Goal: Transaction & Acquisition: Obtain resource

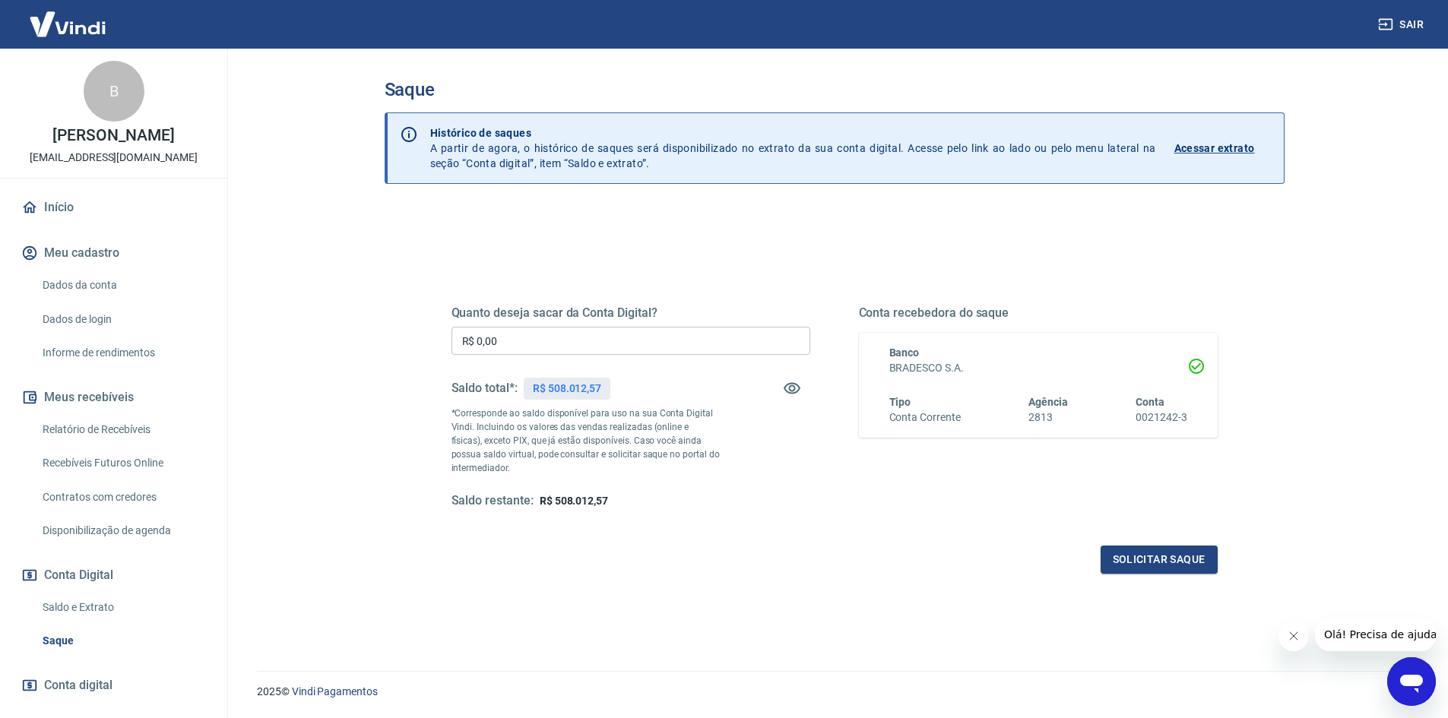
click at [481, 341] on input "R$ 0,00" at bounding box center [630, 341] width 359 height 28
type input "R$ 180.000,00"
click at [1150, 556] on button "Solicitar saque" at bounding box center [1159, 560] width 117 height 28
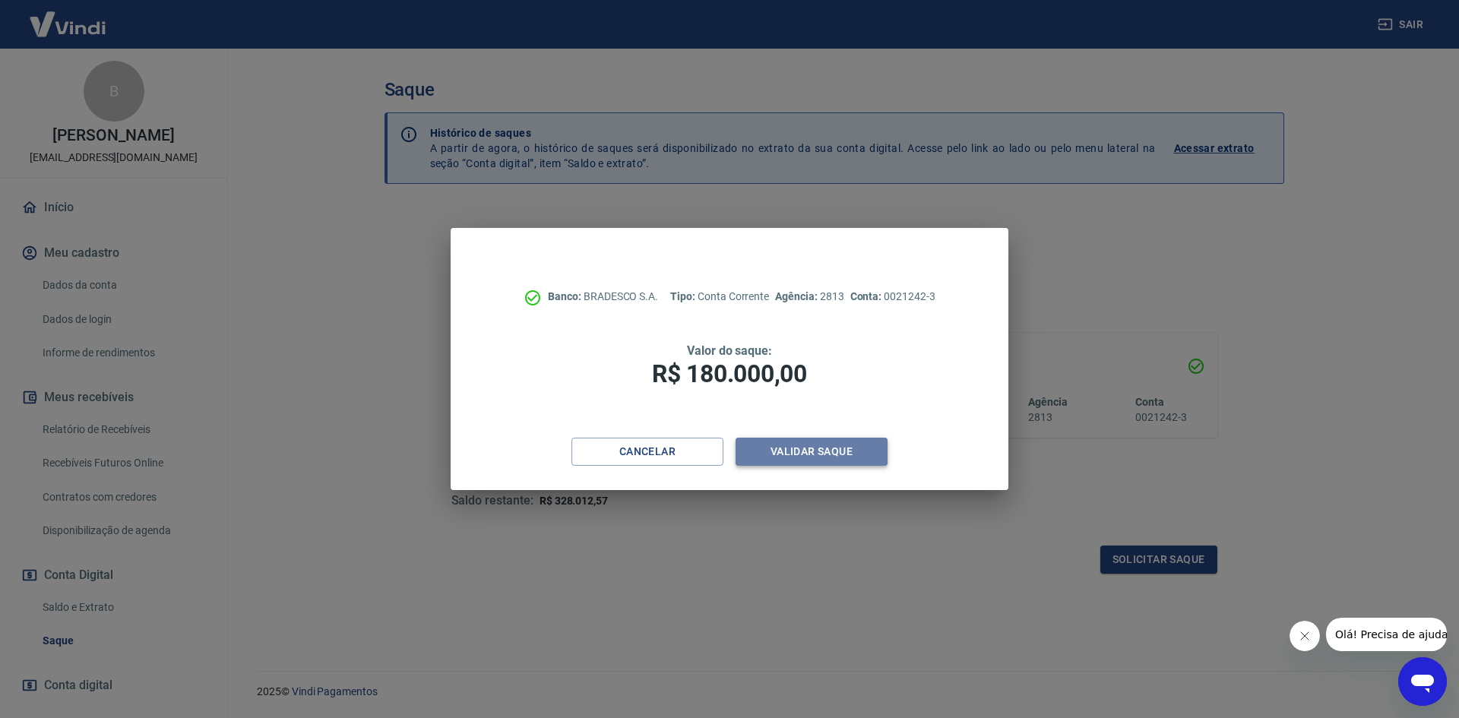
click at [819, 451] on button "Validar saque" at bounding box center [812, 452] width 152 height 28
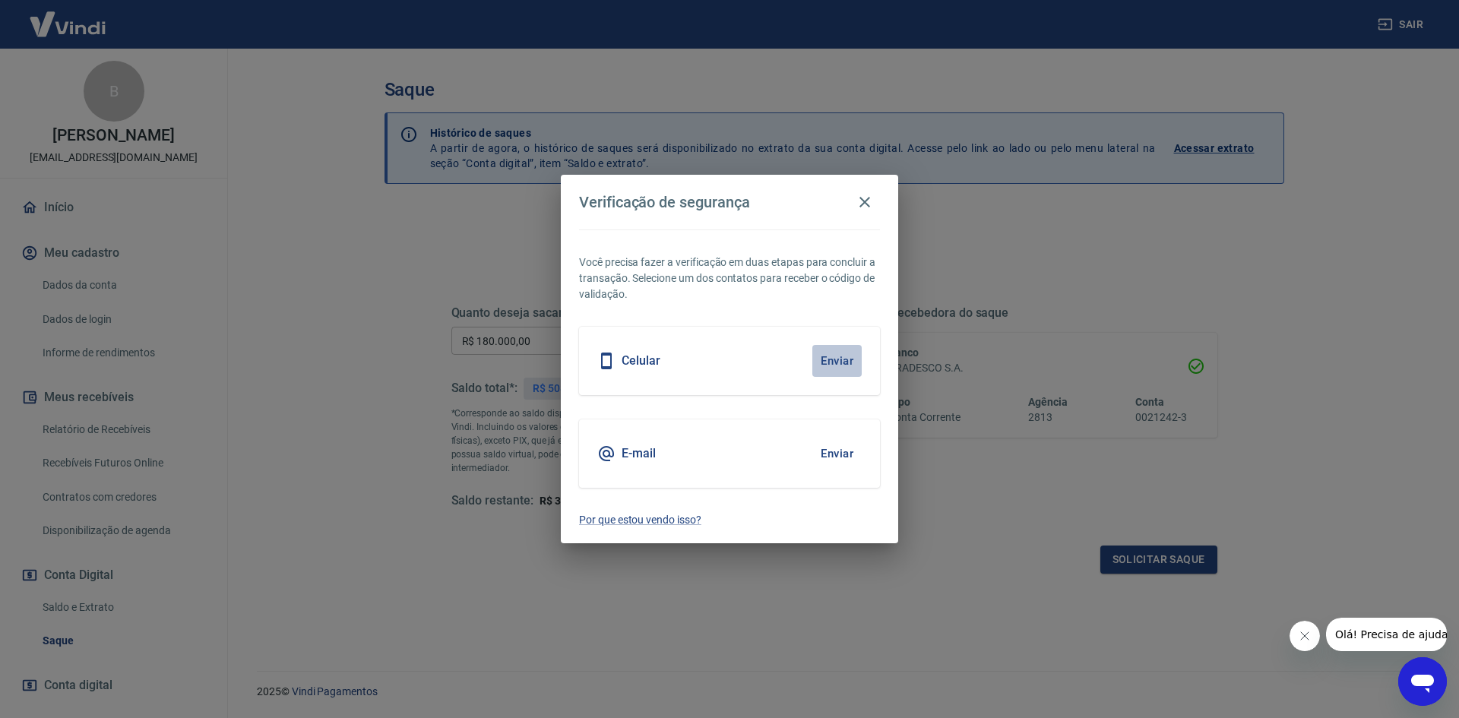
click at [842, 359] on button "Enviar" at bounding box center [836, 361] width 49 height 32
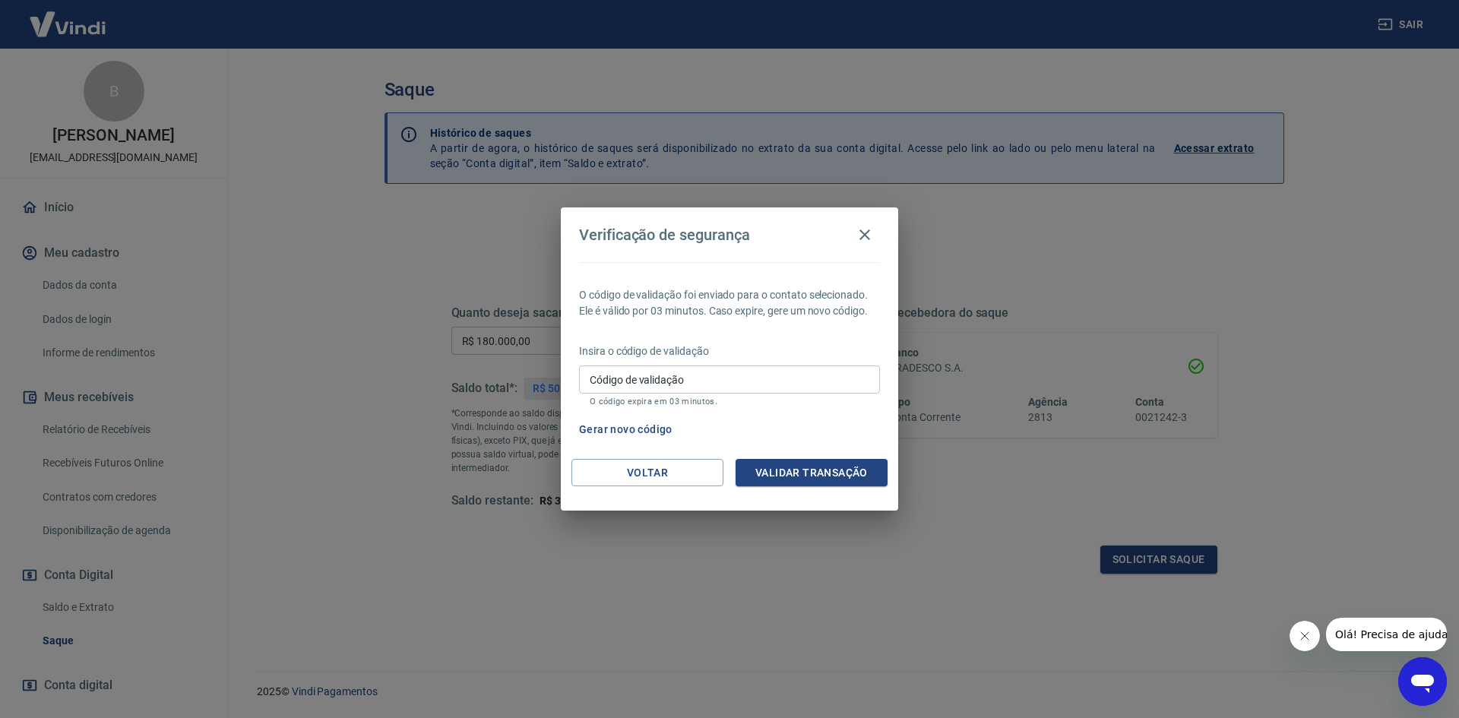
click at [815, 372] on input "Código de validação" at bounding box center [729, 380] width 301 height 28
type input "240488"
click at [822, 473] on button "Validar transação" at bounding box center [812, 473] width 152 height 28
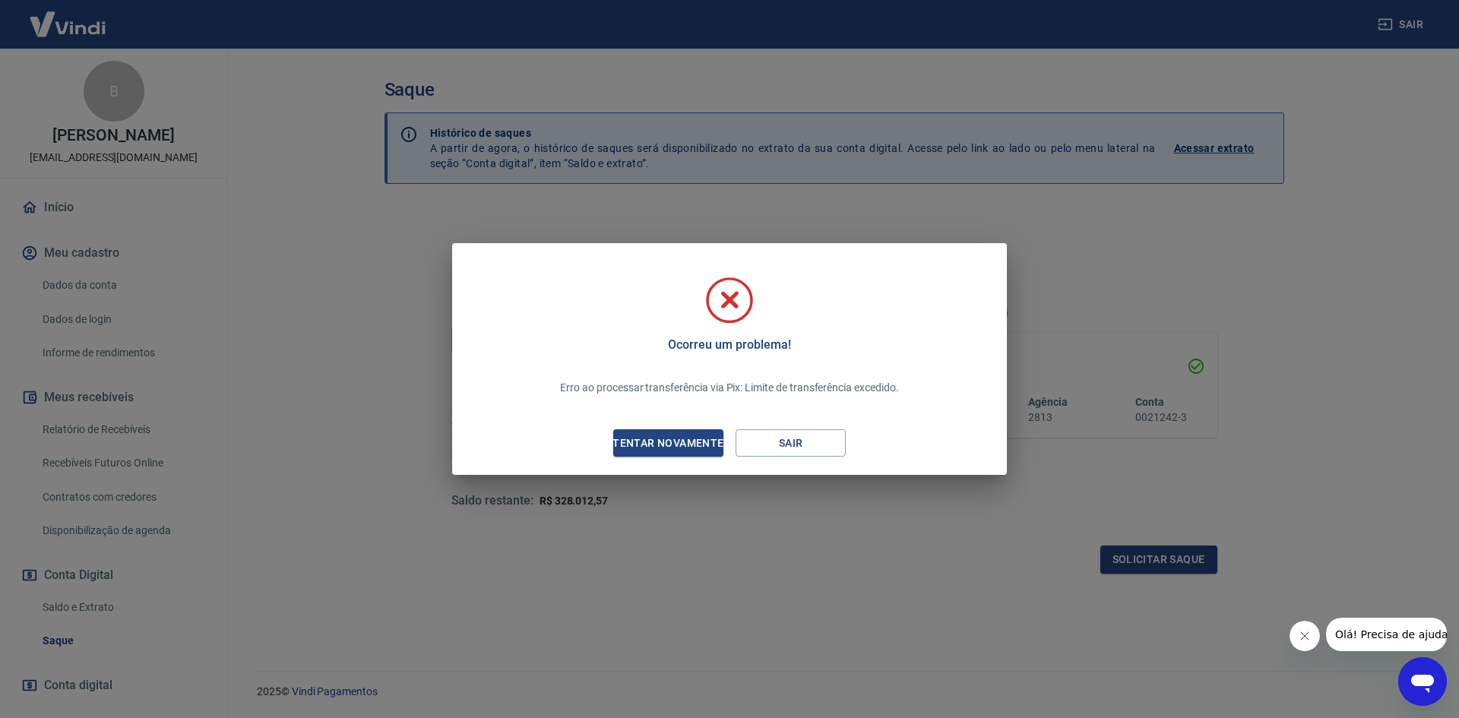
click at [1304, 635] on icon "Fechar mensagem da empresa" at bounding box center [1304, 636] width 12 height 12
click at [648, 423] on div "Ocorreu um problema! Erro ao processar transferência via Pix: Limite de transfe…" at bounding box center [729, 362] width 531 height 202
click at [666, 444] on div "Tentar novamente" at bounding box center [667, 443] width 147 height 19
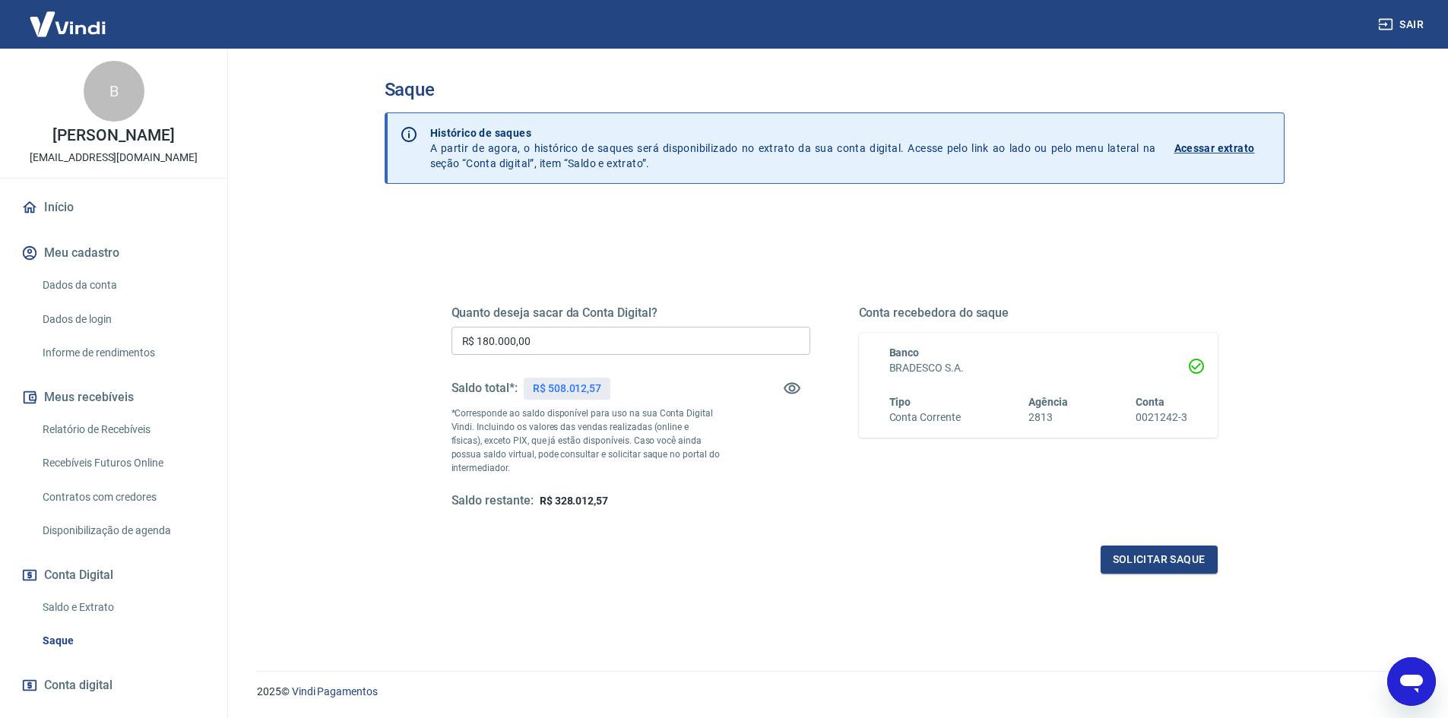
click at [1405, 671] on icon "Abrir janela de mensagens" at bounding box center [1411, 681] width 27 height 27
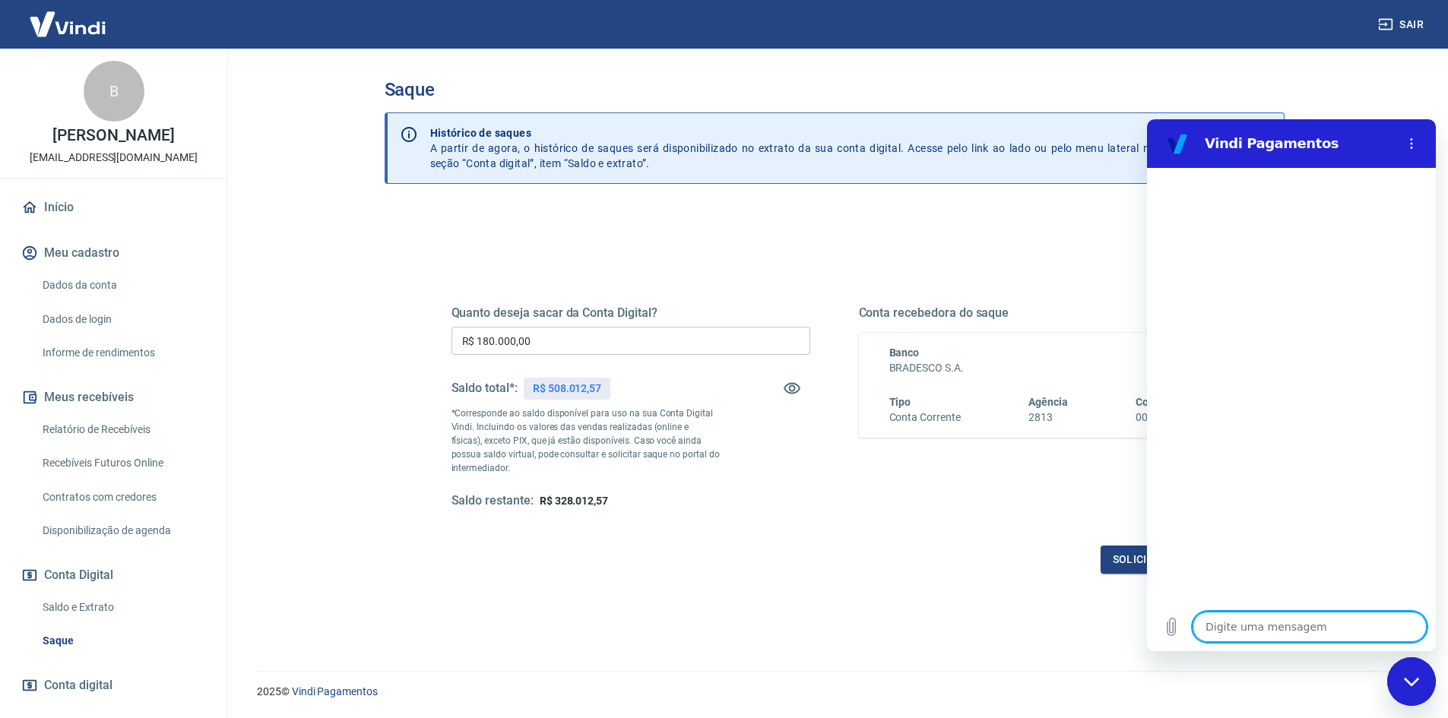
click at [1271, 617] on textarea at bounding box center [1310, 627] width 234 height 30
type textarea "f"
type textarea "x"
type textarea "fa"
type textarea "x"
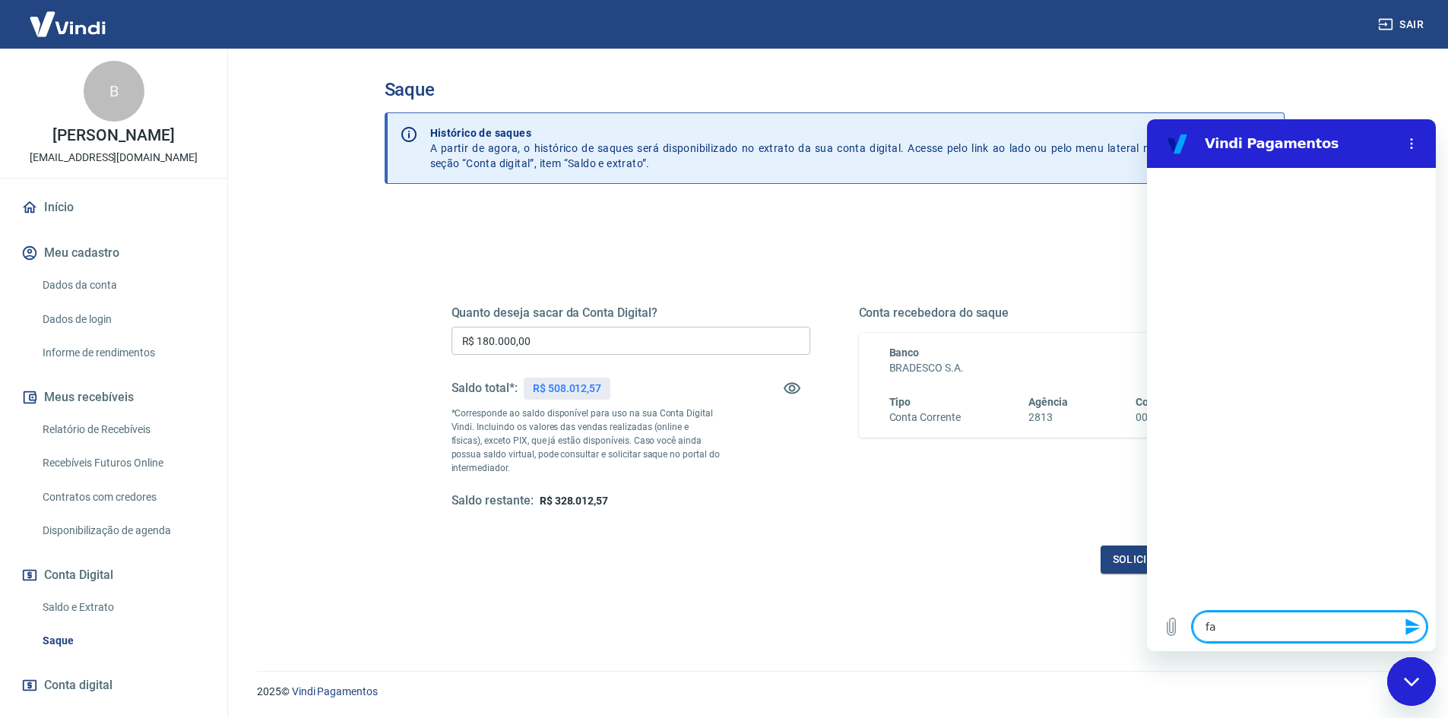
type textarea "fal"
type textarea "x"
type textarea "fala"
type textarea "x"
type textarea "falar"
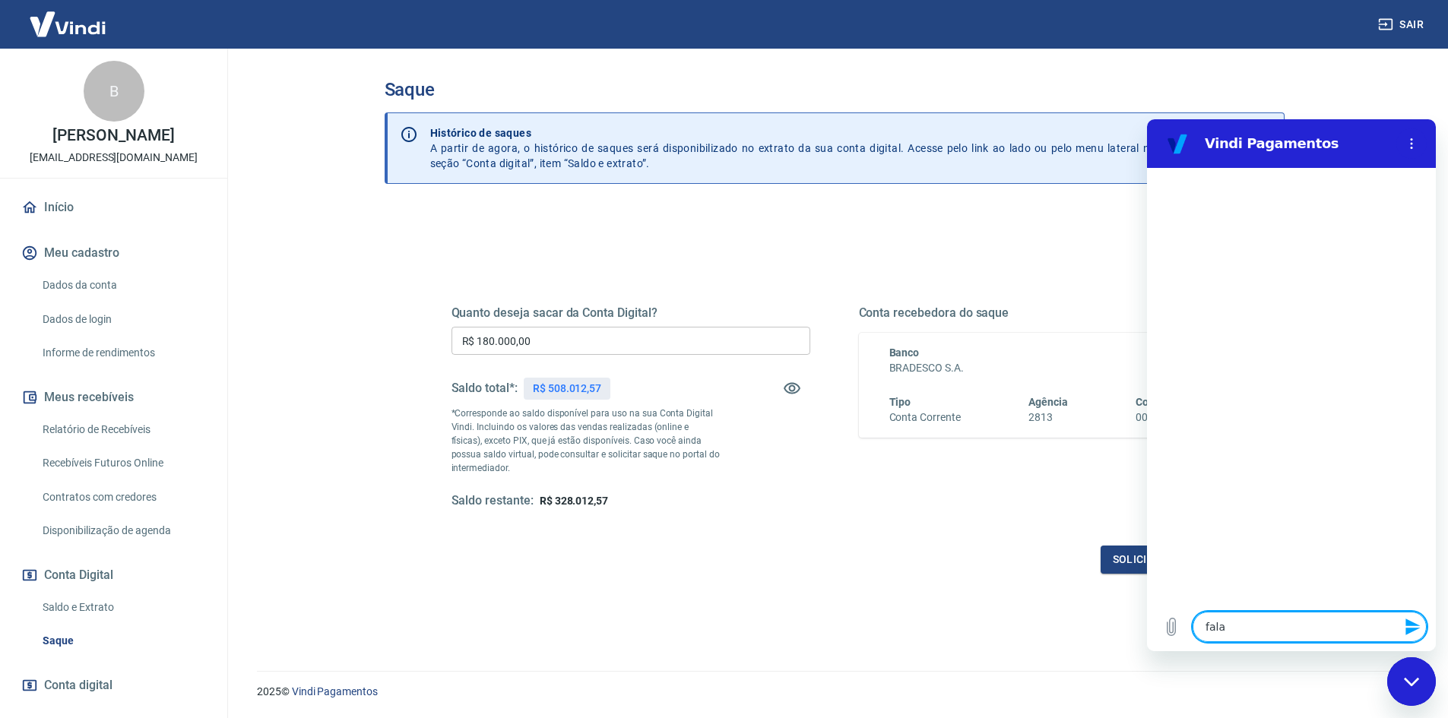
type textarea "x"
type textarea "falar"
type textarea "x"
type textarea "falar c"
type textarea "x"
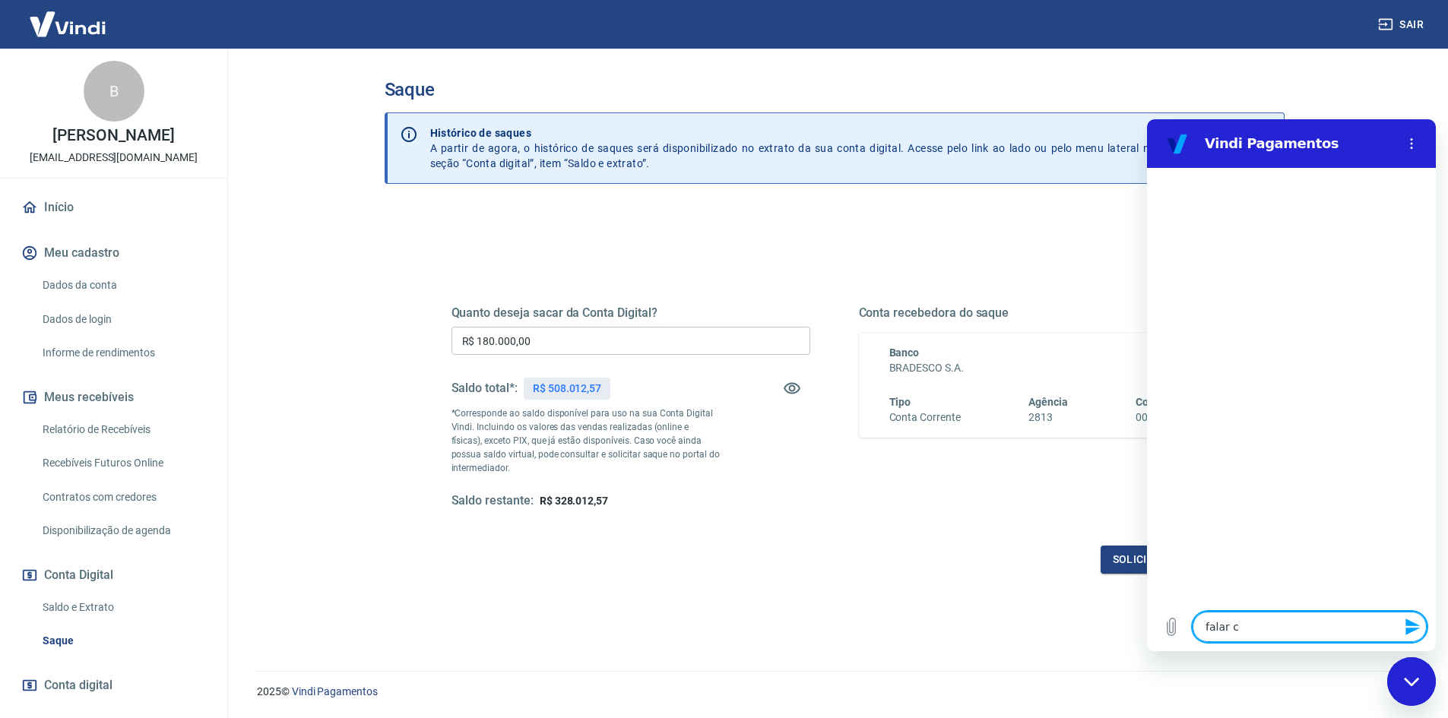
type textarea "falar co"
type textarea "x"
type textarea "falar com"
type textarea "x"
type textarea "falar com"
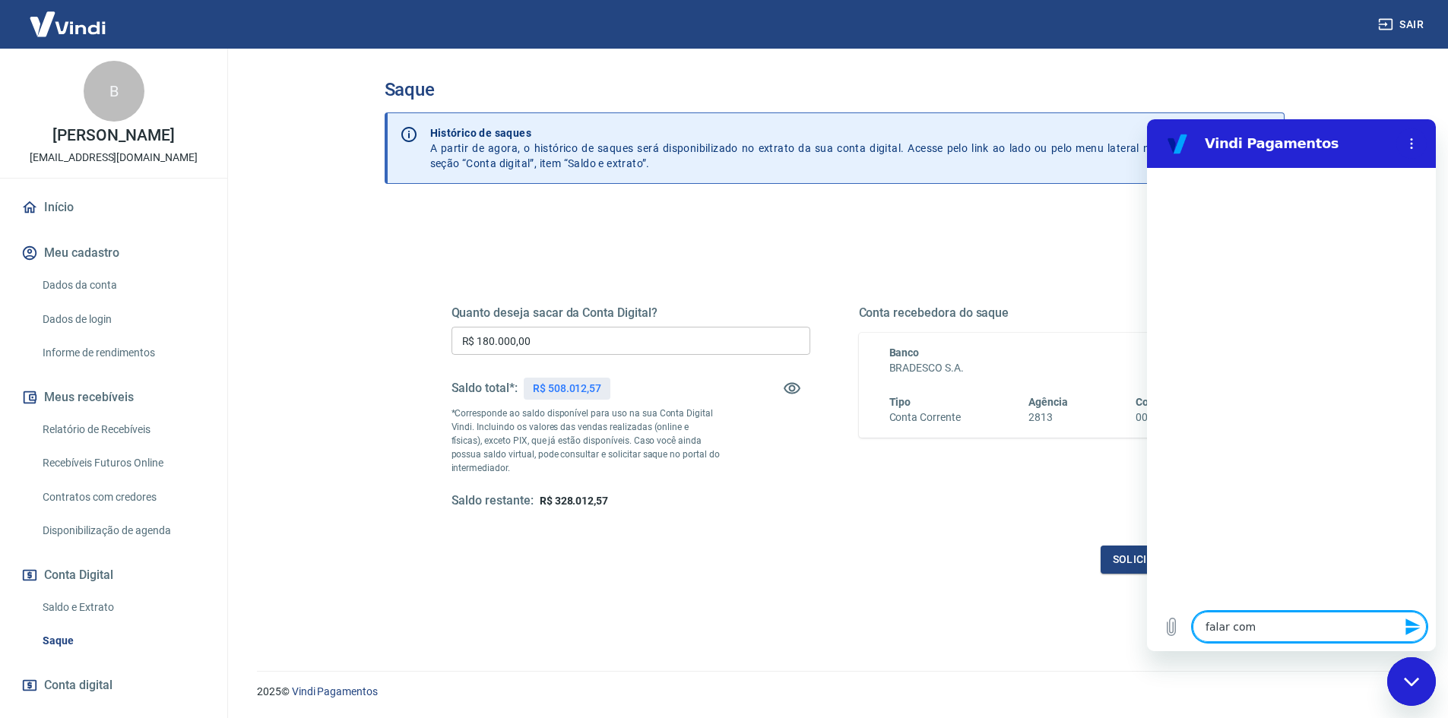
type textarea "x"
type textarea "falar com a"
type textarea "x"
type textarea "falar com at"
type textarea "x"
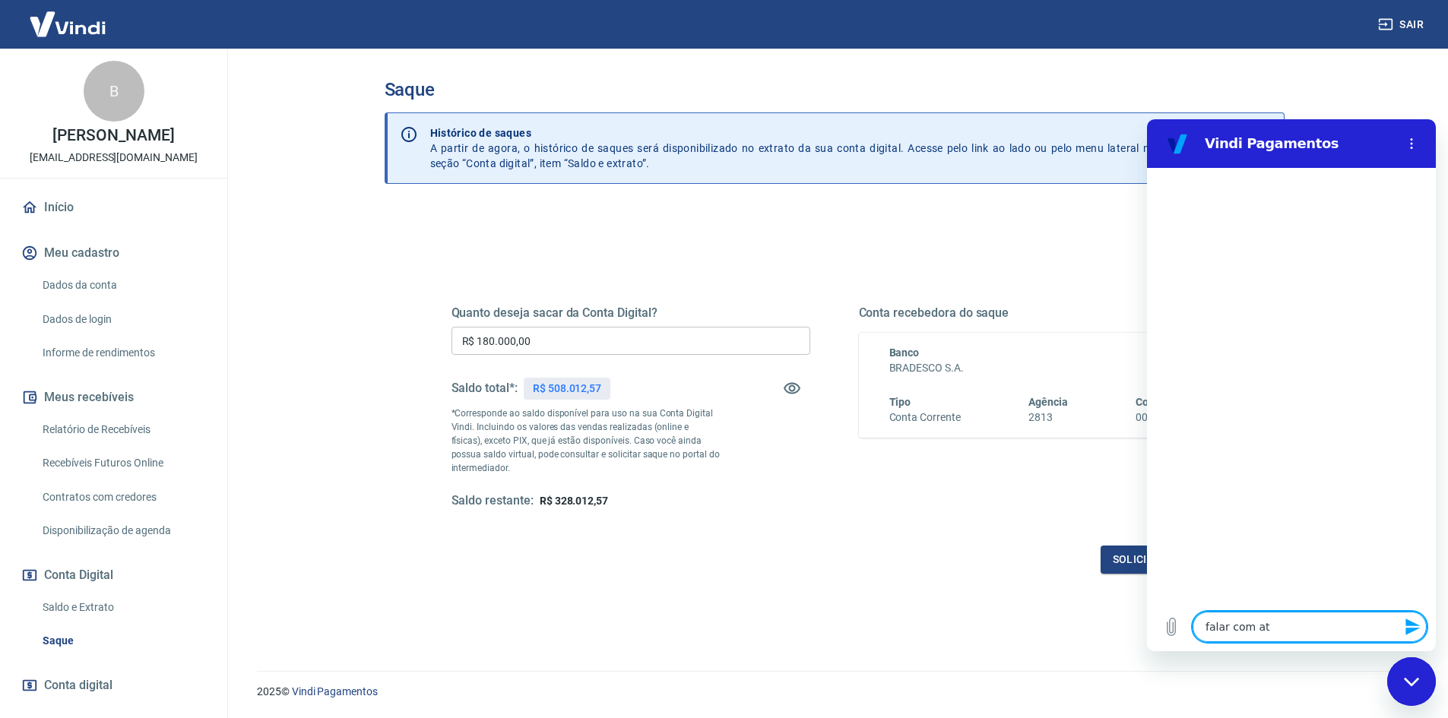
type textarea "falar com ate"
type textarea "x"
type textarea "falar com [GEOGRAPHIC_DATA]"
type textarea "x"
type textarea "falar com atend"
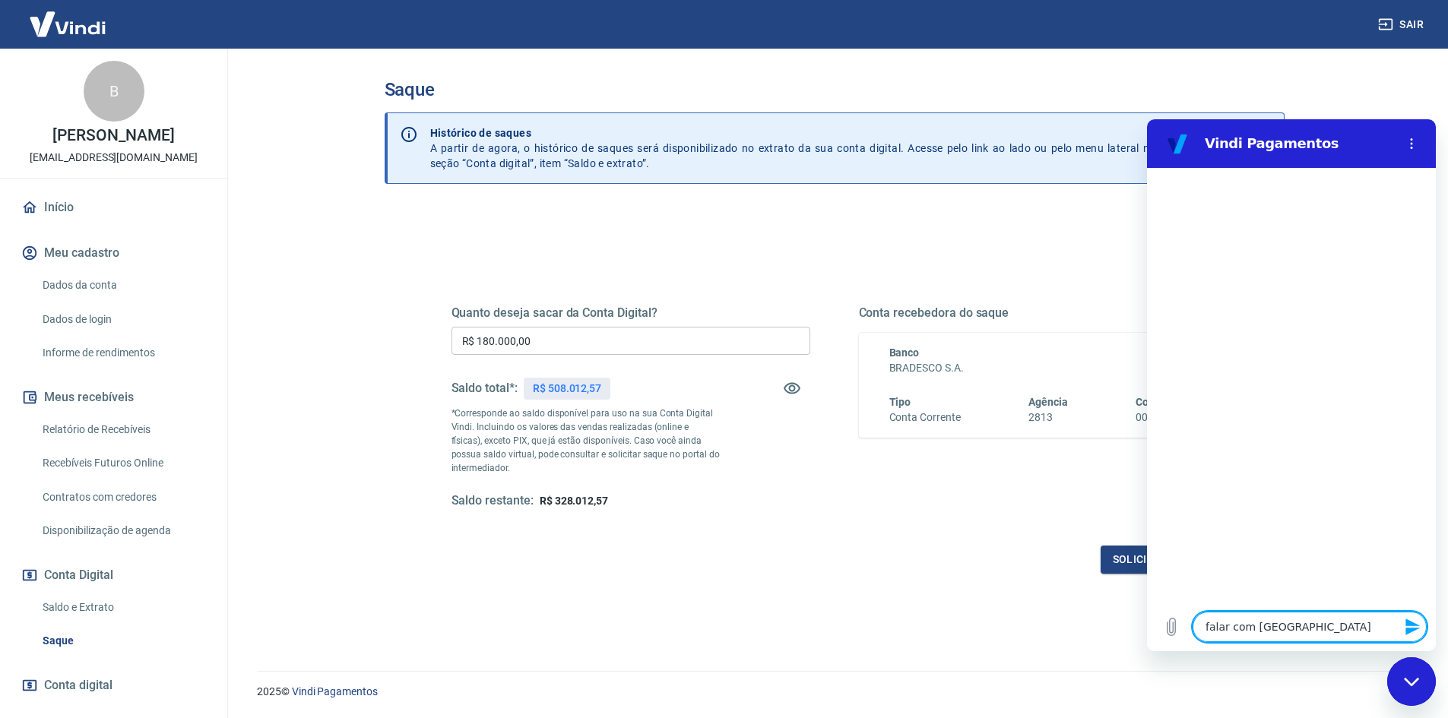
type textarea "x"
type textarea "falar com atende"
type textarea "x"
type textarea "falar com atenden"
type textarea "x"
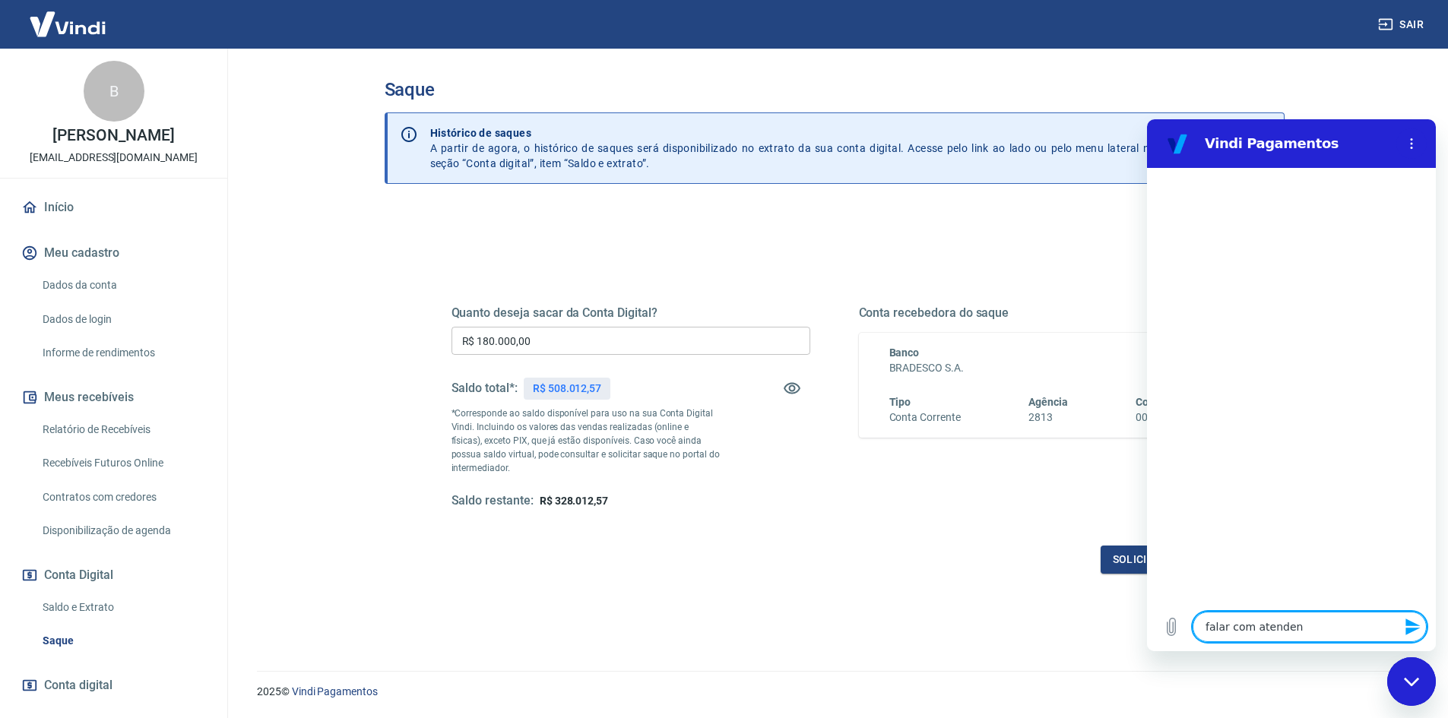
type textarea "falar com atendent"
type textarea "x"
type textarea "falar com atendentr"
type textarea "x"
type textarea "falar com atendentre"
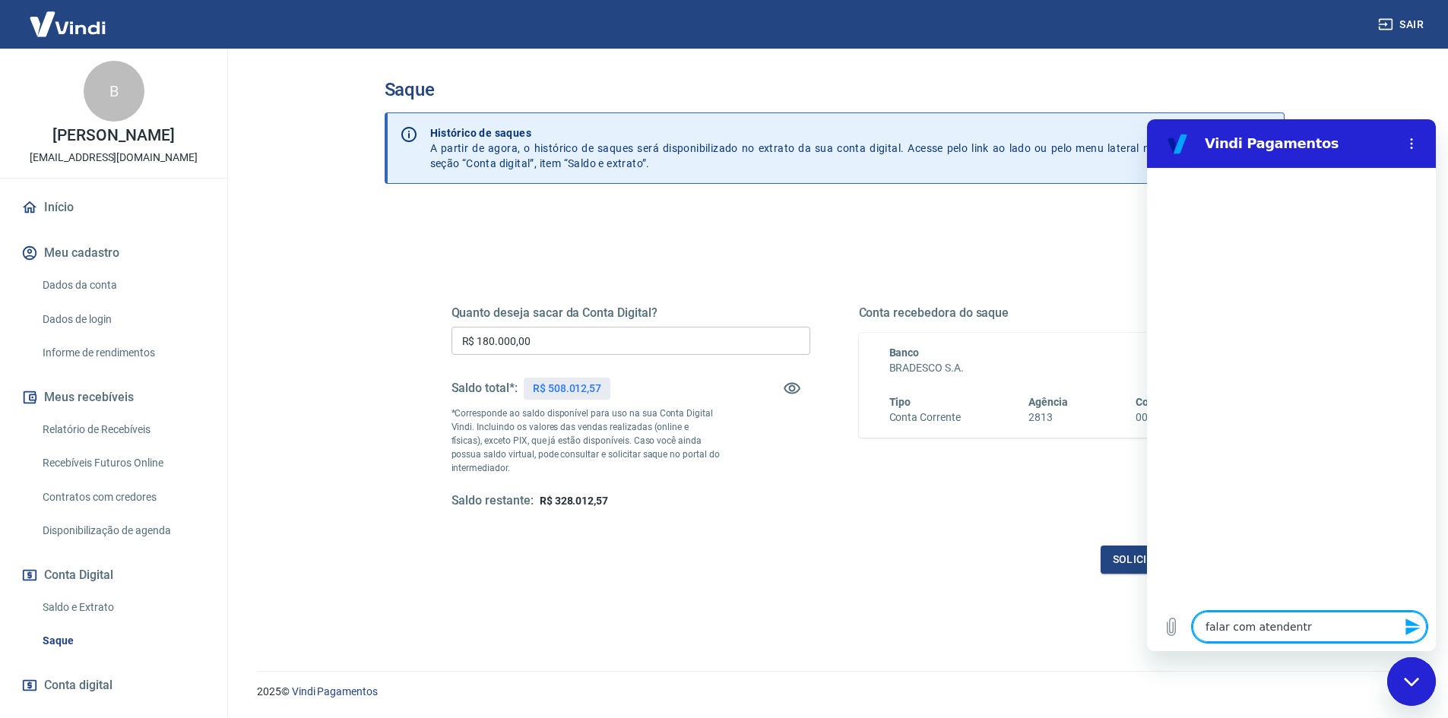
type textarea "x"
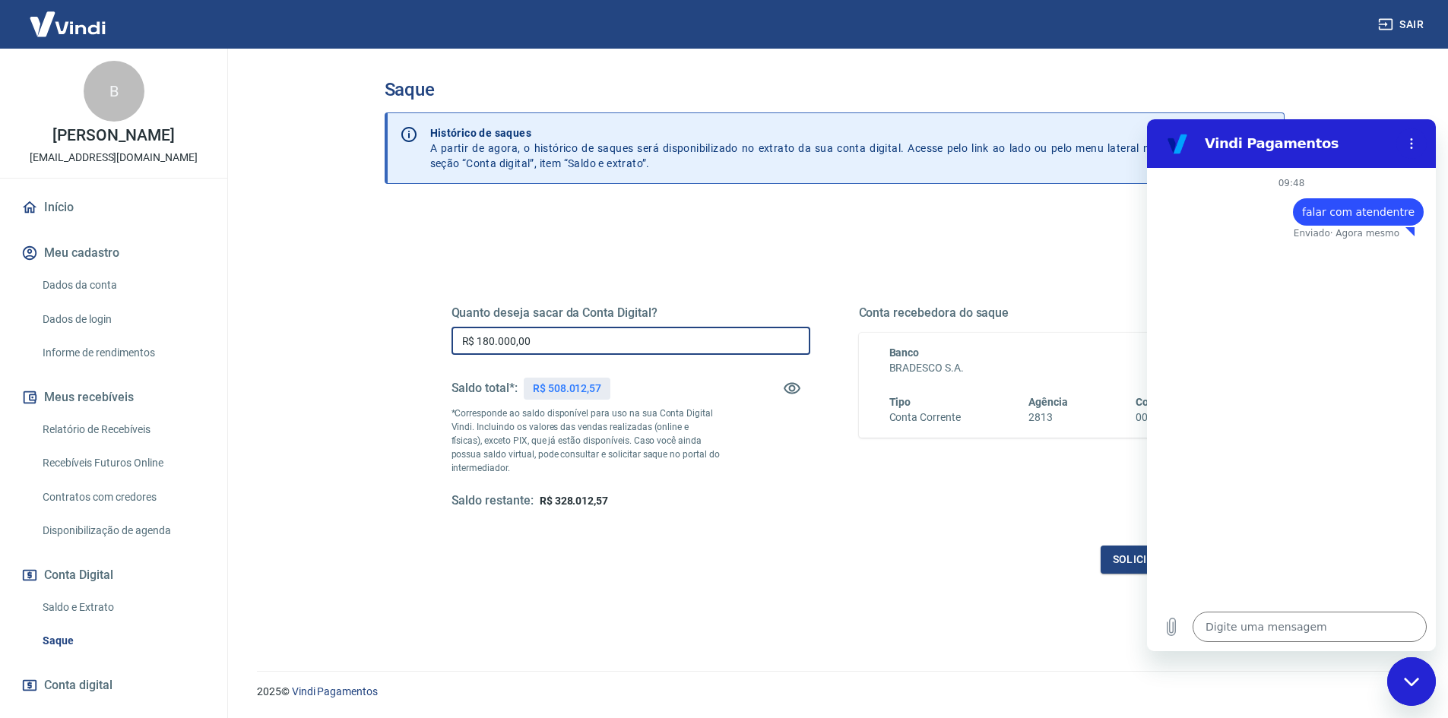
click at [488, 337] on input "R$ 180.000,00" at bounding box center [630, 341] width 359 height 28
type textarea "x"
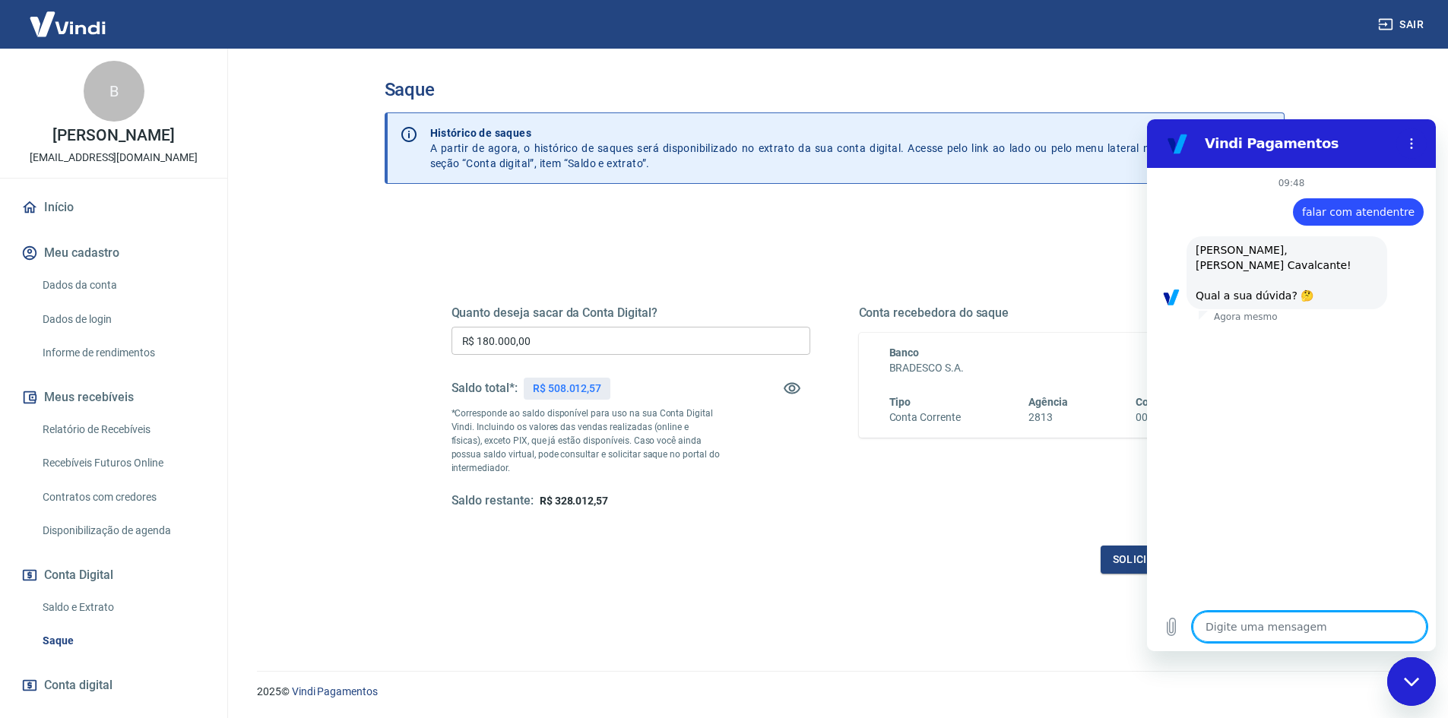
type textarea "0"
type textarea "x"
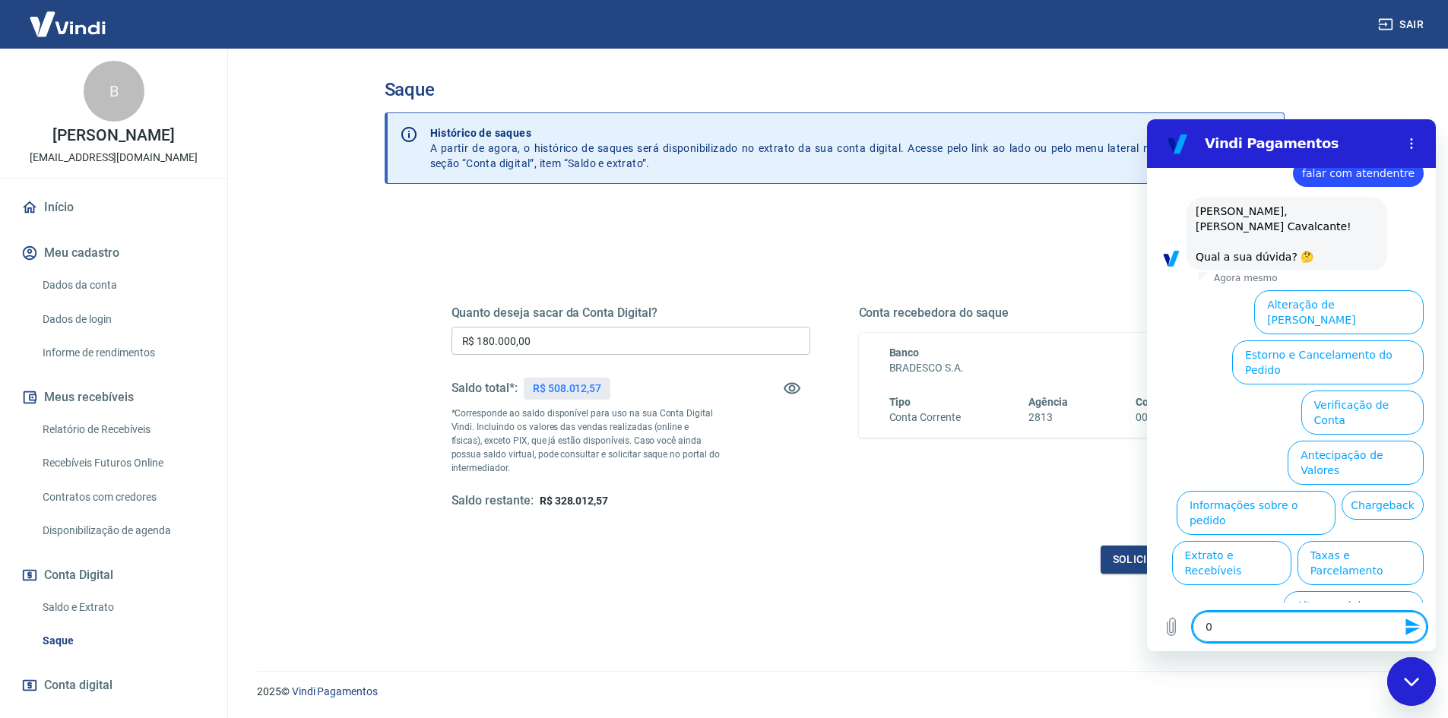
click at [521, 339] on input "R$ 180.000,00" at bounding box center [630, 341] width 359 height 28
click at [1297, 633] on textarea "0" at bounding box center [1310, 627] width 234 height 30
type textarea "0f"
type textarea "x"
type textarea "0fs"
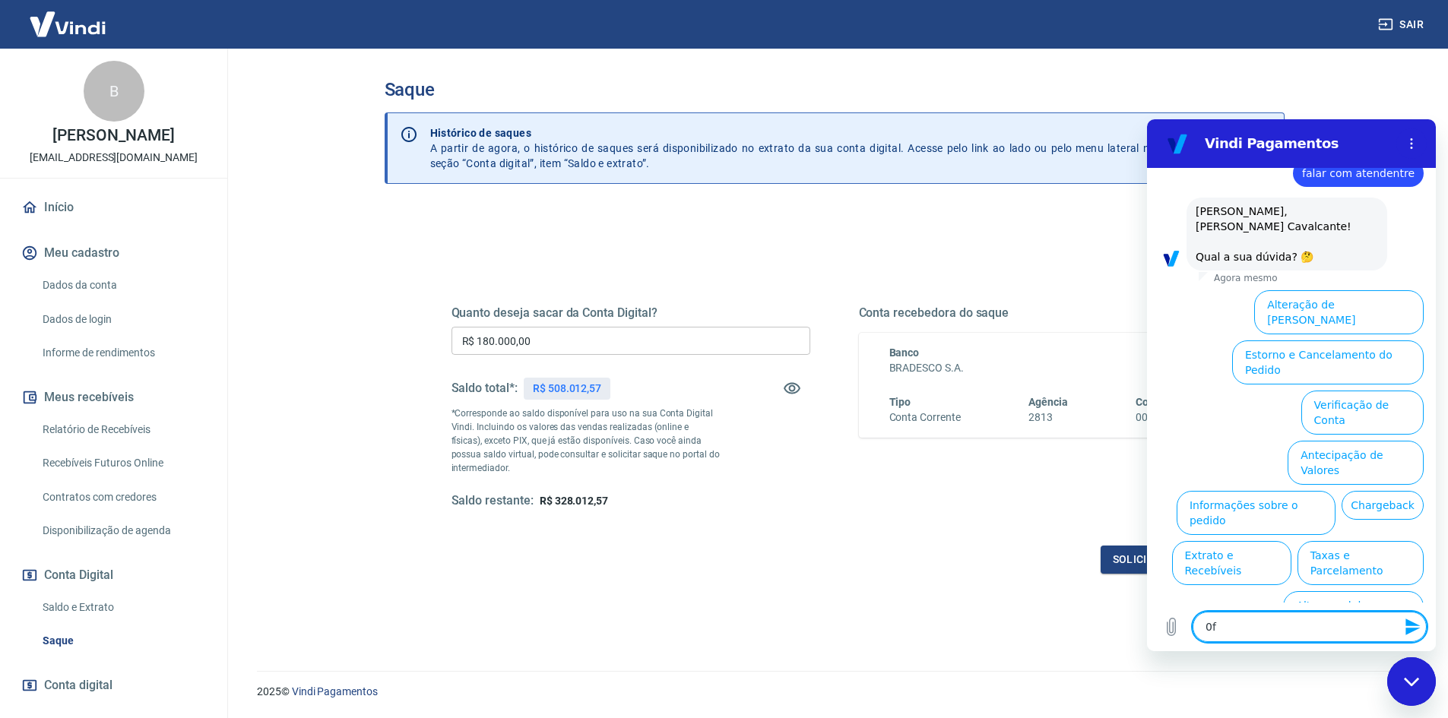
type textarea "x"
type textarea "0fsl"
type textarea "x"
type textarea "0fsla"
type textarea "x"
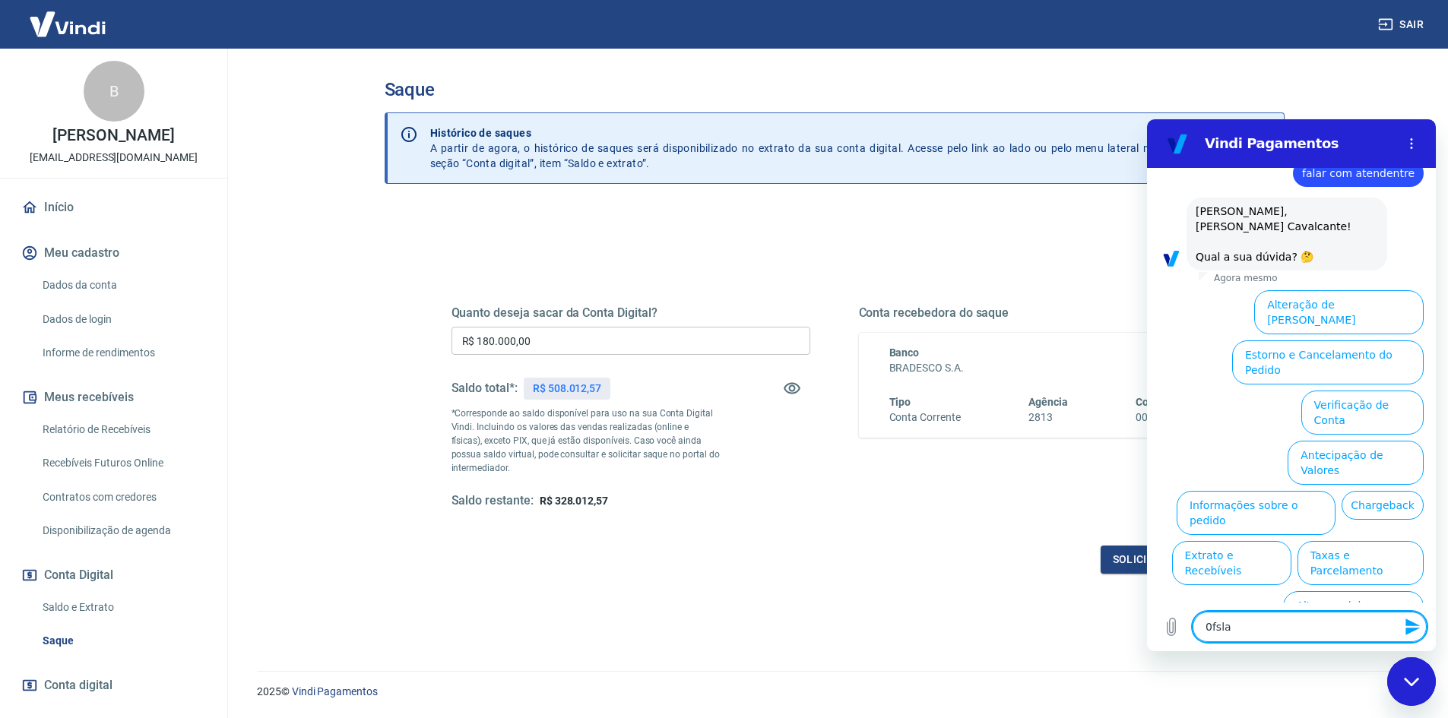
type textarea "0fsl"
type textarea "x"
type textarea "0fs"
type textarea "x"
type textarea "0f"
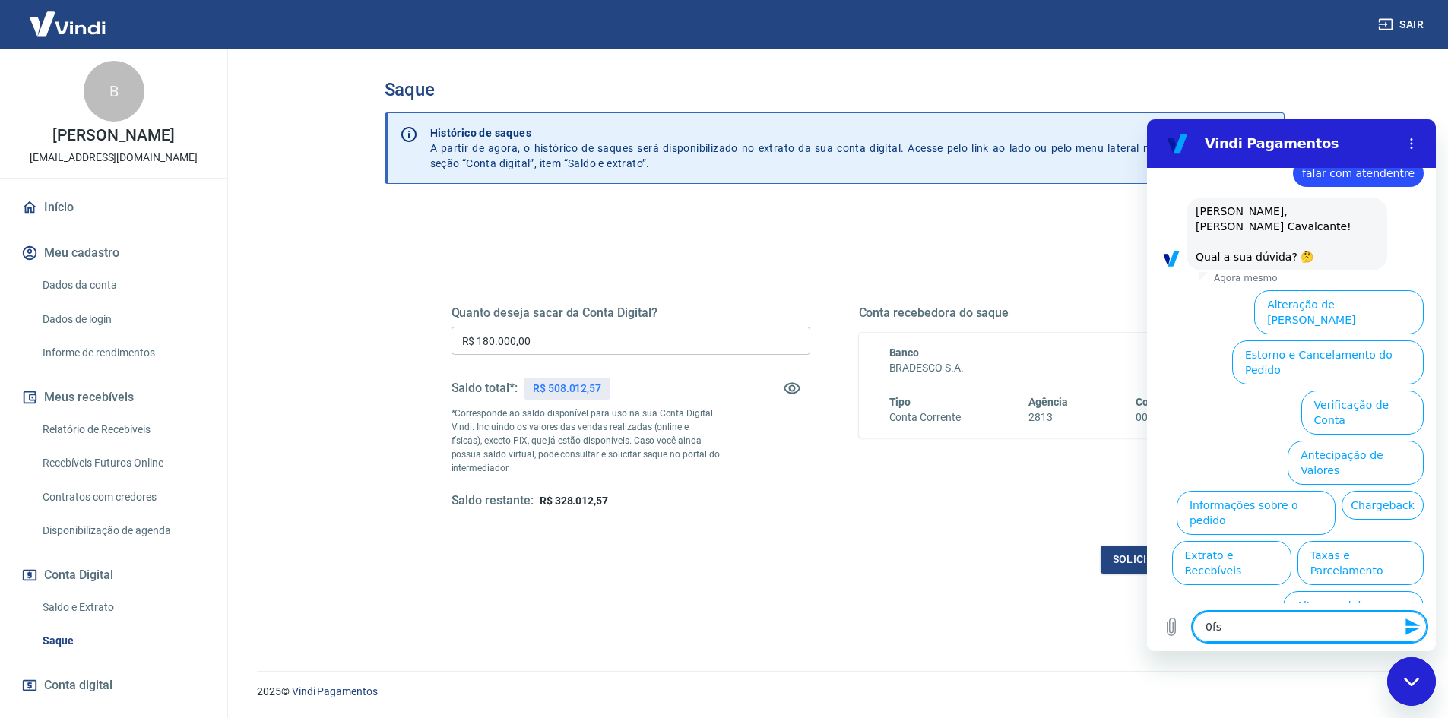
type textarea "x"
type textarea "0"
type textarea "x"
type textarea "f"
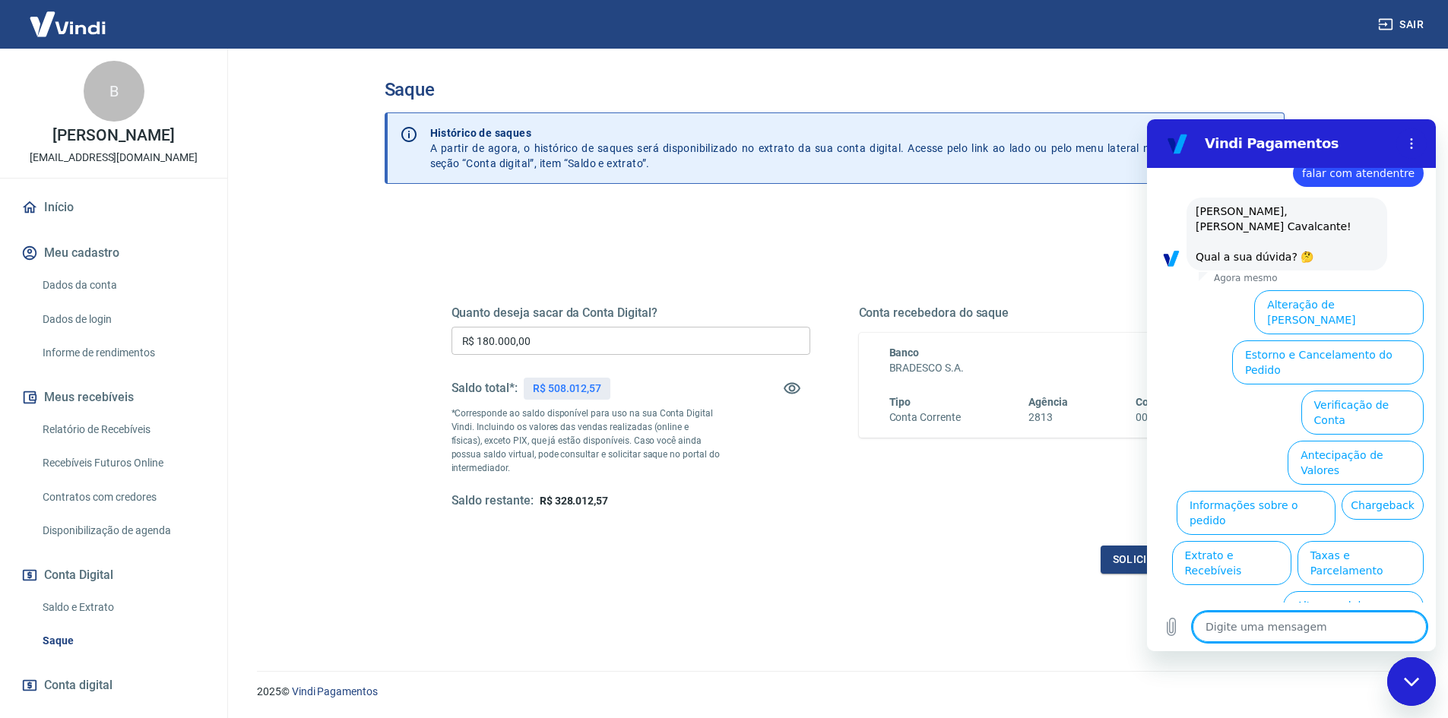
type textarea "x"
type textarea "fa"
type textarea "x"
type textarea "faa"
type textarea "x"
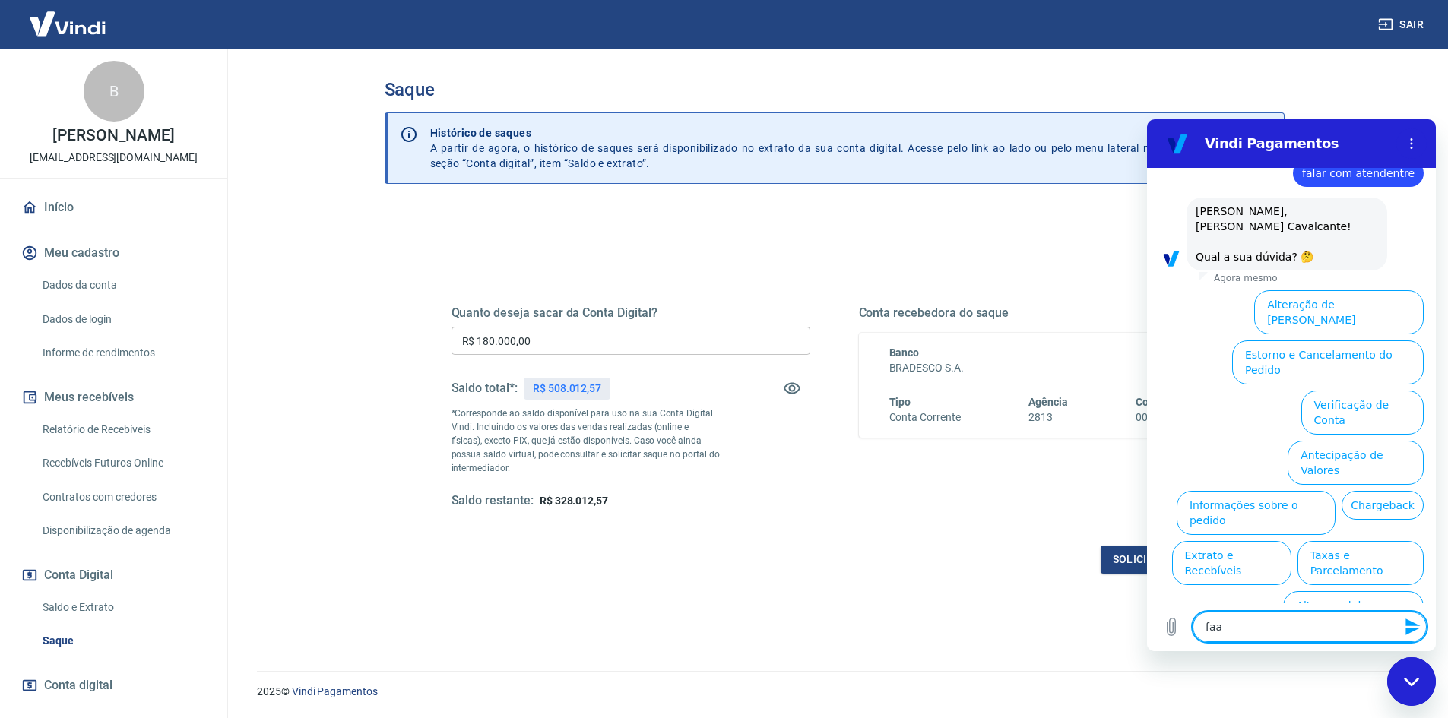
type textarea "fa"
type textarea "x"
type textarea "fal"
type textarea "x"
type textarea "fala"
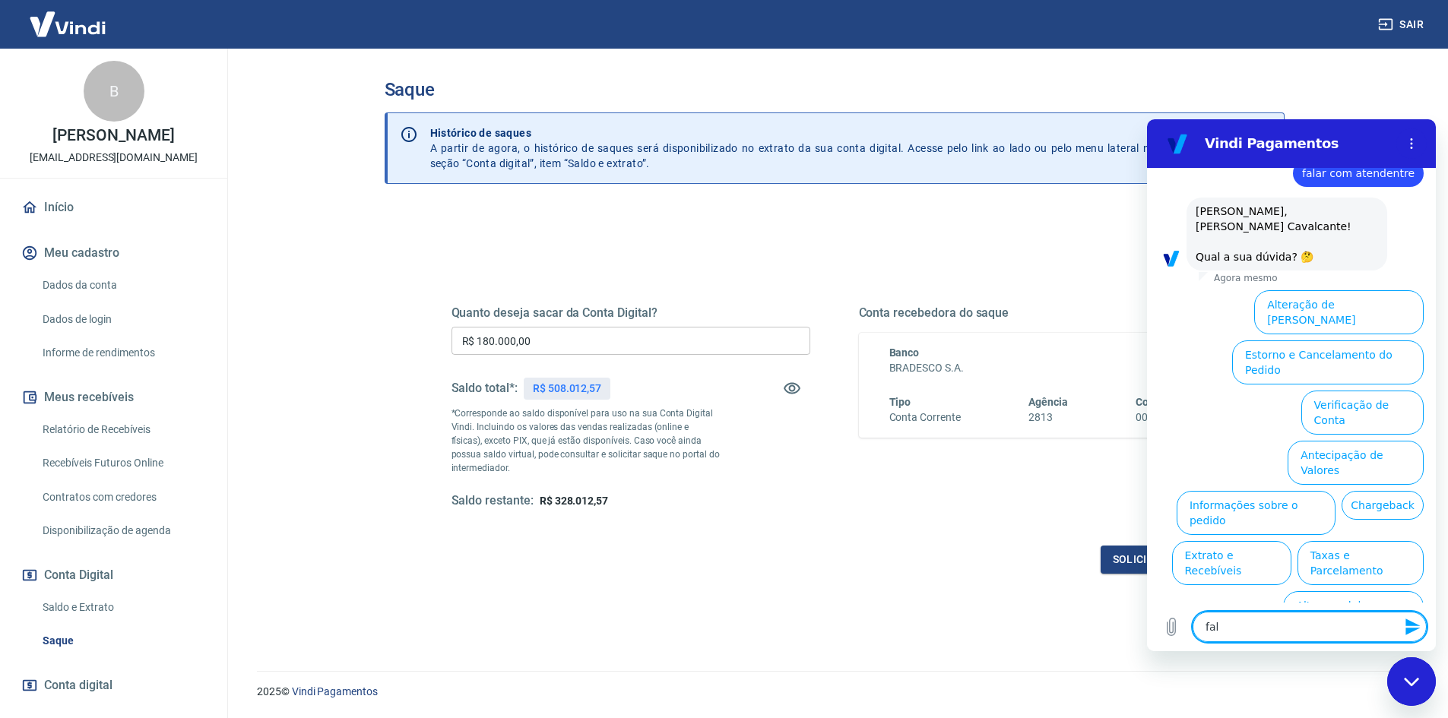
type textarea "x"
type textarea "falar"
type textarea "x"
type textarea "falar"
type textarea "x"
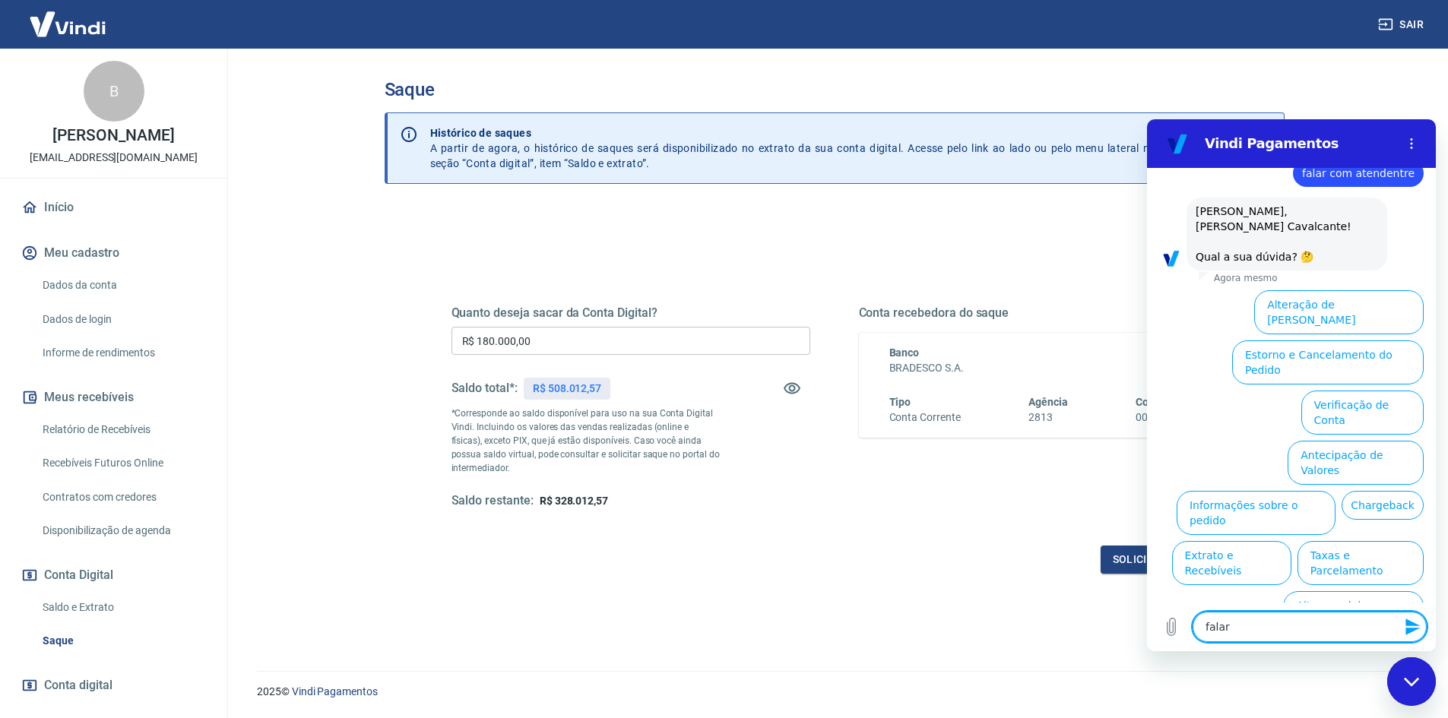
type textarea "falar c"
type textarea "x"
type textarea "falar cm"
type textarea "x"
type textarea "falar c"
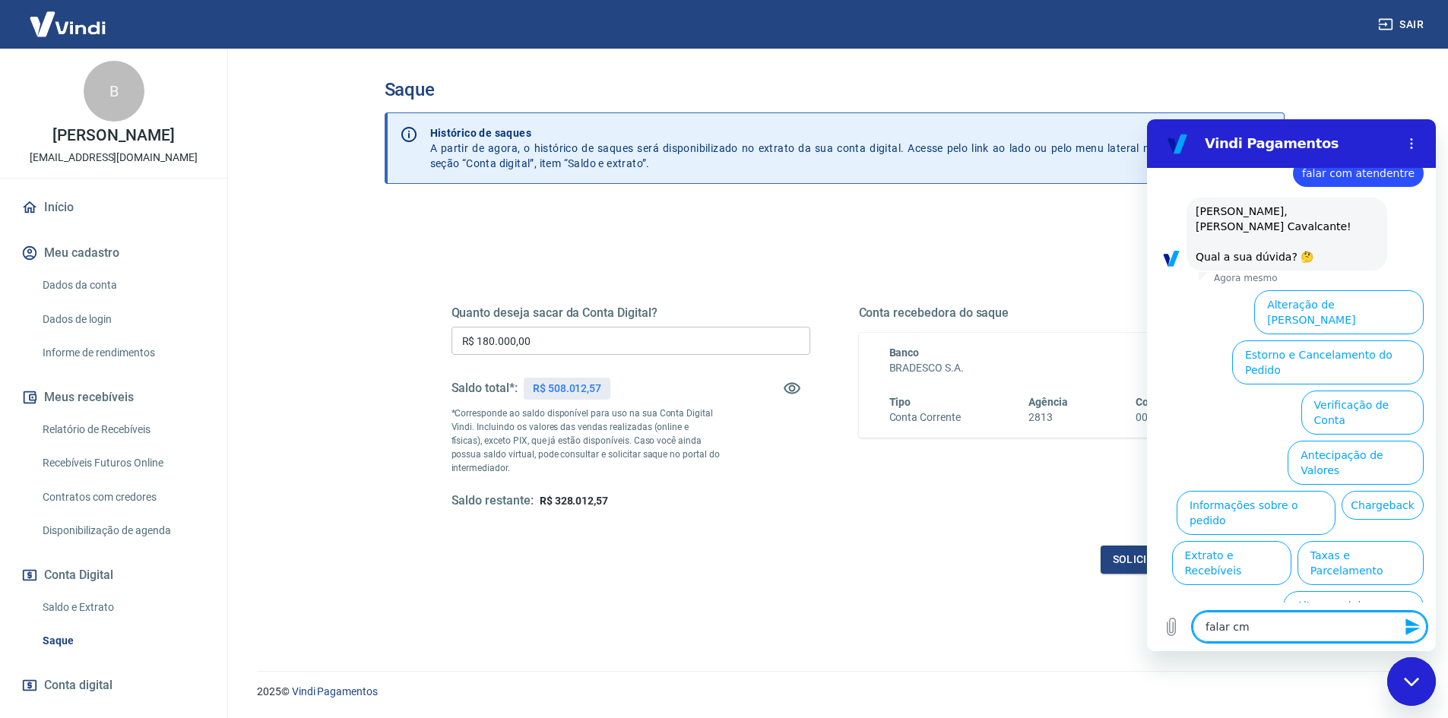
type textarea "x"
type textarea "falar co"
type textarea "x"
type textarea "falar com"
type textarea "x"
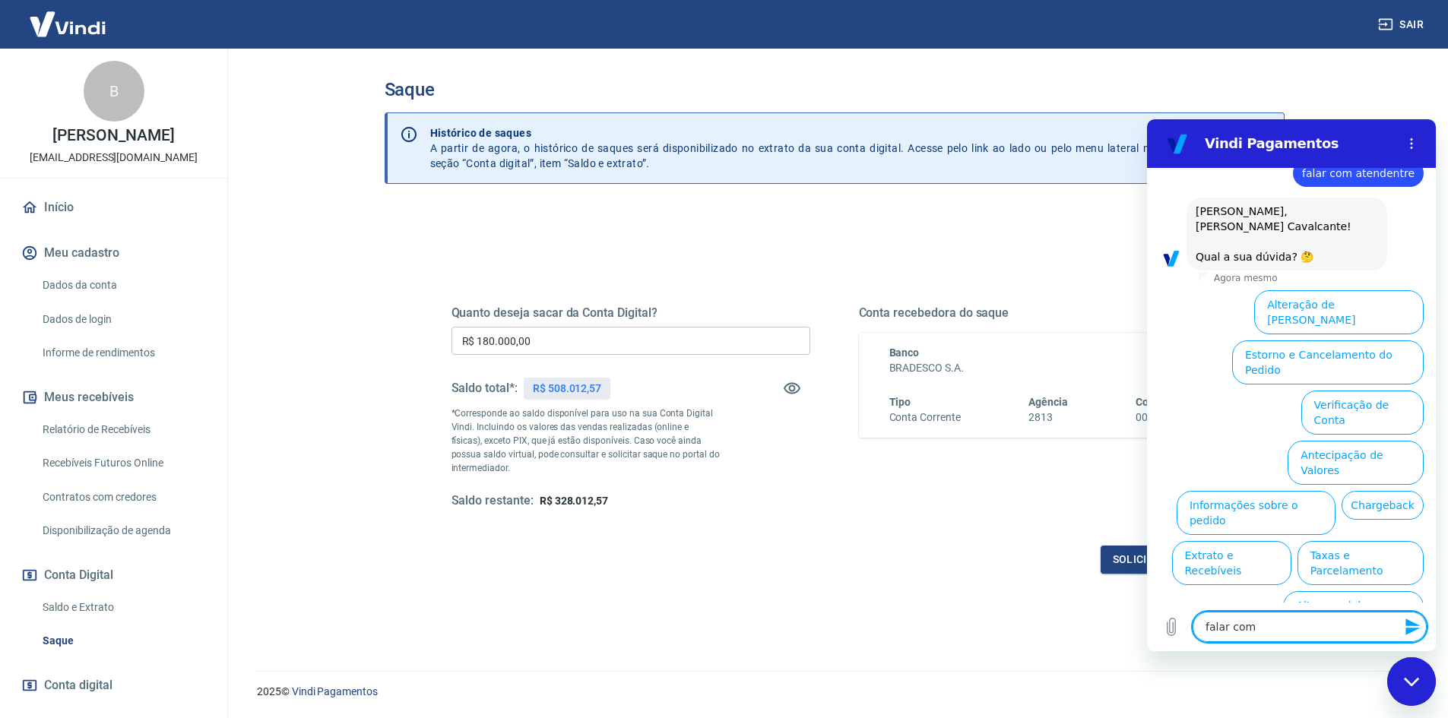
type textarea "falar com"
type textarea "x"
type textarea "falar com a"
type textarea "x"
type textarea "falar com at"
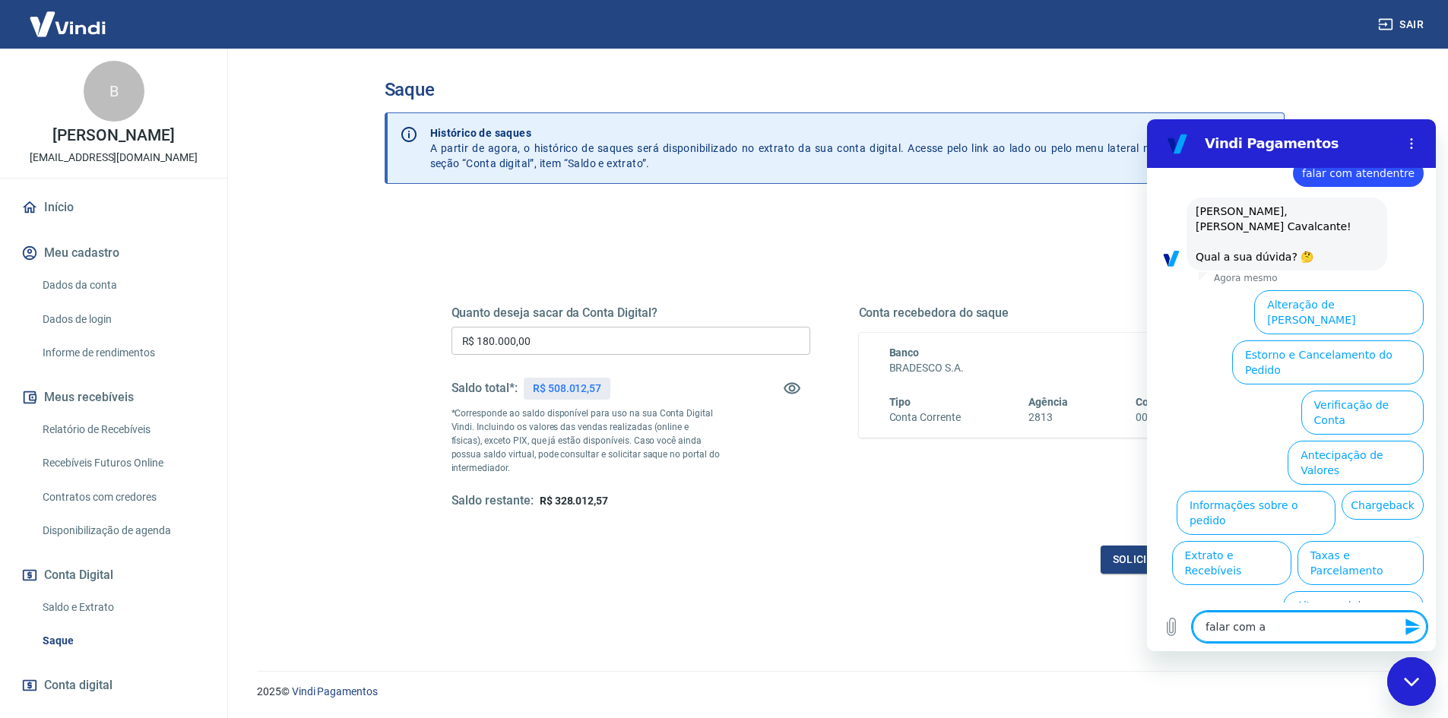
type textarea "x"
type textarea "falar com ate"
type textarea "x"
type textarea "falar com [GEOGRAPHIC_DATA]"
type textarea "x"
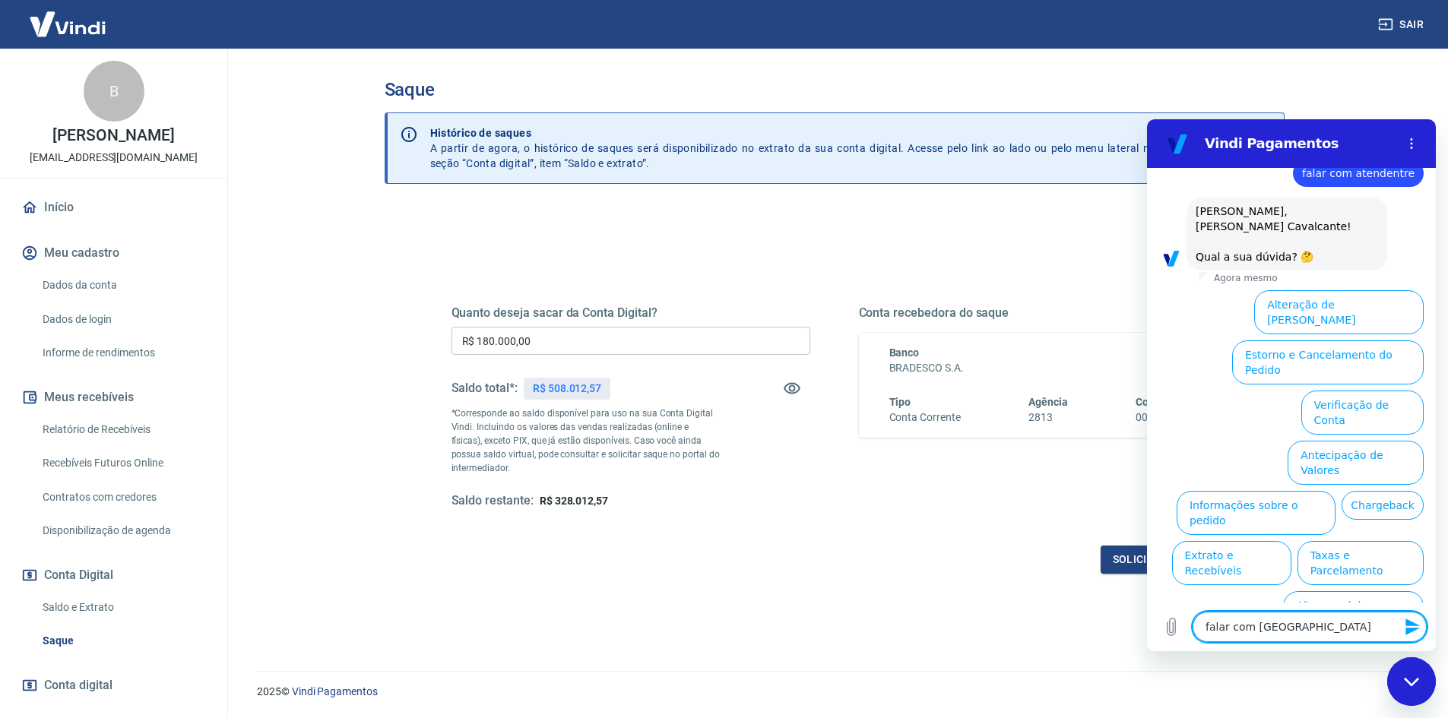
type textarea "falar com atend"
type textarea "x"
type textarea "falar com atende"
type textarea "x"
type textarea "falar com atenden"
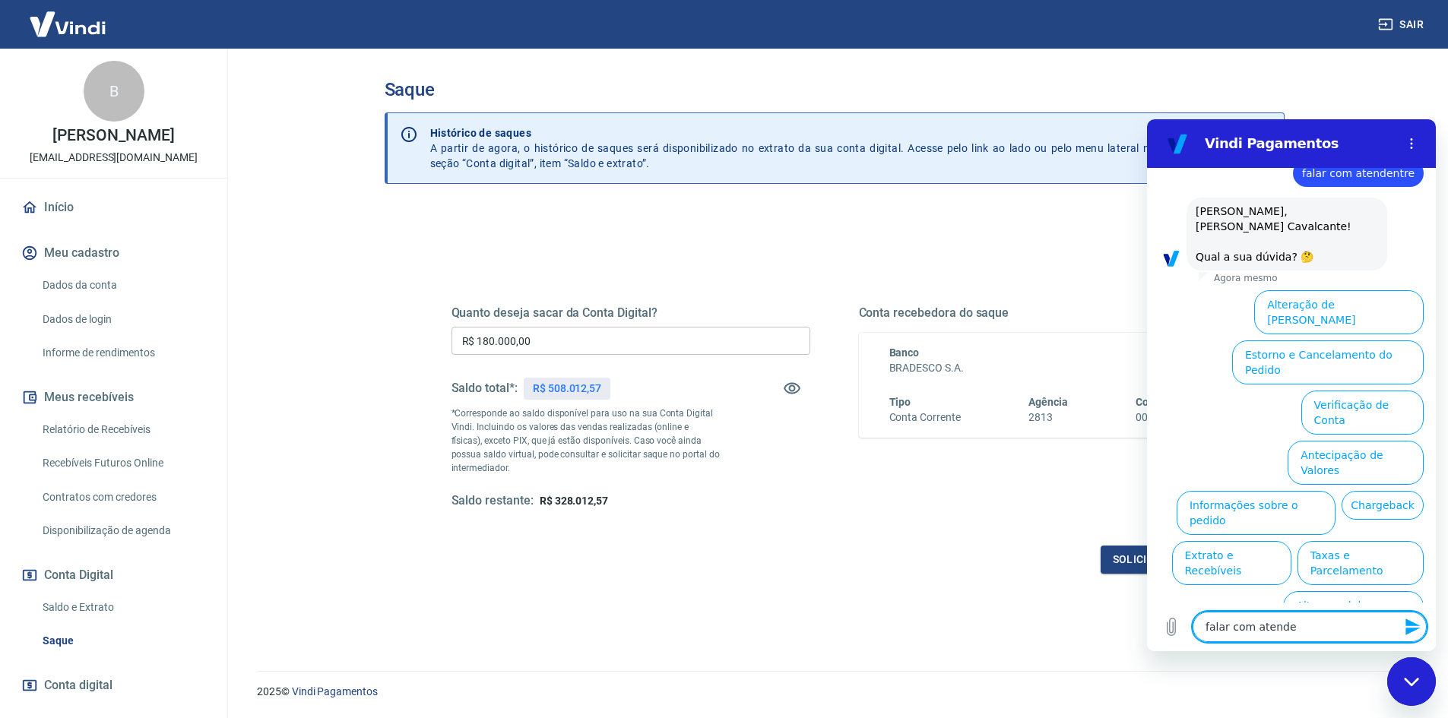
type textarea "x"
type textarea "falar com atendent"
type textarea "x"
type textarea "falar com atendente"
type textarea "x"
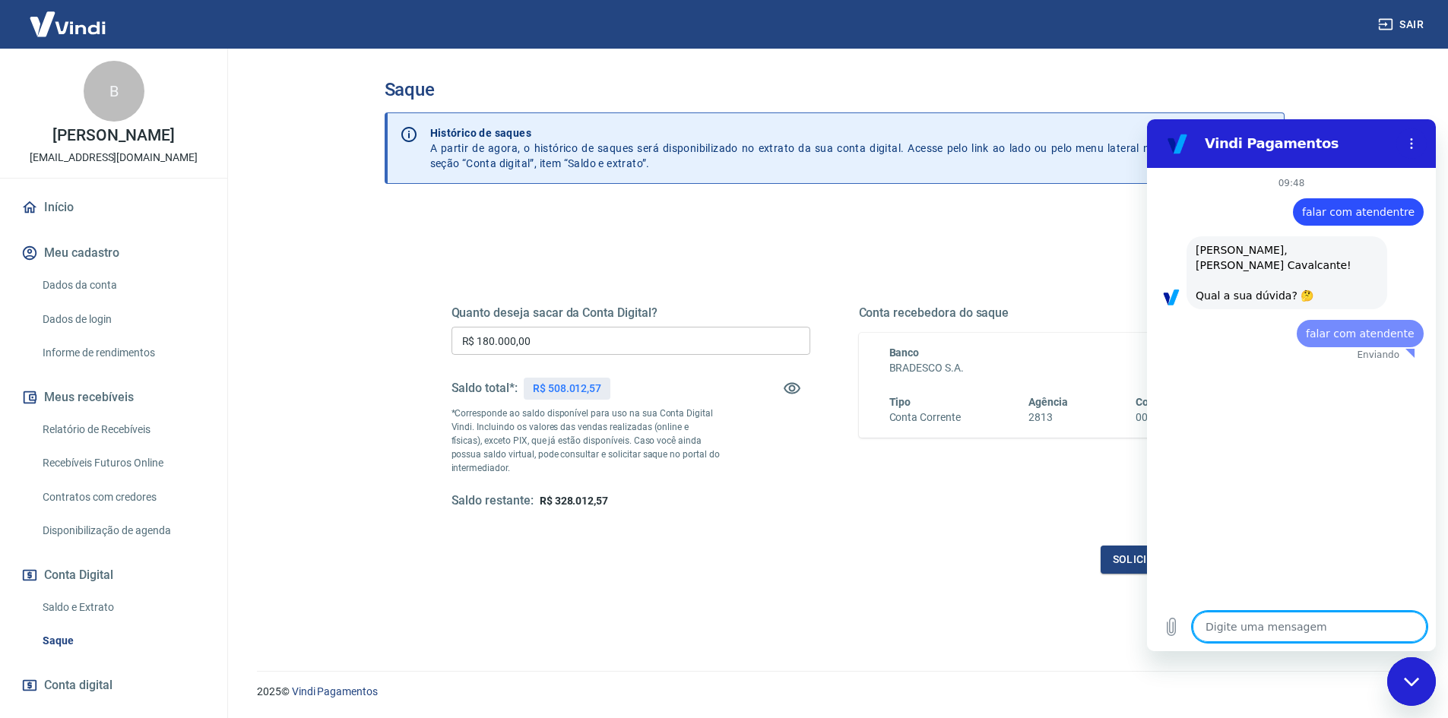
scroll to position [0, 0]
type textarea "x"
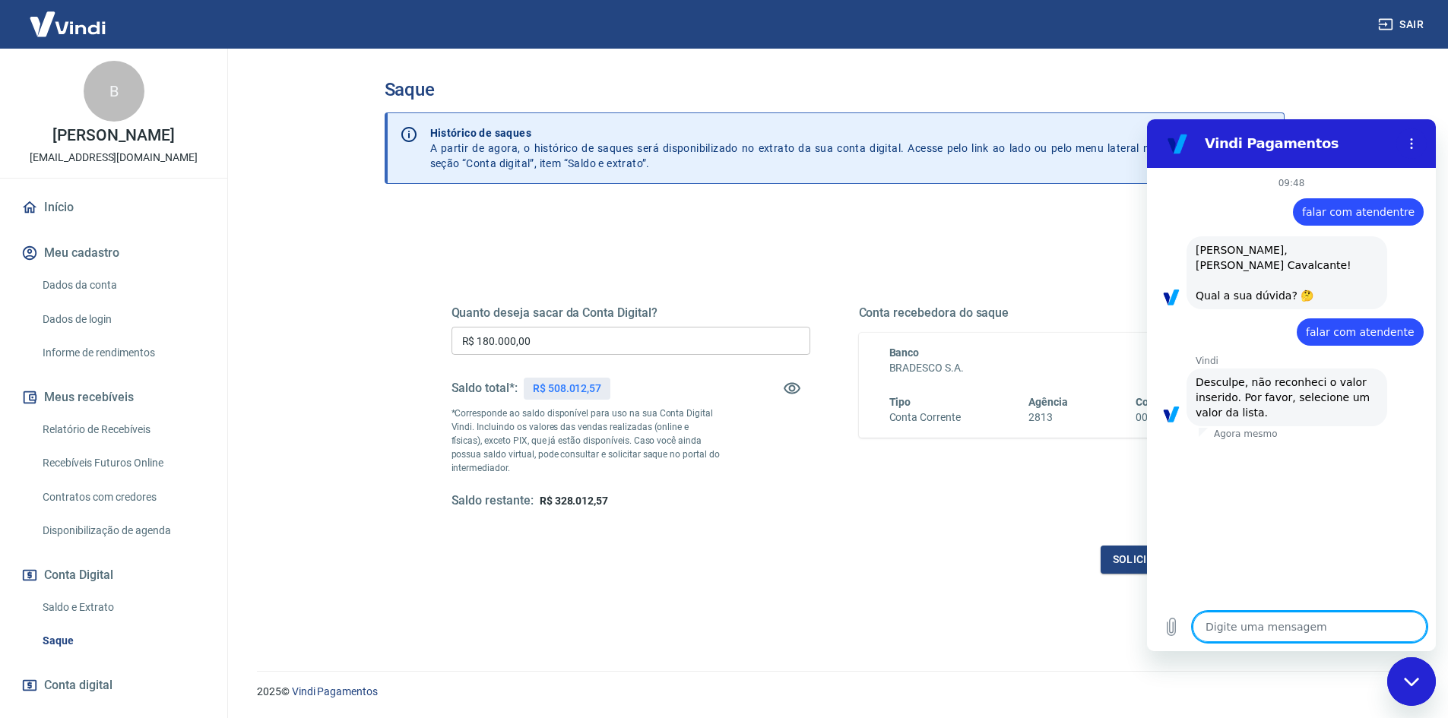
click at [1357, 330] on span "falar com atendente" at bounding box center [1360, 332] width 109 height 12
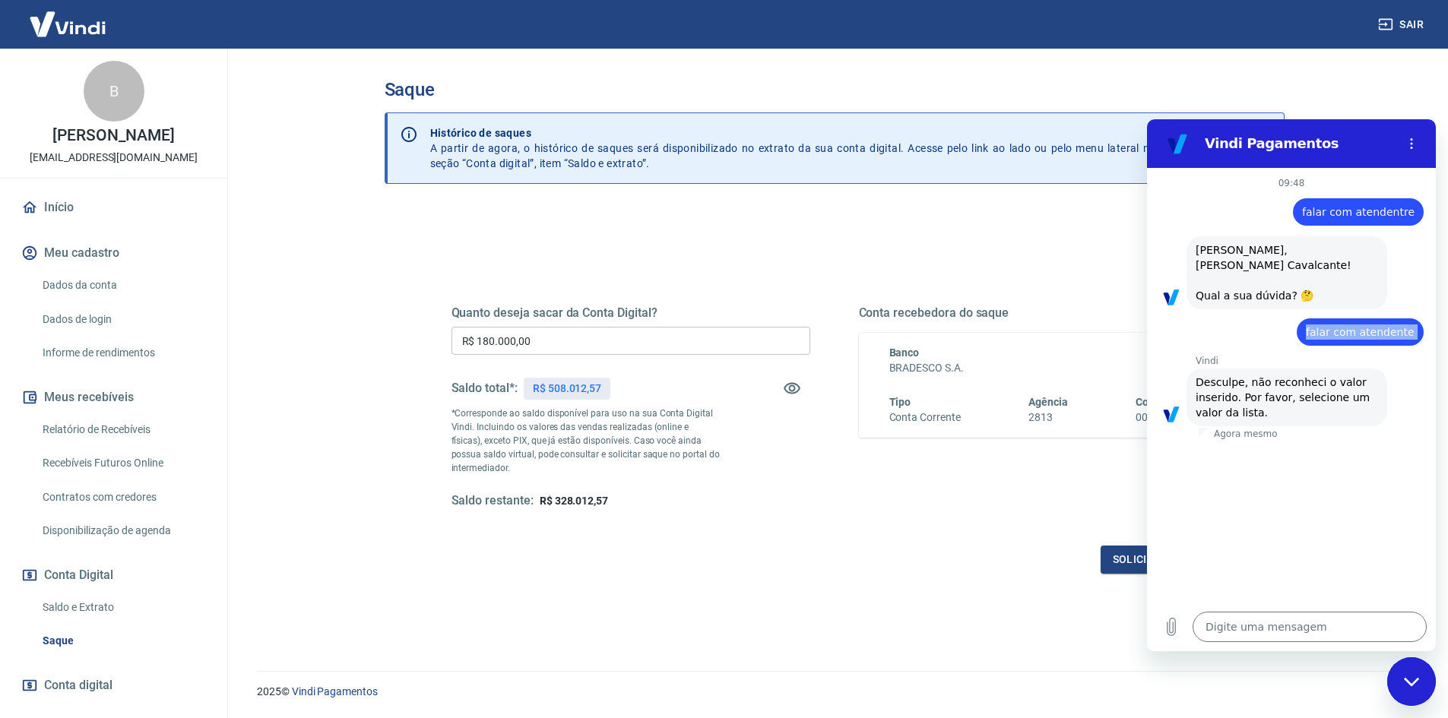
click at [1357, 330] on span "falar com atendente" at bounding box center [1360, 332] width 109 height 12
copy span "falar com atendente"
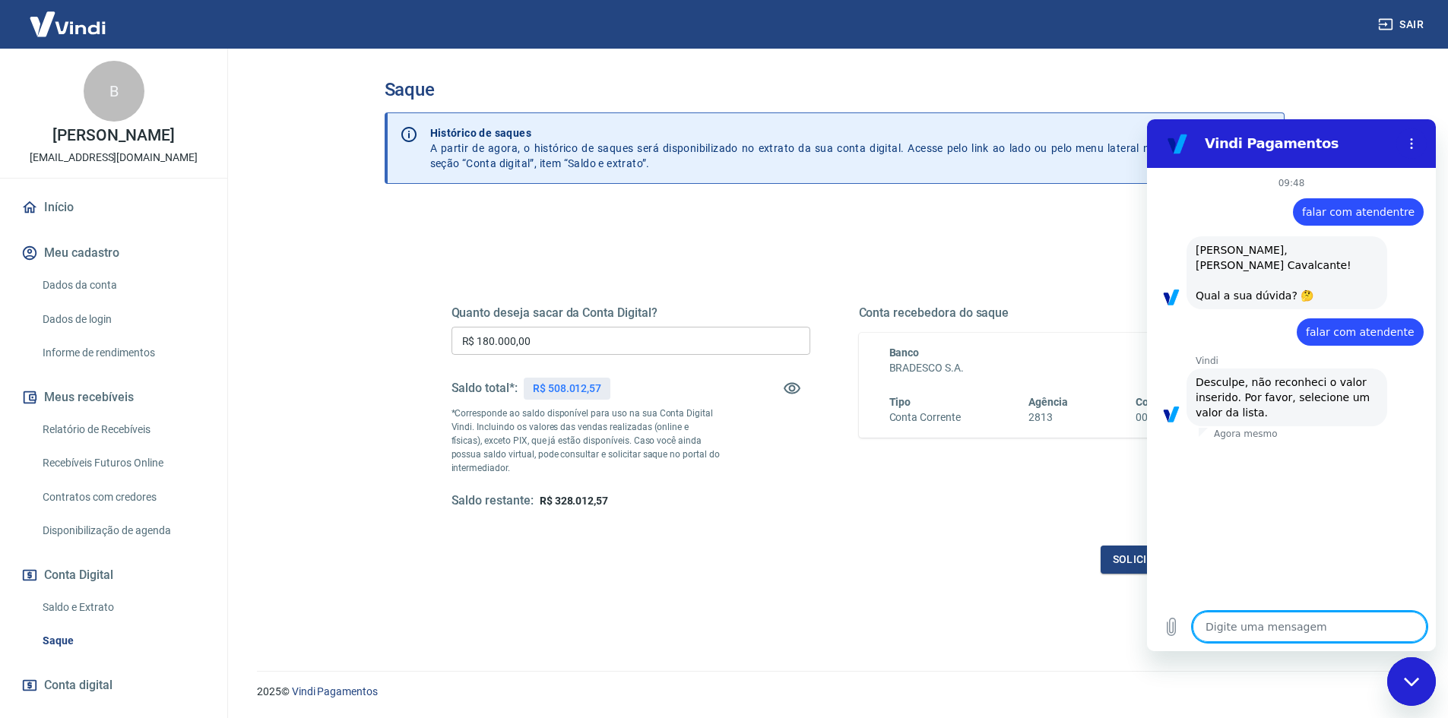
click at [1312, 628] on textarea at bounding box center [1310, 627] width 234 height 30
paste textarea "falar com atendente"
type textarea "falar com atendente"
type textarea "x"
type textarea "falar com atendente"
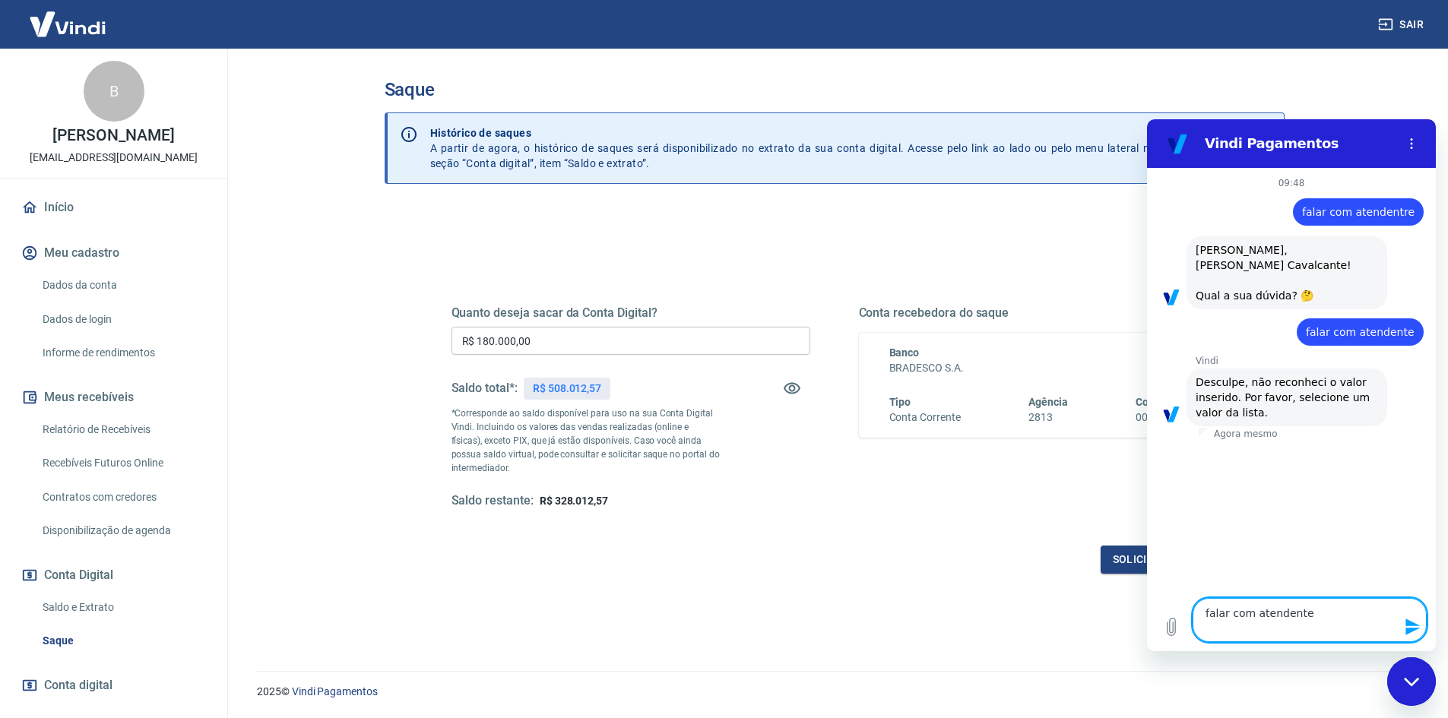
click at [1408, 619] on button "Enviar mensagem" at bounding box center [1411, 627] width 30 height 30
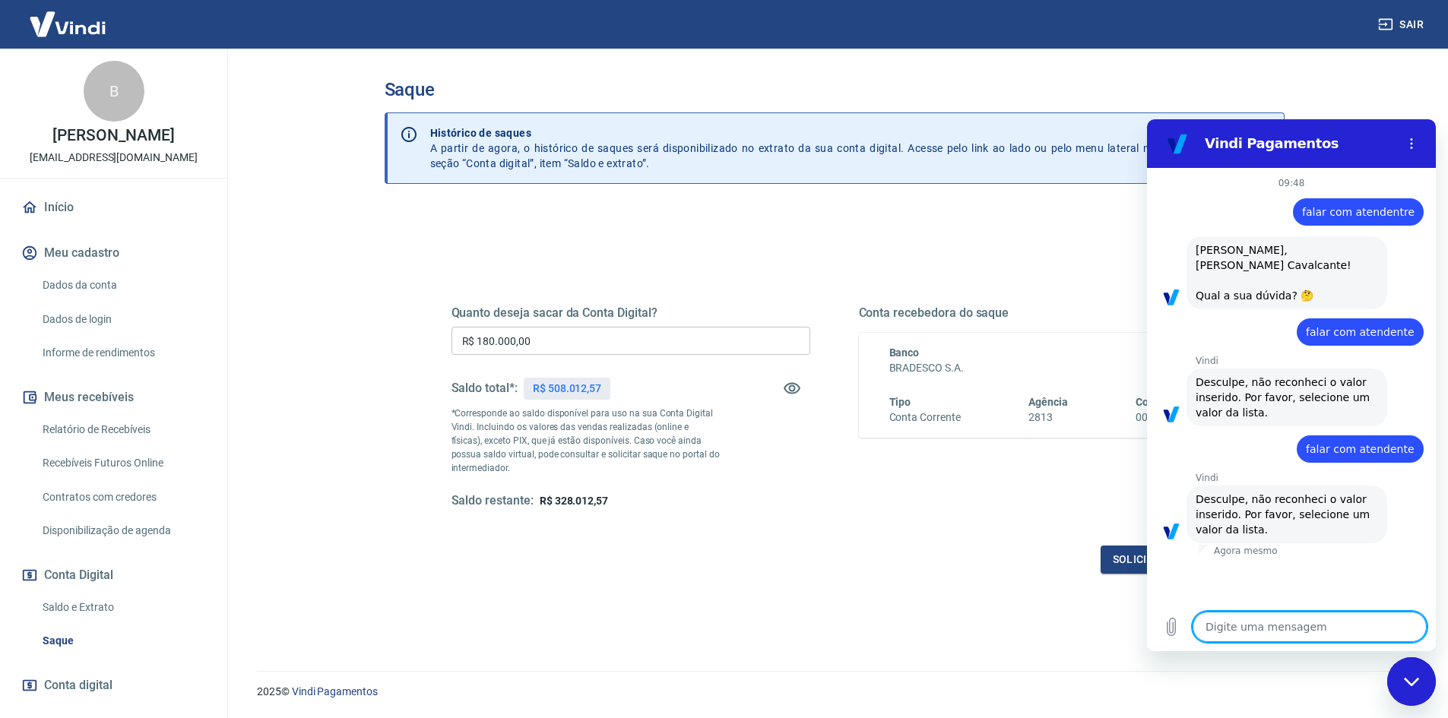
type textarea "x"
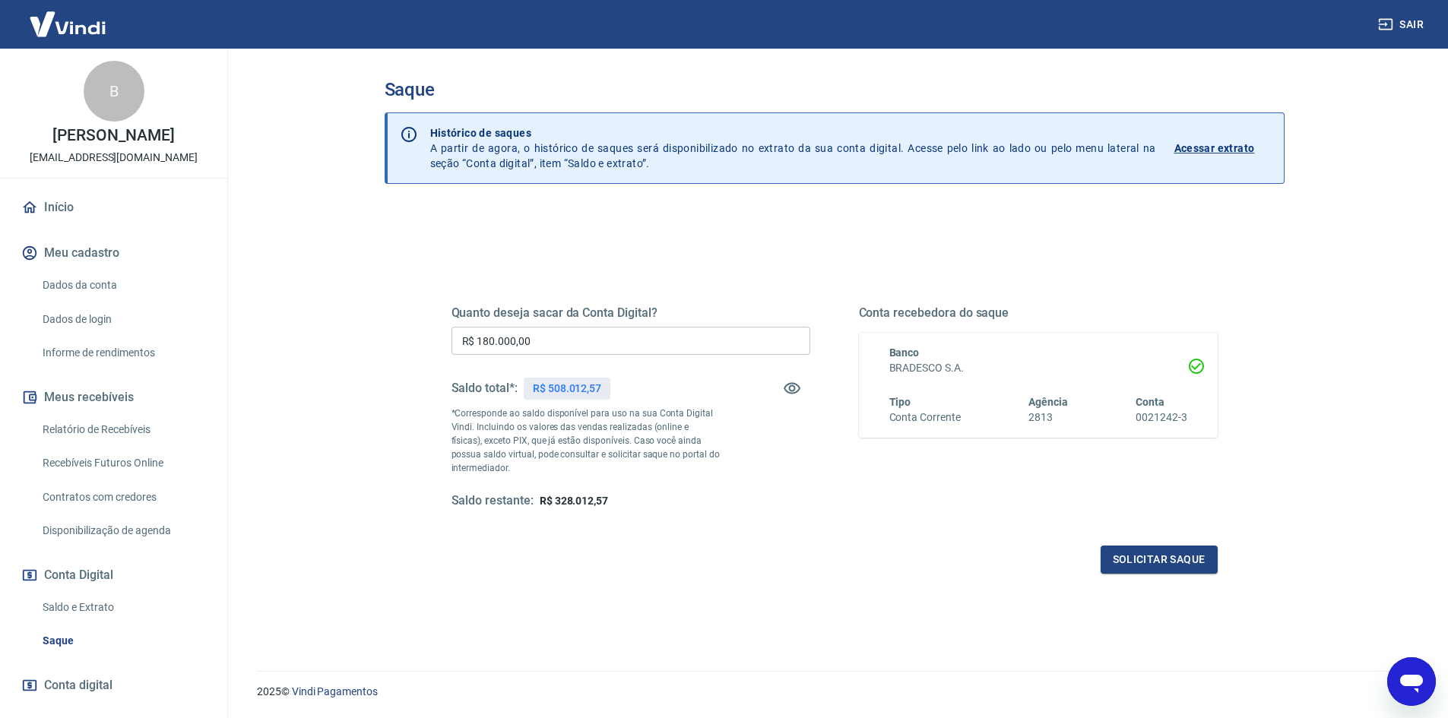
click at [1429, 660] on div "2025 © Vindi Pagamentos" at bounding box center [834, 685] width 1191 height 65
click at [1424, 670] on div "Abrir janela de mensagens" at bounding box center [1412, 682] width 46 height 46
type textarea "x"
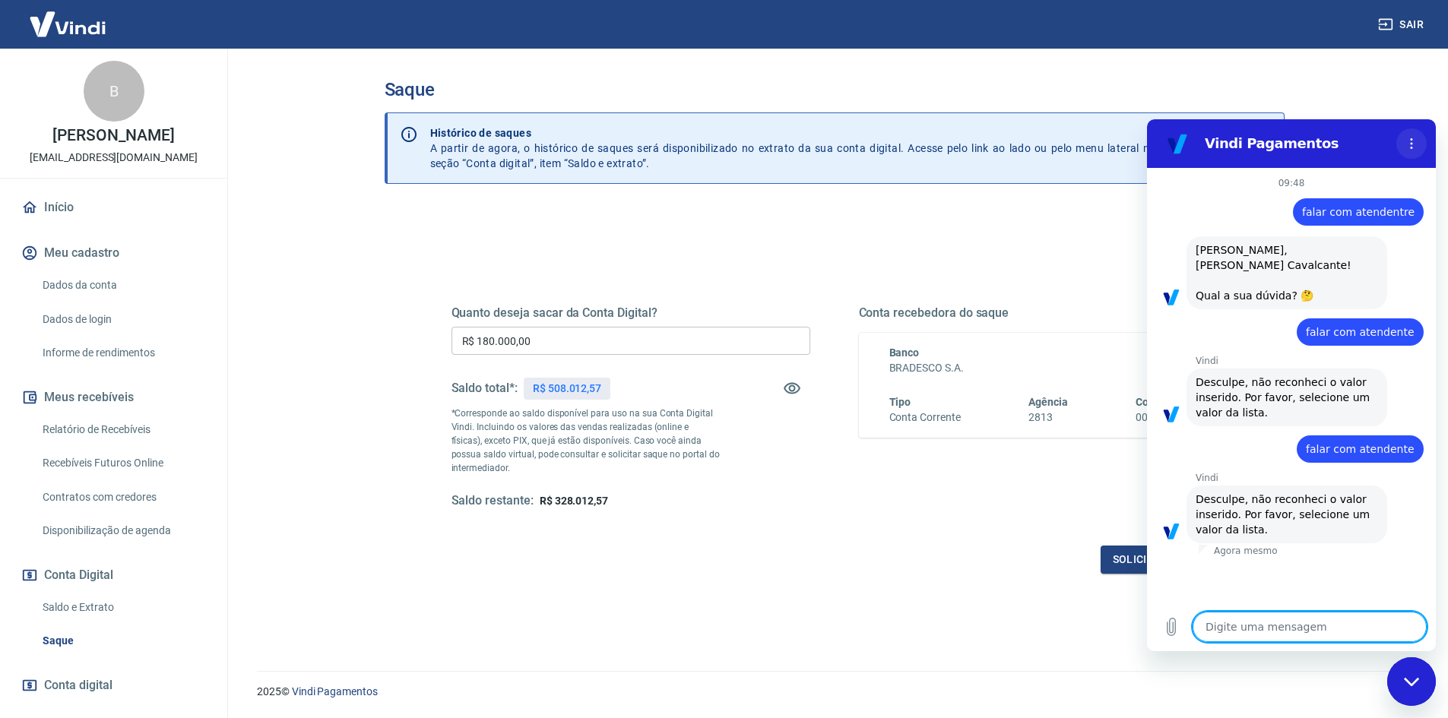
click at [1418, 141] on button "Menu de opções" at bounding box center [1411, 143] width 30 height 30
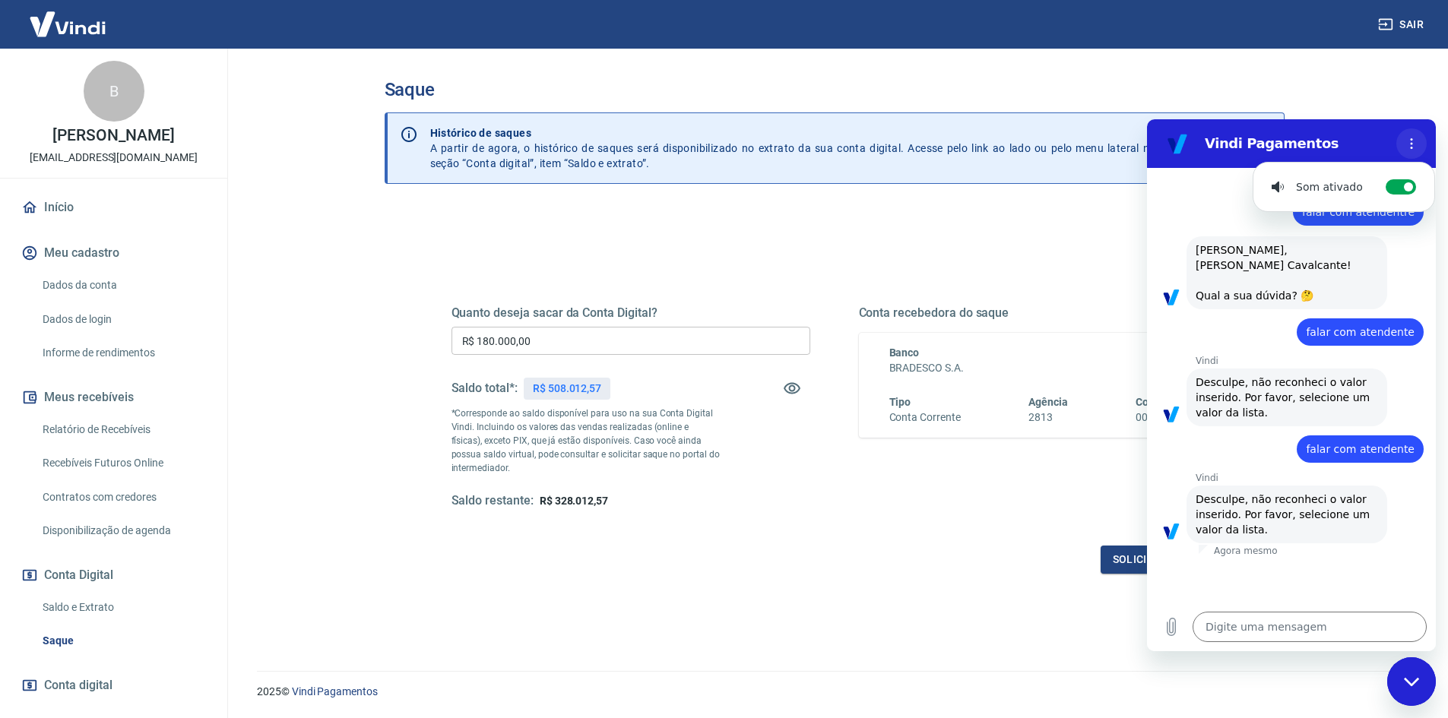
click at [1411, 140] on icon "Menu de opções" at bounding box center [1411, 144] width 12 height 12
click at [1263, 633] on textarea at bounding box center [1310, 627] width 234 height 30
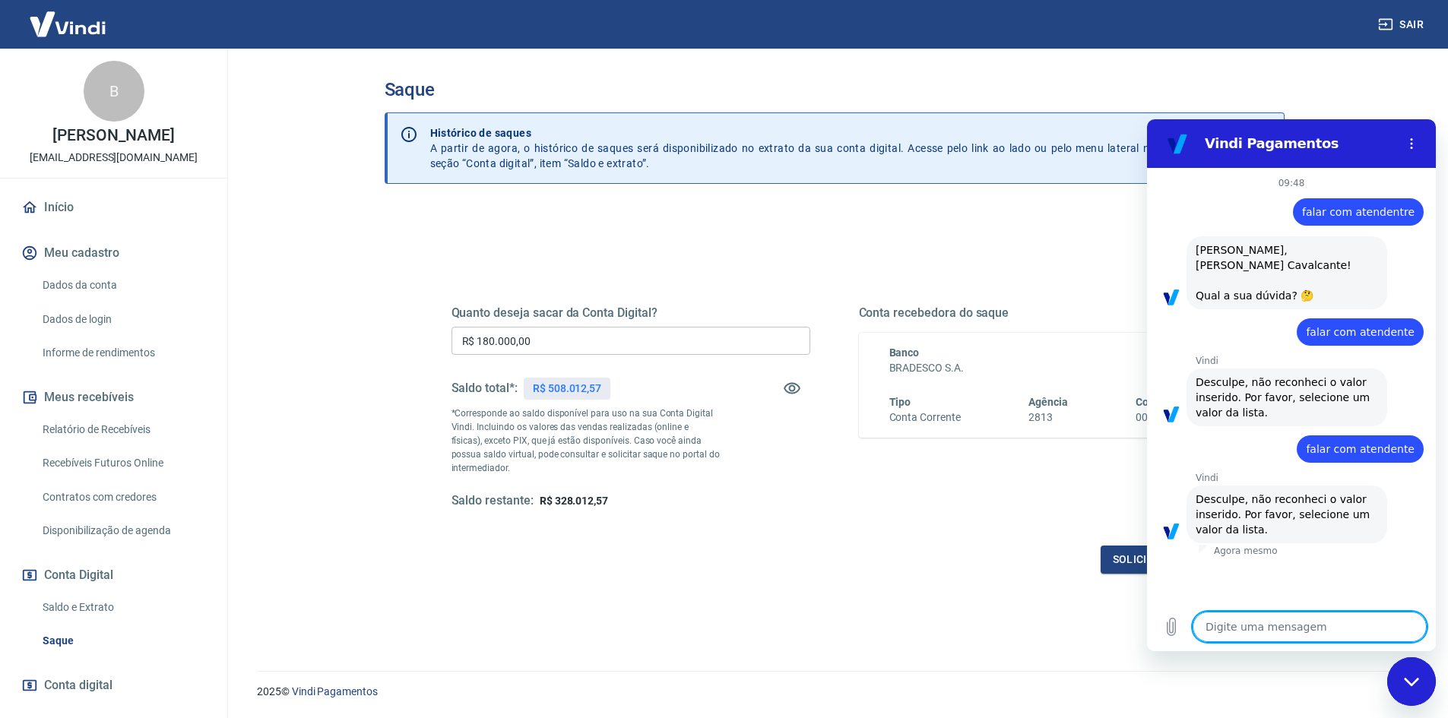
type textarea "p"
type textarea "x"
type textarea "pr"
type textarea "x"
type textarea "pro"
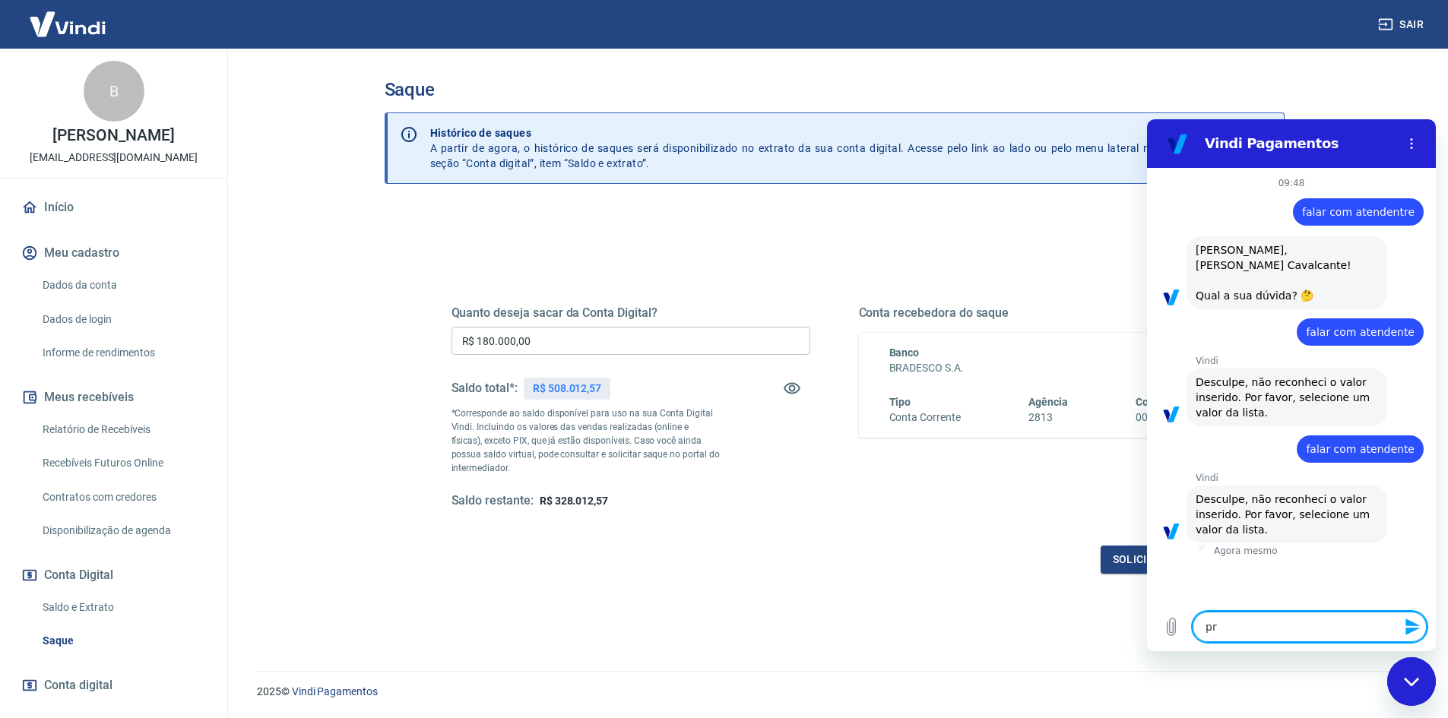
type textarea "x"
type textarea "prob"
type textarea "x"
type textarea "probl"
type textarea "x"
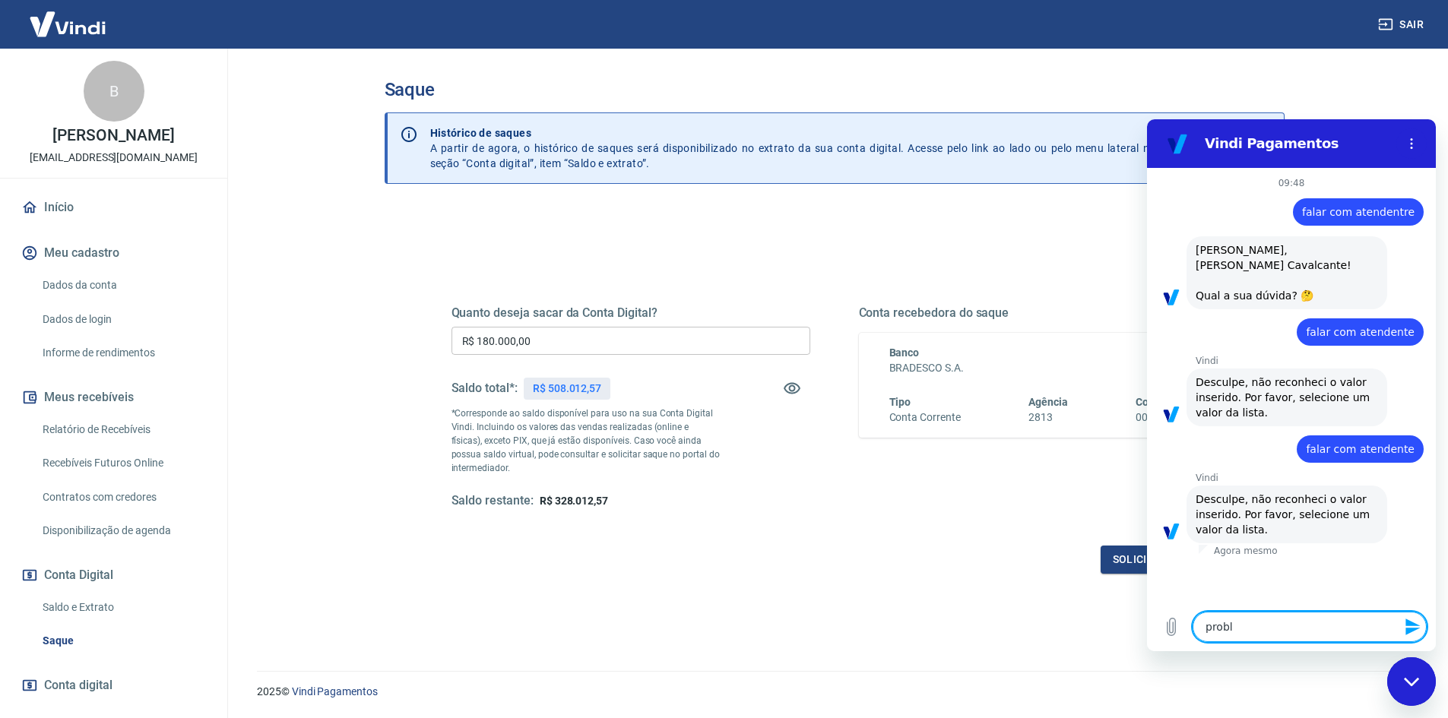
type textarea "proble"
type textarea "x"
type textarea "problem"
type textarea "x"
type textarea "problema"
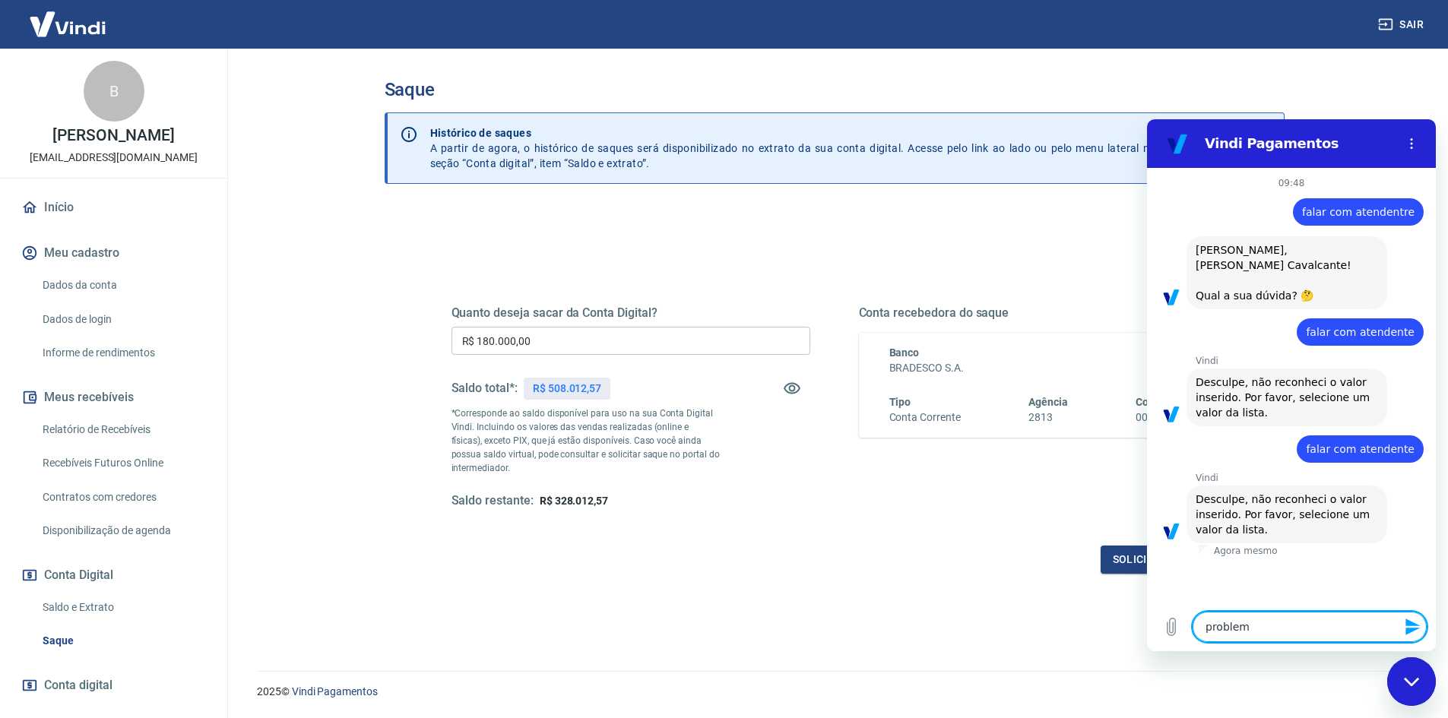
type textarea "x"
type textarea "problema"
type textarea "x"
type textarea "problema p"
type textarea "x"
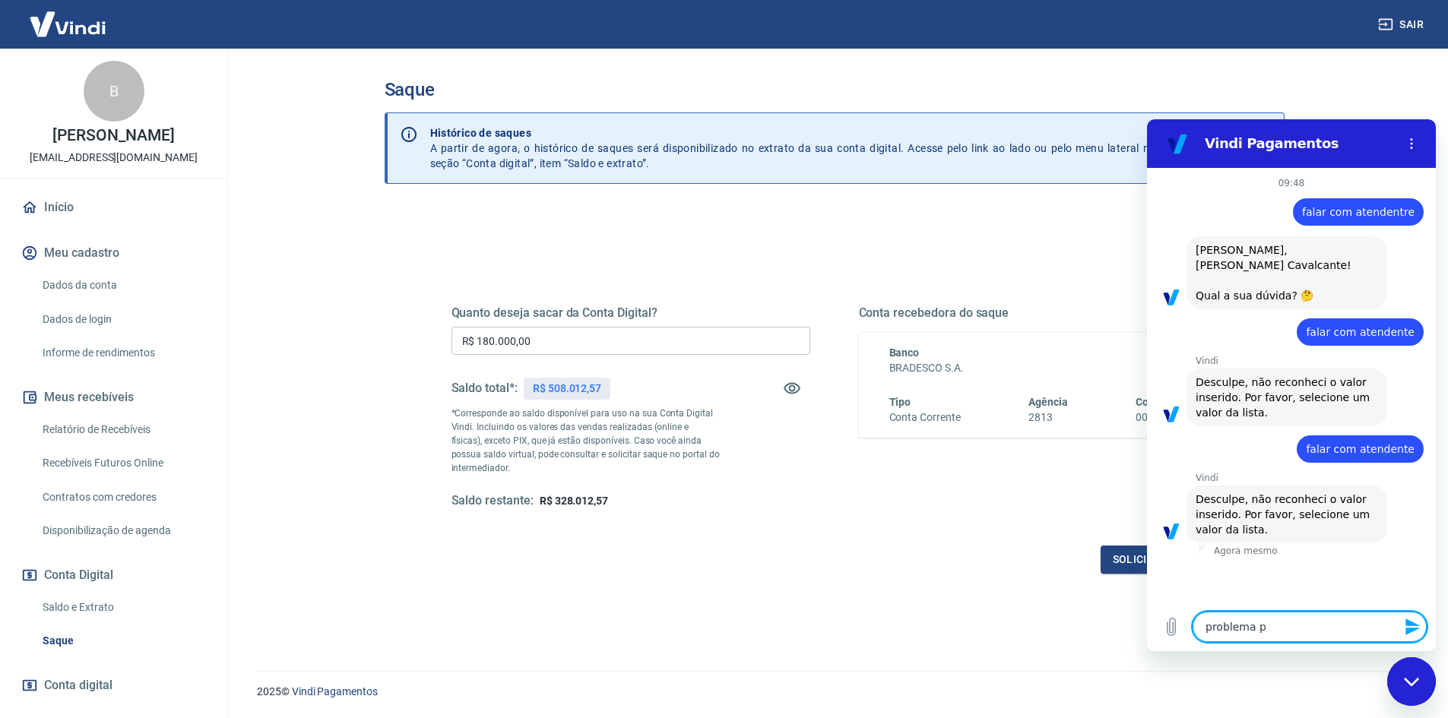
type textarea "problema pa"
type textarea "x"
type textarea "problema par"
type textarea "x"
type textarea "problema para"
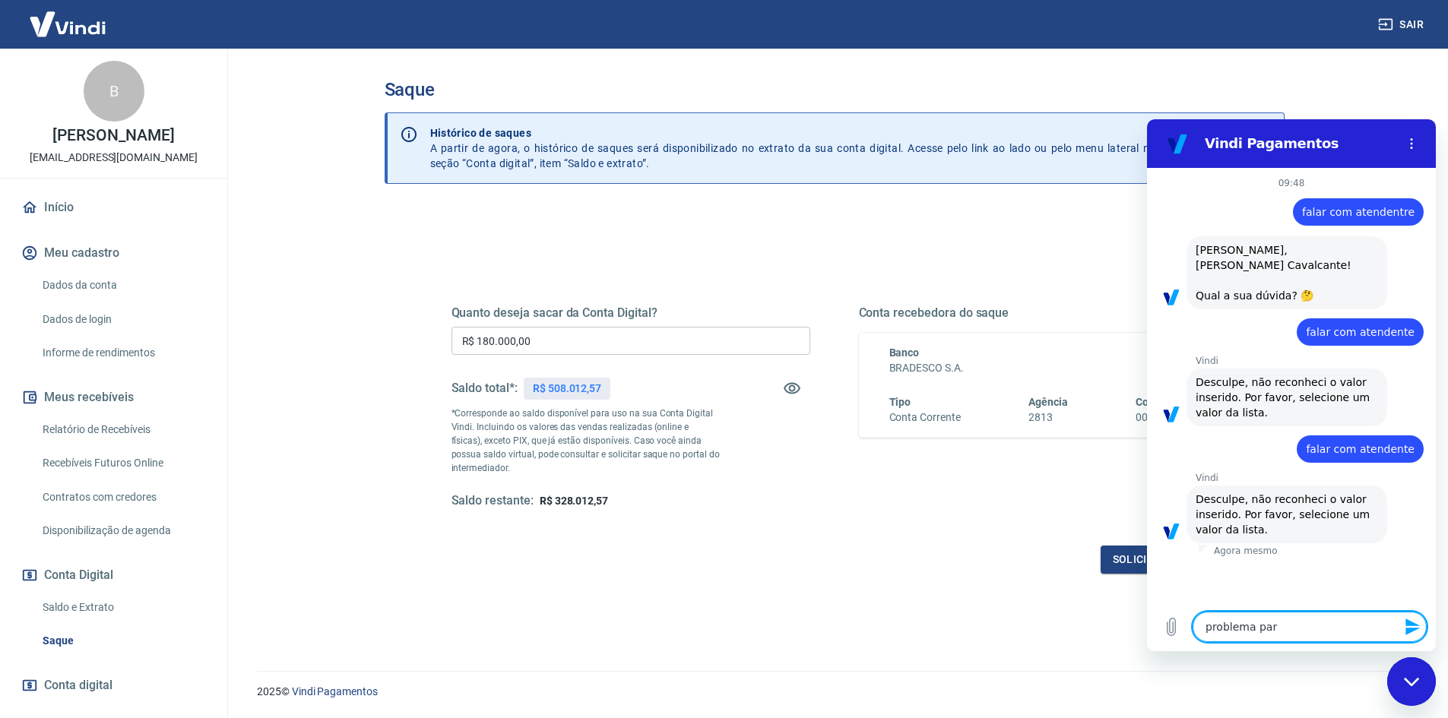
type textarea "x"
type textarea "problema para"
type textarea "x"
type textarea "problema para s"
type textarea "x"
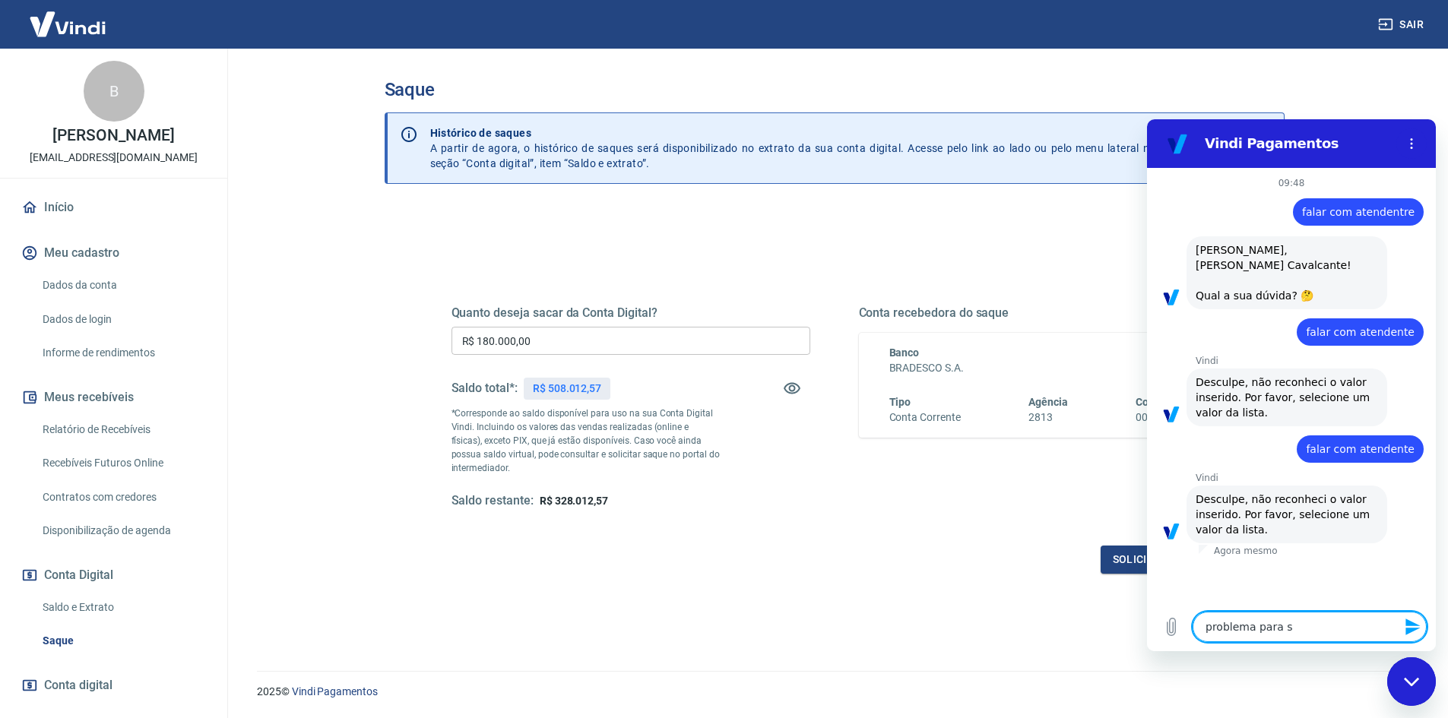
type textarea "problema para sa"
type textarea "x"
type textarea "problema para sac"
type textarea "x"
type textarea "problema para saca"
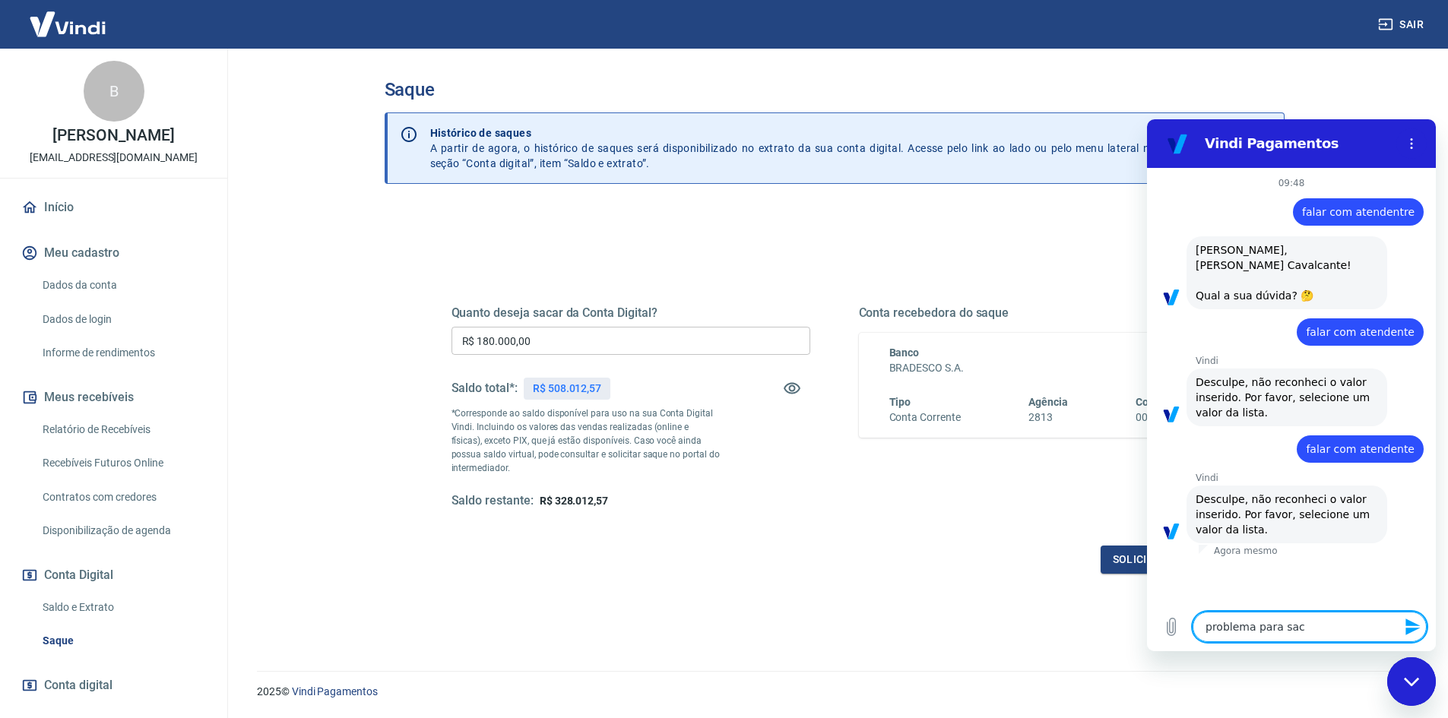
type textarea "x"
type textarea "problema para sacar"
type textarea "x"
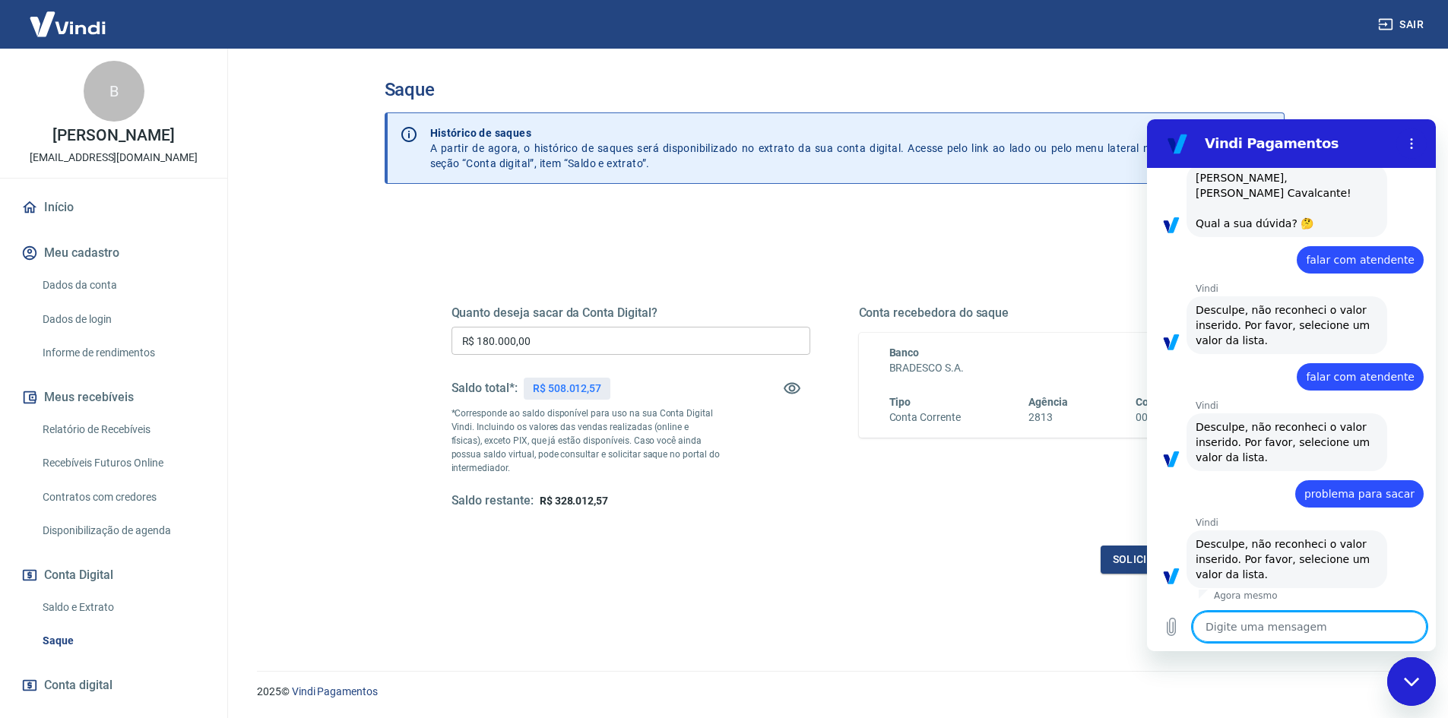
scroll to position [75, 0]
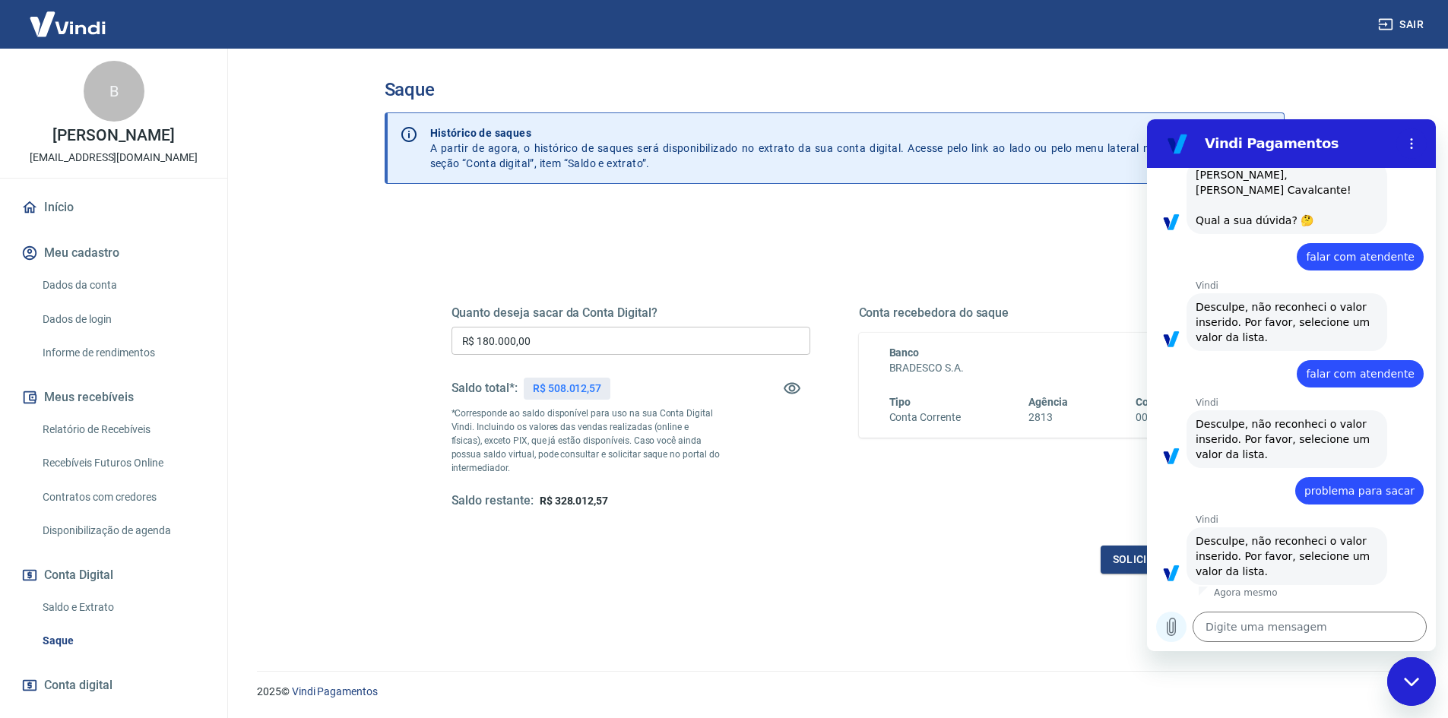
click at [1167, 629] on icon "Carregar arquivo" at bounding box center [1171, 627] width 8 height 17
drag, startPoint x: 479, startPoint y: 337, endPoint x: 489, endPoint y: 341, distance: 10.3
click at [489, 341] on input "R$ 180.000,00" at bounding box center [630, 341] width 359 height 28
type input "R$ 100.000,00"
click at [1126, 562] on button "Solicitar saque" at bounding box center [1159, 560] width 117 height 28
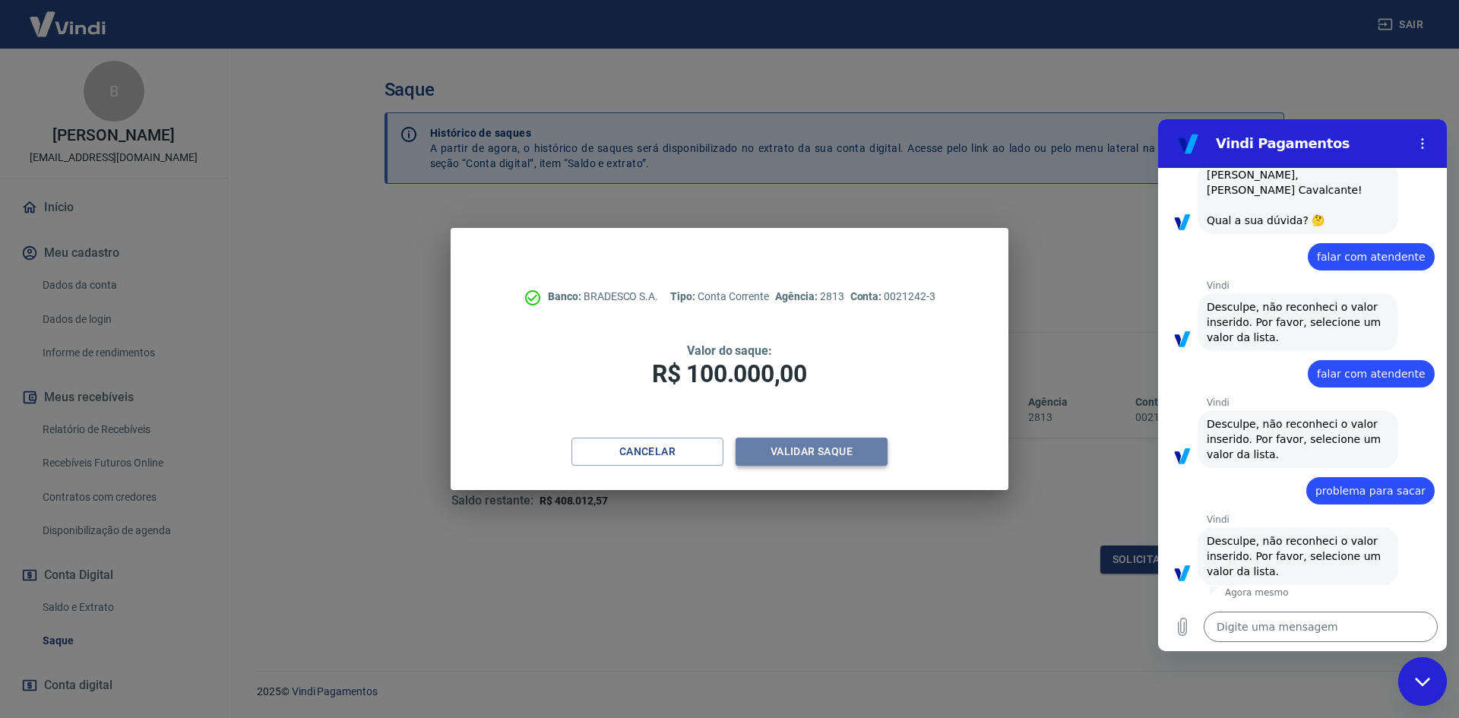
click at [815, 452] on button "Validar saque" at bounding box center [812, 452] width 152 height 28
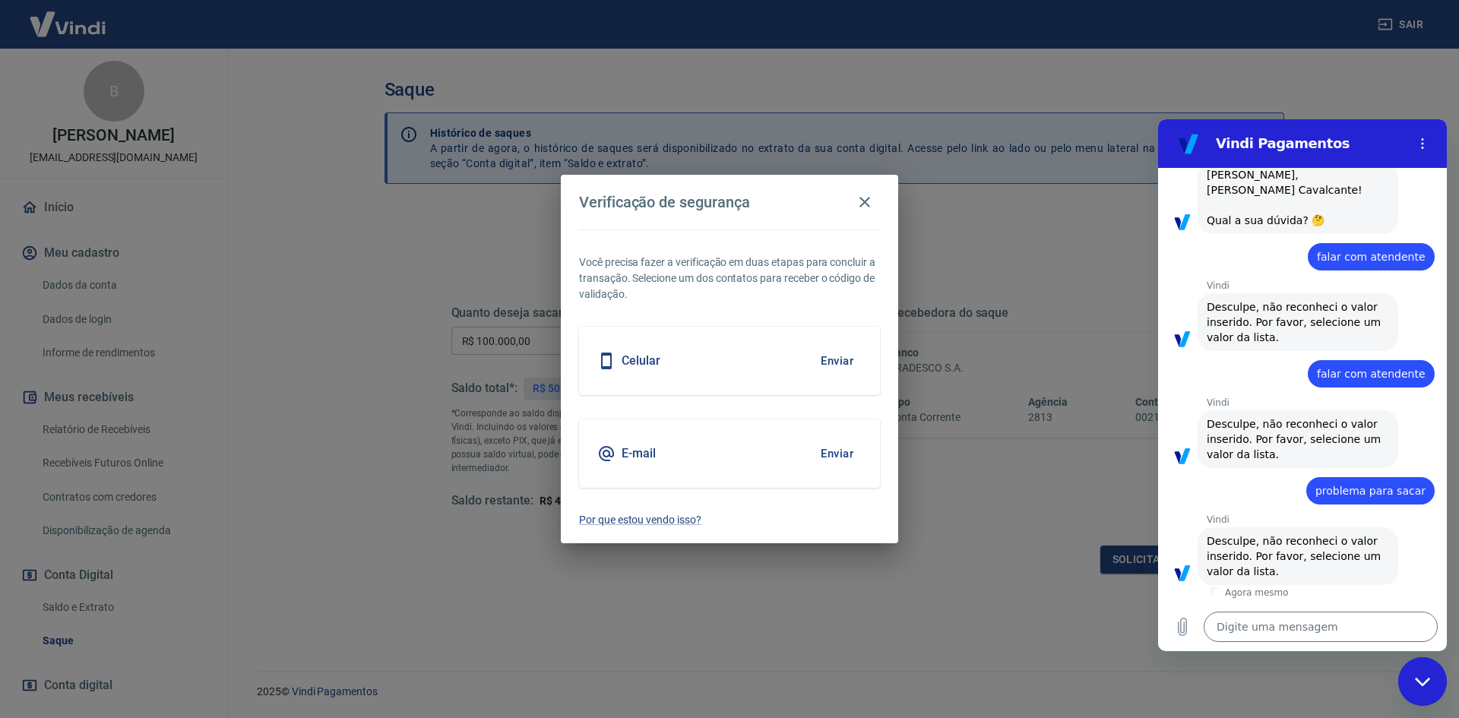
click at [848, 362] on button "Enviar" at bounding box center [836, 361] width 49 height 32
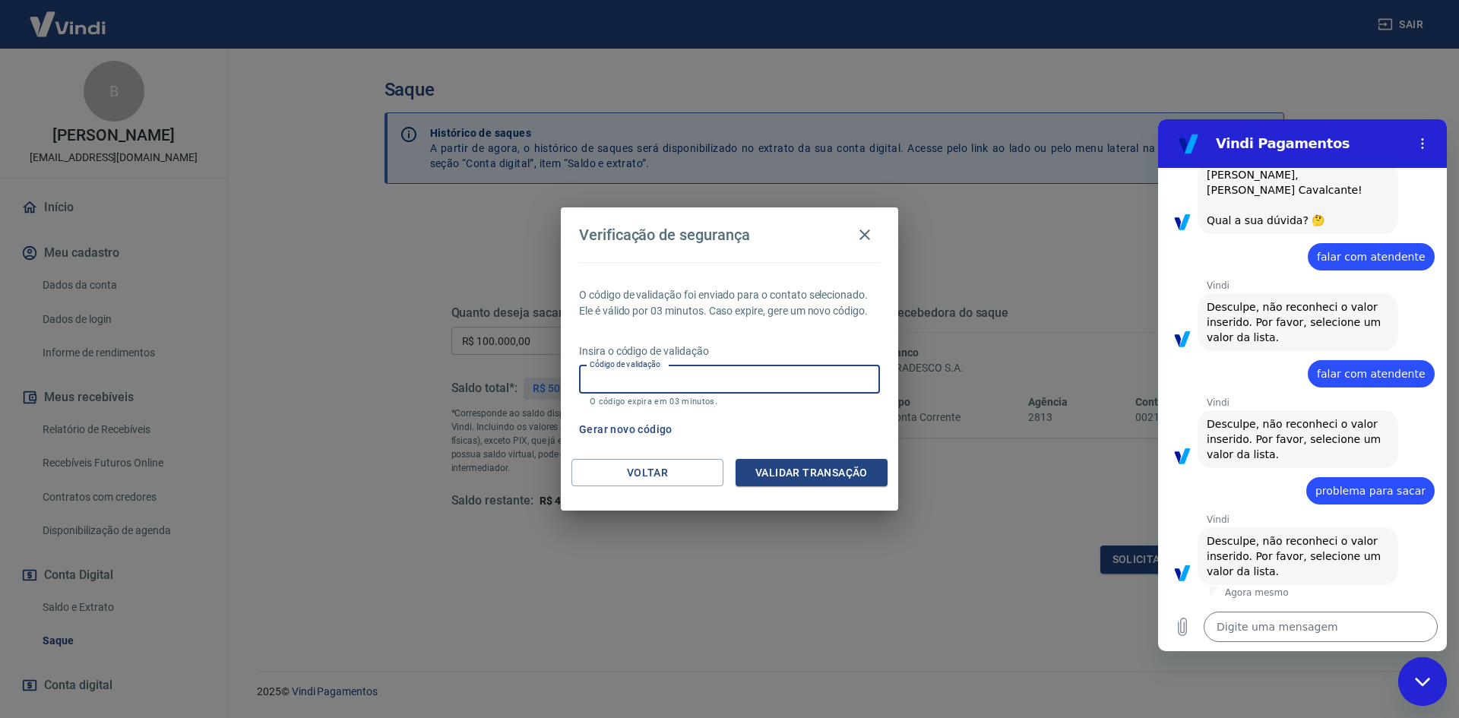
click at [769, 383] on input "Código de validação" at bounding box center [729, 380] width 301 height 28
type input "166454"
click at [803, 489] on div "Voltar Validar transação" at bounding box center [729, 485] width 337 height 52
drag, startPoint x: 806, startPoint y: 455, endPoint x: 820, endPoint y: 478, distance: 27.2
click at [806, 456] on div "O código de validação foi enviado para o contato selecionado. Ele é válido por …" at bounding box center [729, 360] width 337 height 197
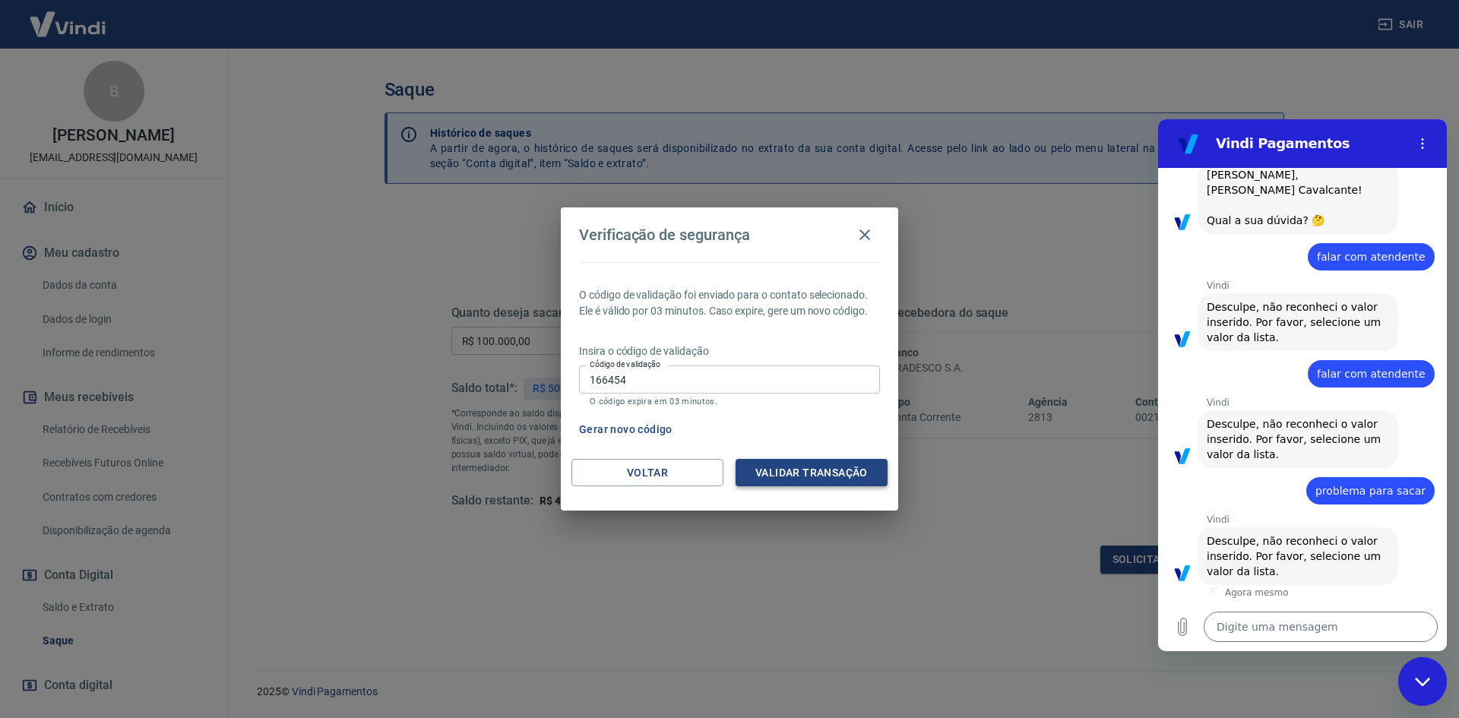
click at [821, 479] on button "Validar transação" at bounding box center [812, 473] width 152 height 28
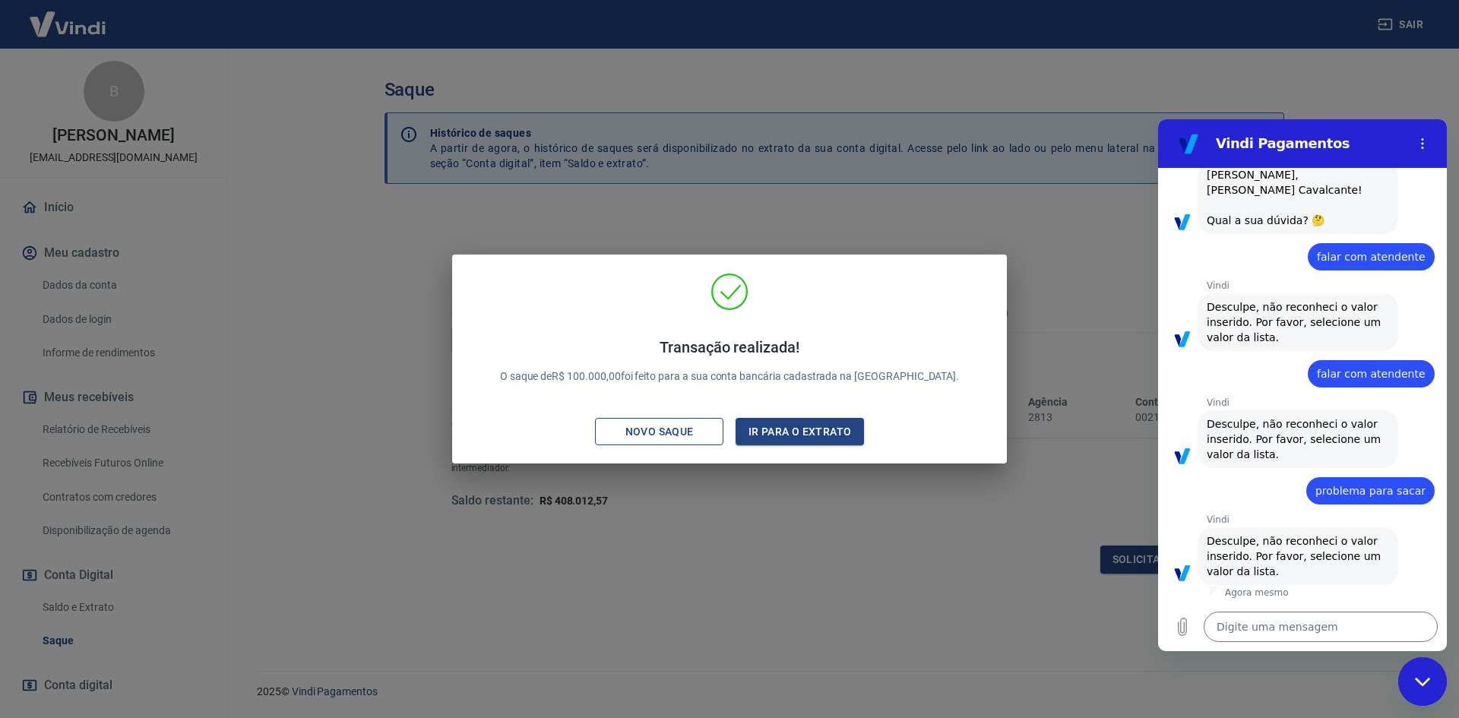
click at [674, 437] on div "Novo saque" at bounding box center [659, 432] width 105 height 19
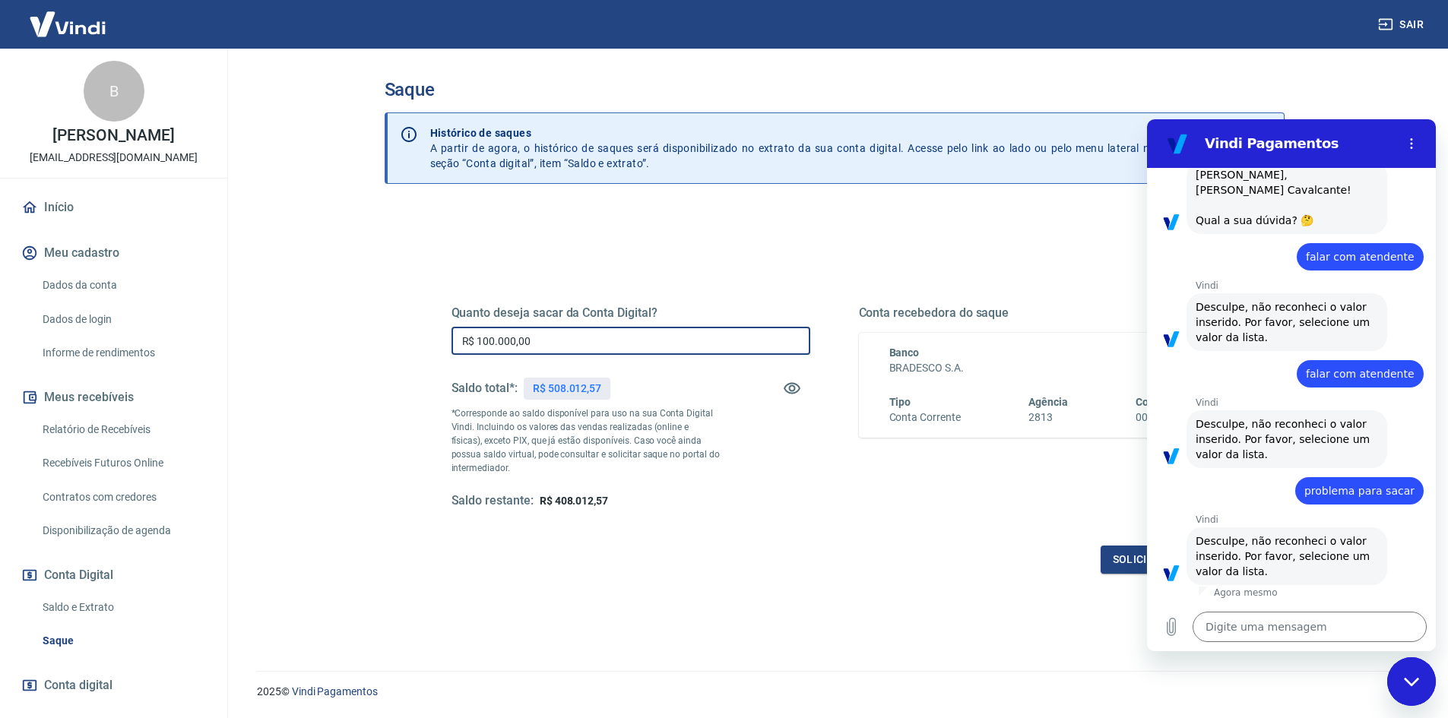
drag, startPoint x: 477, startPoint y: 342, endPoint x: 488, endPoint y: 348, distance: 12.9
click at [488, 348] on input "R$ 100.000,00" at bounding box center [630, 341] width 359 height 28
type input "R$ 80.000,00"
click at [1126, 563] on button "Solicitar saque" at bounding box center [1159, 560] width 117 height 28
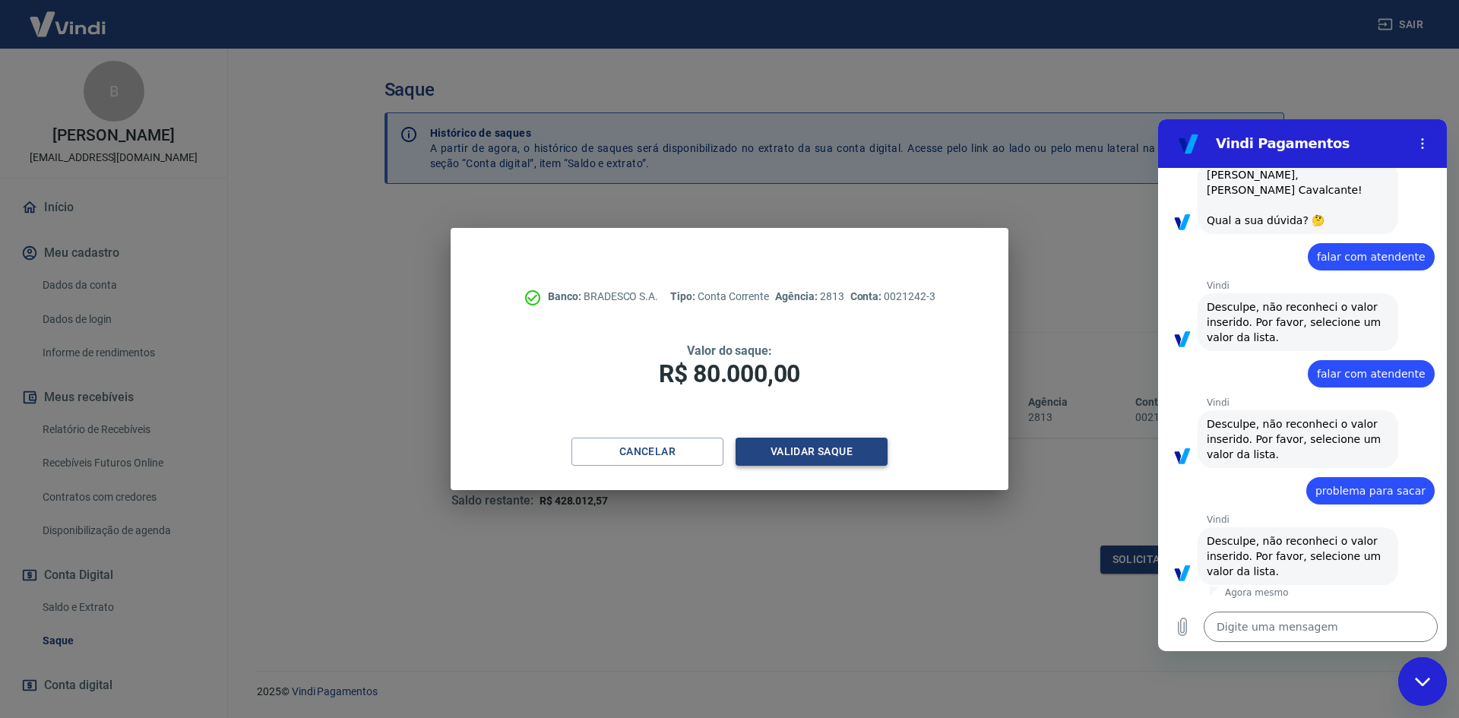
click at [842, 454] on button "Validar saque" at bounding box center [812, 452] width 152 height 28
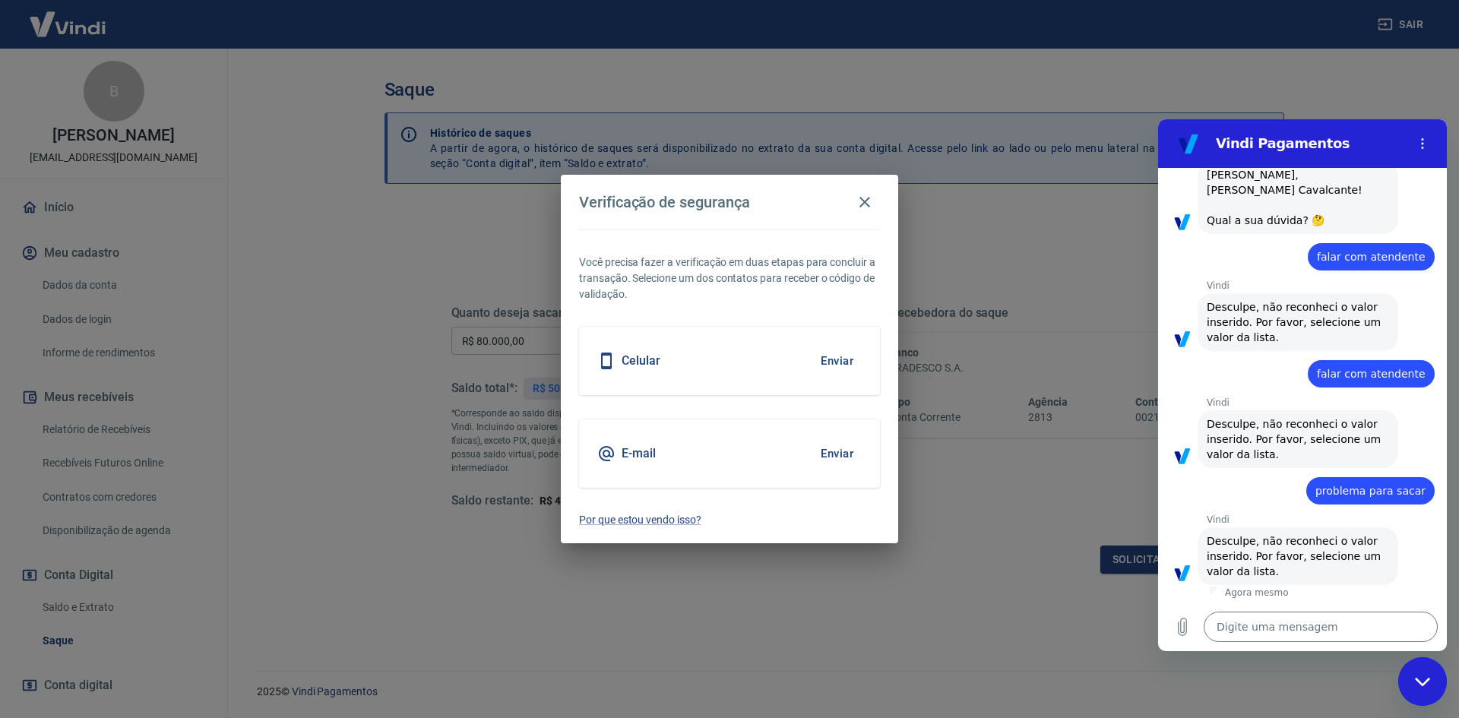
click at [841, 360] on button "Enviar" at bounding box center [836, 361] width 49 height 32
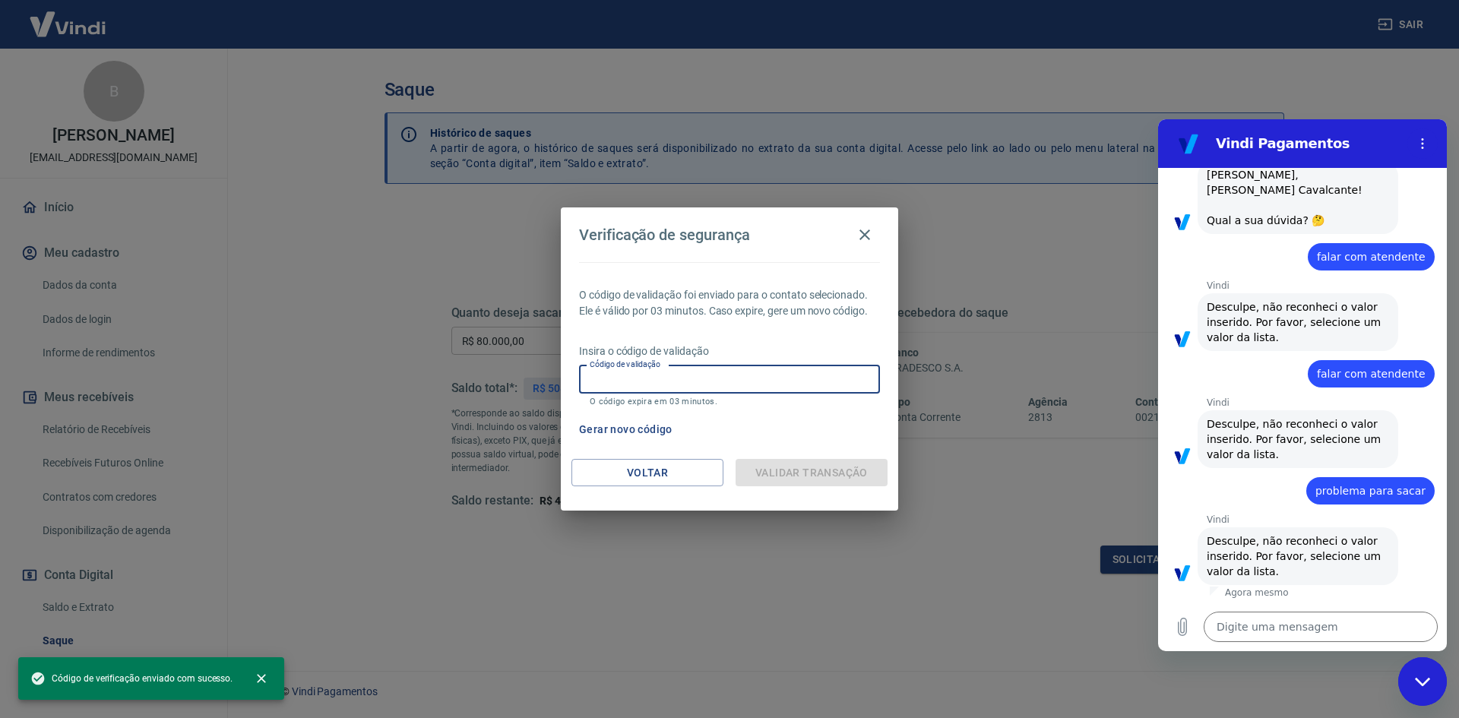
click at [645, 385] on input "Código de validação" at bounding box center [729, 380] width 301 height 28
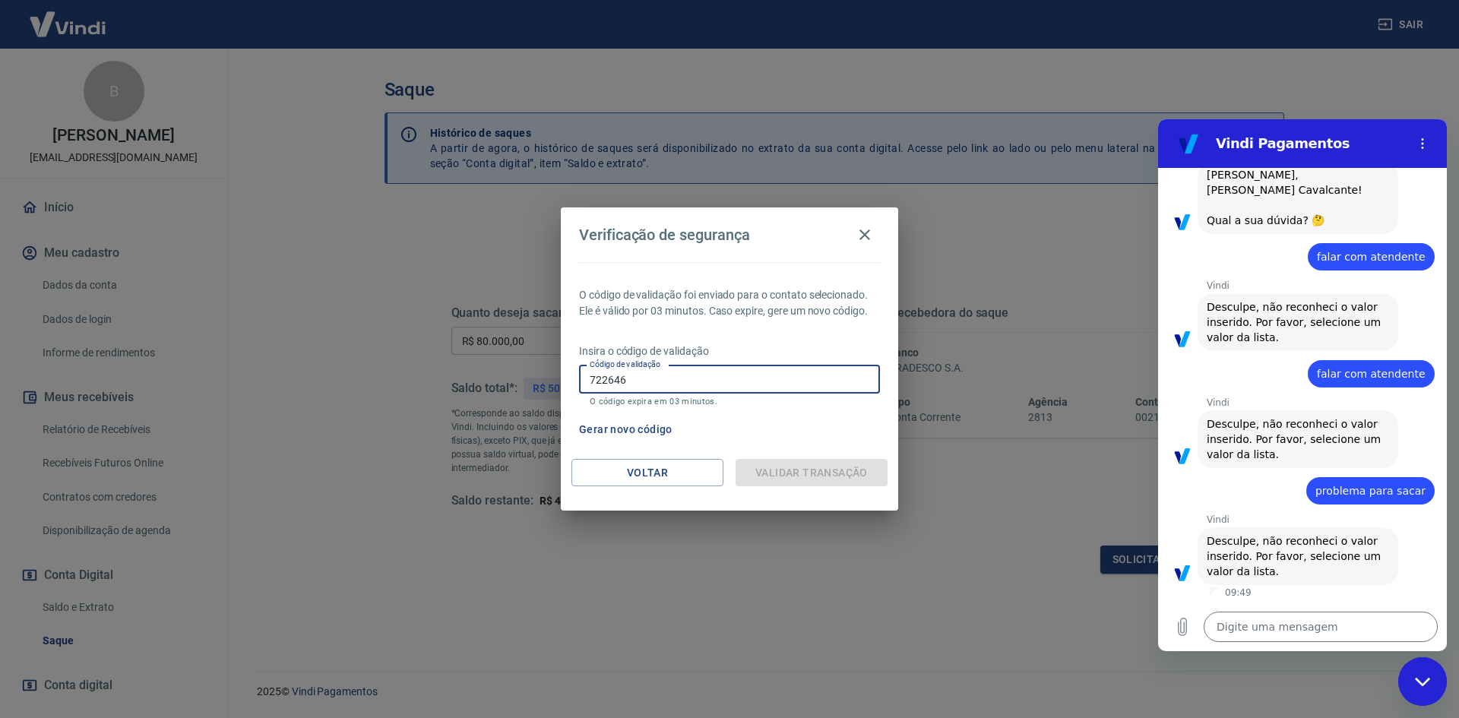
type input "722646"
click at [727, 398] on p "O código expira em 03 minutos." at bounding box center [730, 402] width 280 height 10
click at [727, 391] on input "722646" at bounding box center [729, 380] width 301 height 28
click at [759, 462] on div "Validar transação" at bounding box center [812, 473] width 152 height 28
click at [764, 474] on div "Validar transação" at bounding box center [812, 473] width 152 height 28
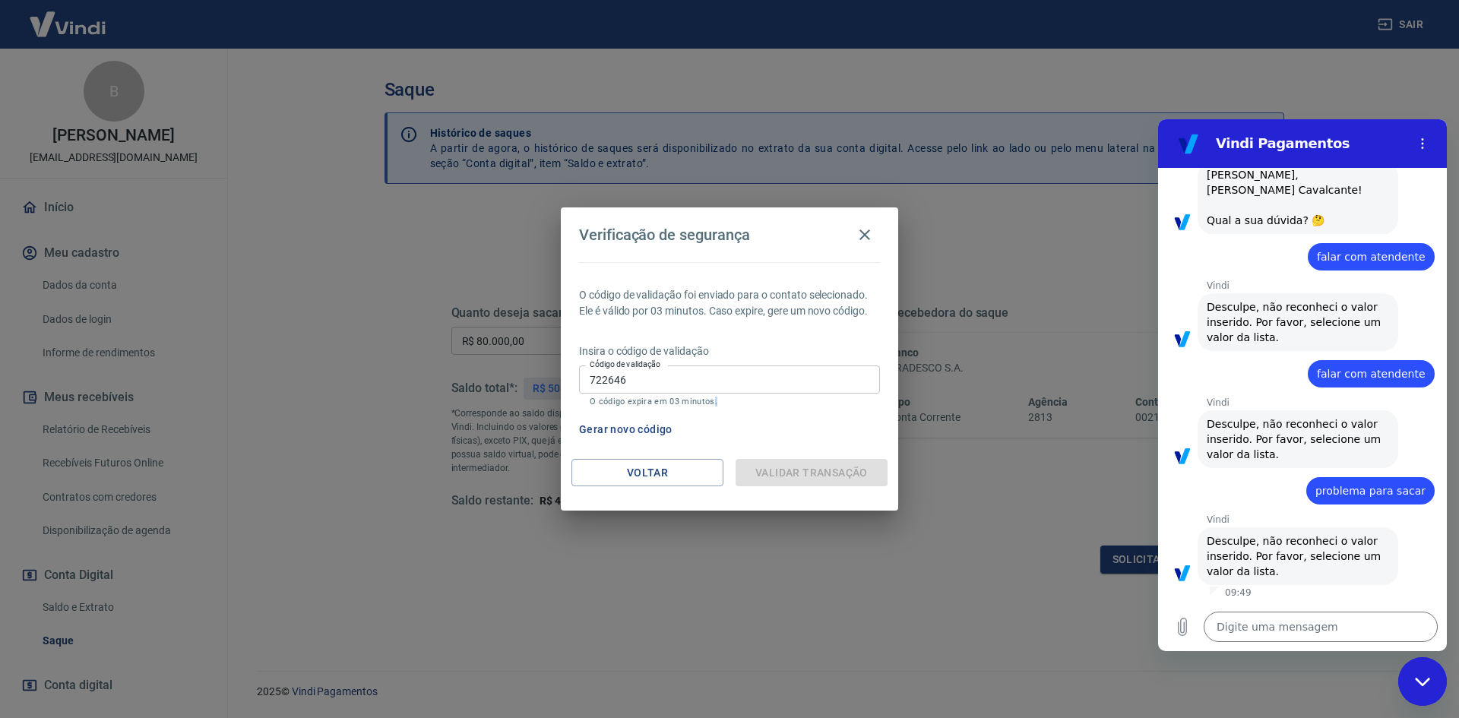
click at [764, 474] on div "Validar transação" at bounding box center [812, 473] width 152 height 28
click at [753, 382] on input "722646" at bounding box center [729, 380] width 301 height 28
click at [753, 369] on input "722646" at bounding box center [729, 380] width 301 height 28
click at [863, 420] on div "Gerar novo código" at bounding box center [726, 430] width 307 height 28
drag, startPoint x: 659, startPoint y: 381, endPoint x: 356, endPoint y: 345, distance: 305.4
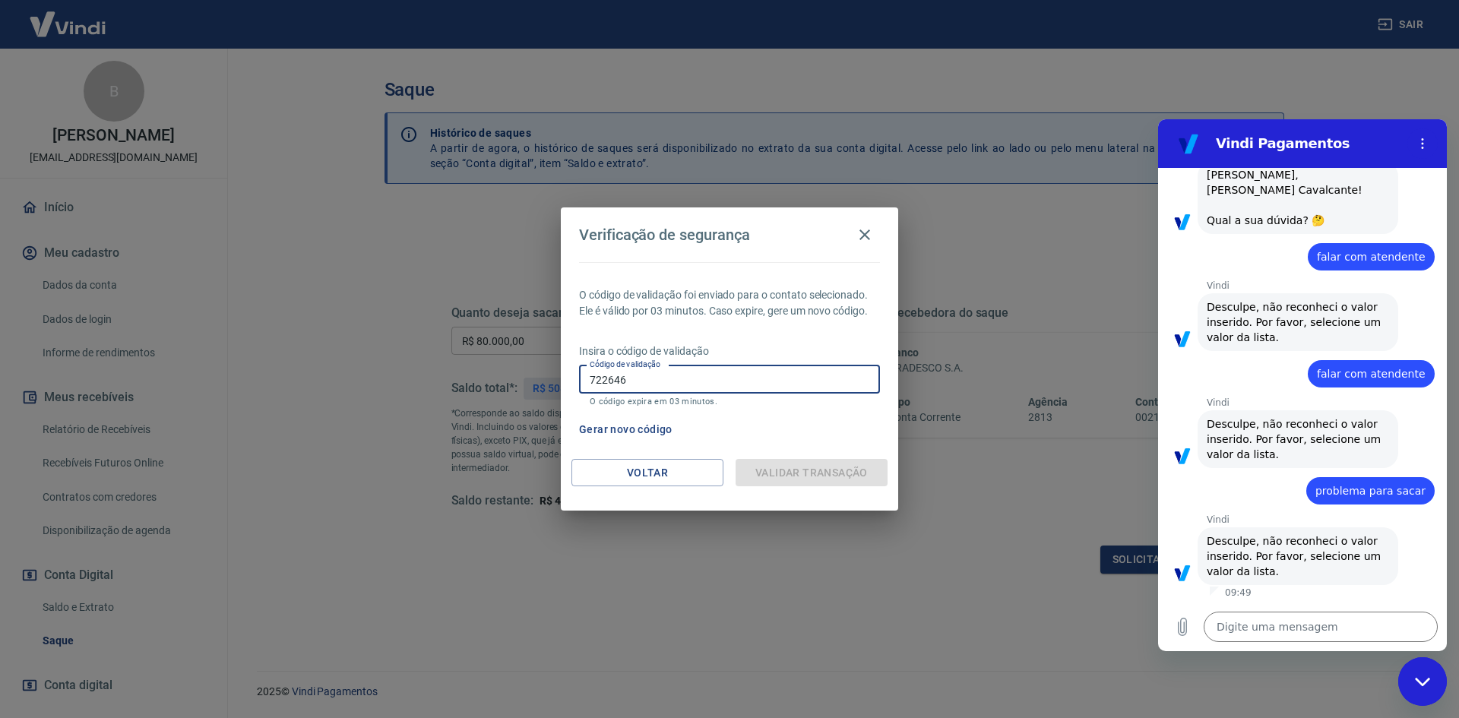
click at [363, 349] on div "Verificação de segurança O código de validação foi enviado para o contato selec…" at bounding box center [729, 359] width 1459 height 718
click at [652, 322] on div "O código de validação foi enviado para o contato selecionado. Ele é válido por …" at bounding box center [729, 360] width 337 height 197
click at [664, 356] on p "Insira o código de validação" at bounding box center [729, 352] width 301 height 16
click at [666, 385] on input "Código de validação" at bounding box center [729, 380] width 301 height 28
type input "722646"
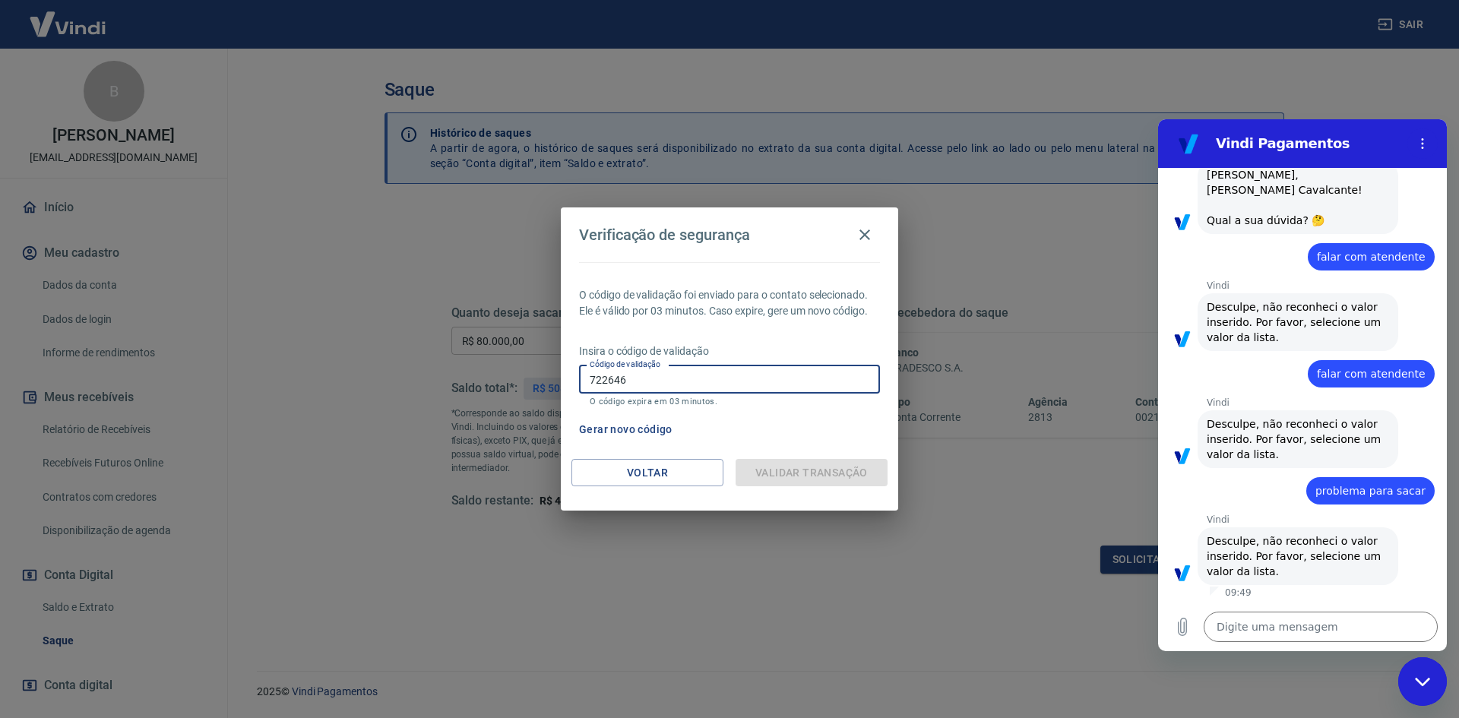
drag, startPoint x: 861, startPoint y: 486, endPoint x: 849, endPoint y: 475, distance: 16.2
click at [855, 487] on div "Voltar Validar transação" at bounding box center [729, 485] width 337 height 52
click at [848, 471] on div "Validar transação" at bounding box center [812, 473] width 152 height 28
click at [881, 220] on h2 "Verificação de segurança" at bounding box center [729, 234] width 337 height 55
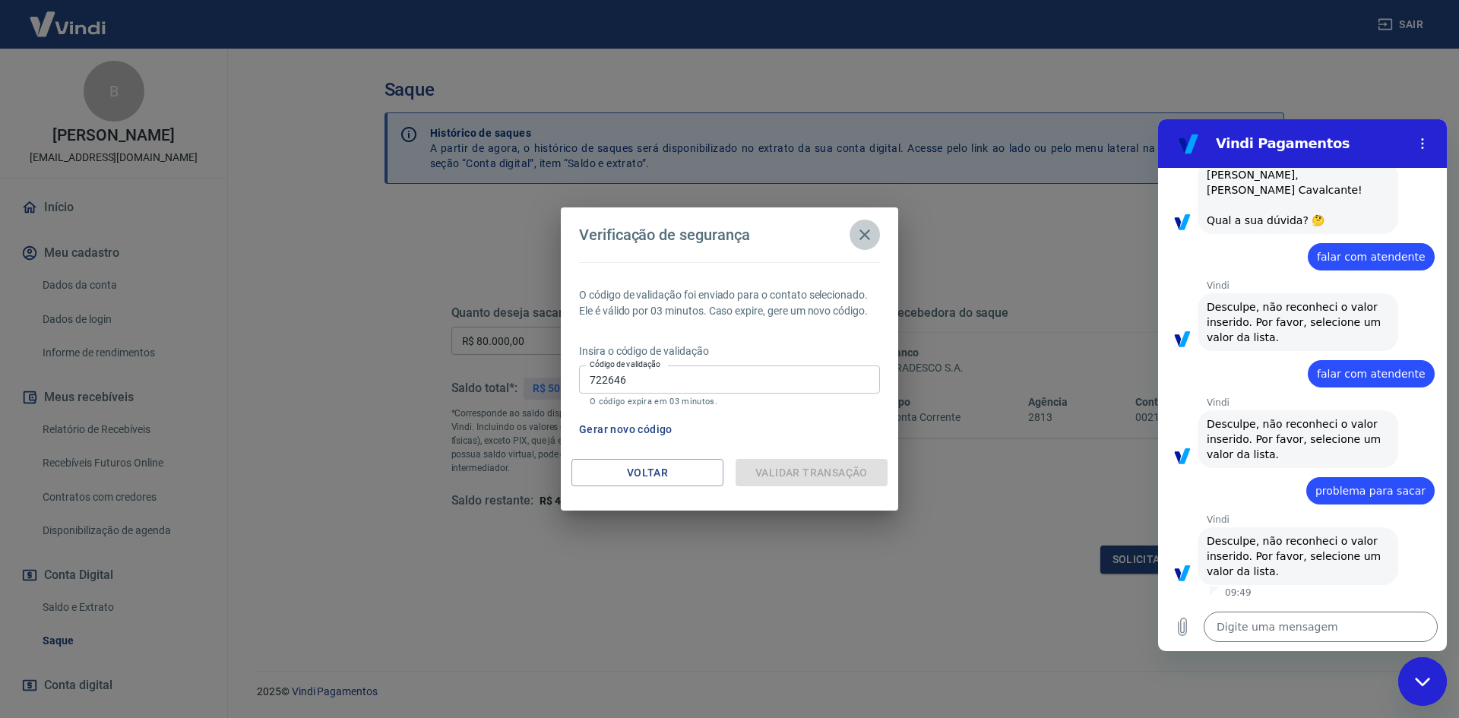
click at [871, 238] on icon "button" at bounding box center [865, 235] width 18 height 18
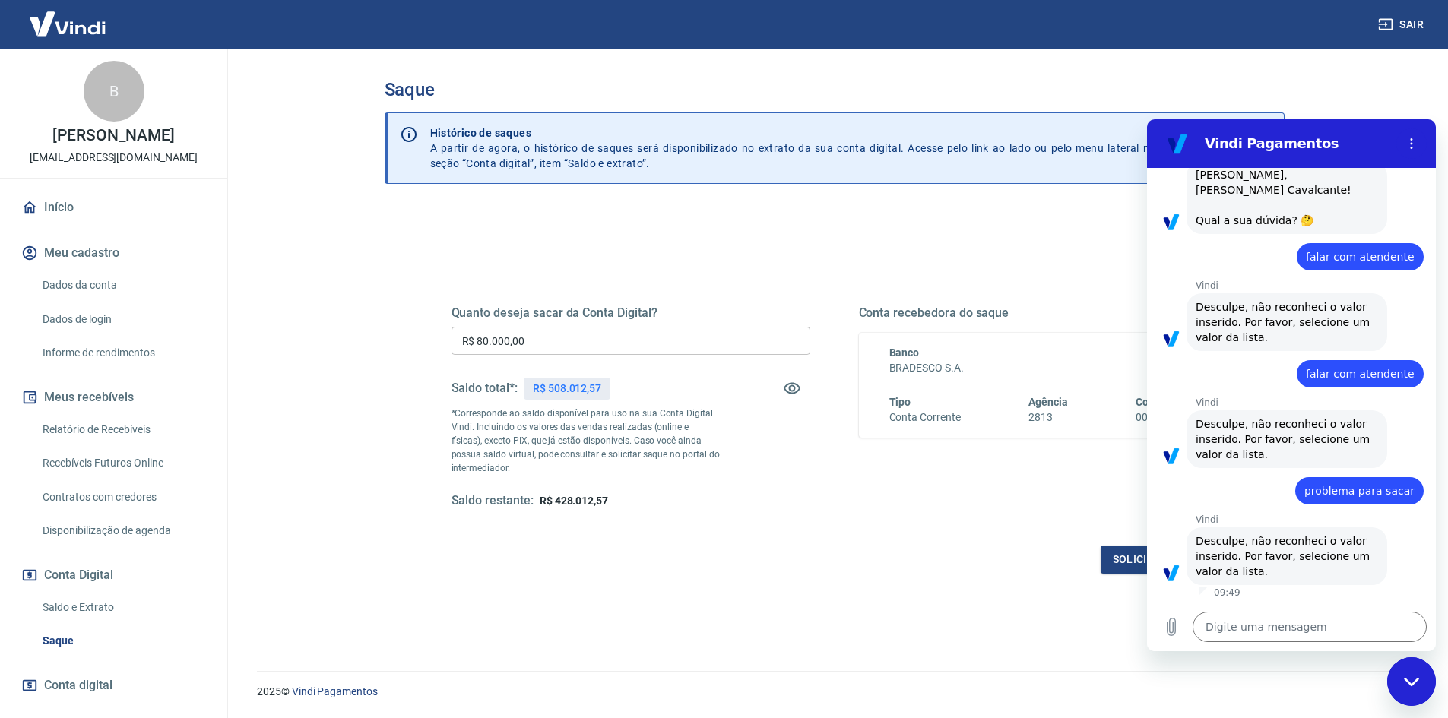
click at [794, 509] on div "Saldo restante: R$ 428.012,57" at bounding box center [630, 501] width 359 height 16
click at [606, 343] on input "R$ 80.000,00" at bounding box center [630, 341] width 359 height 28
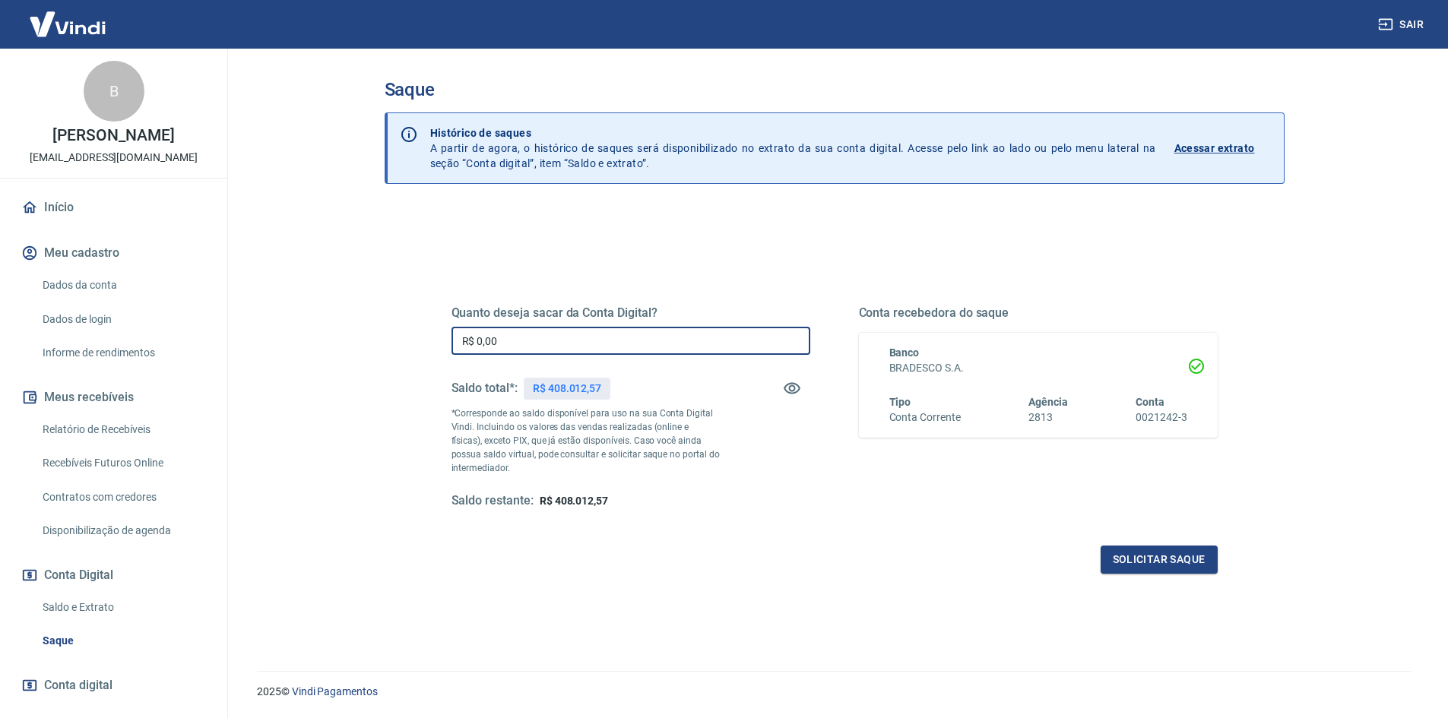
click at [522, 344] on input "R$ 0,00" at bounding box center [630, 341] width 359 height 28
type input "R$ 0,08"
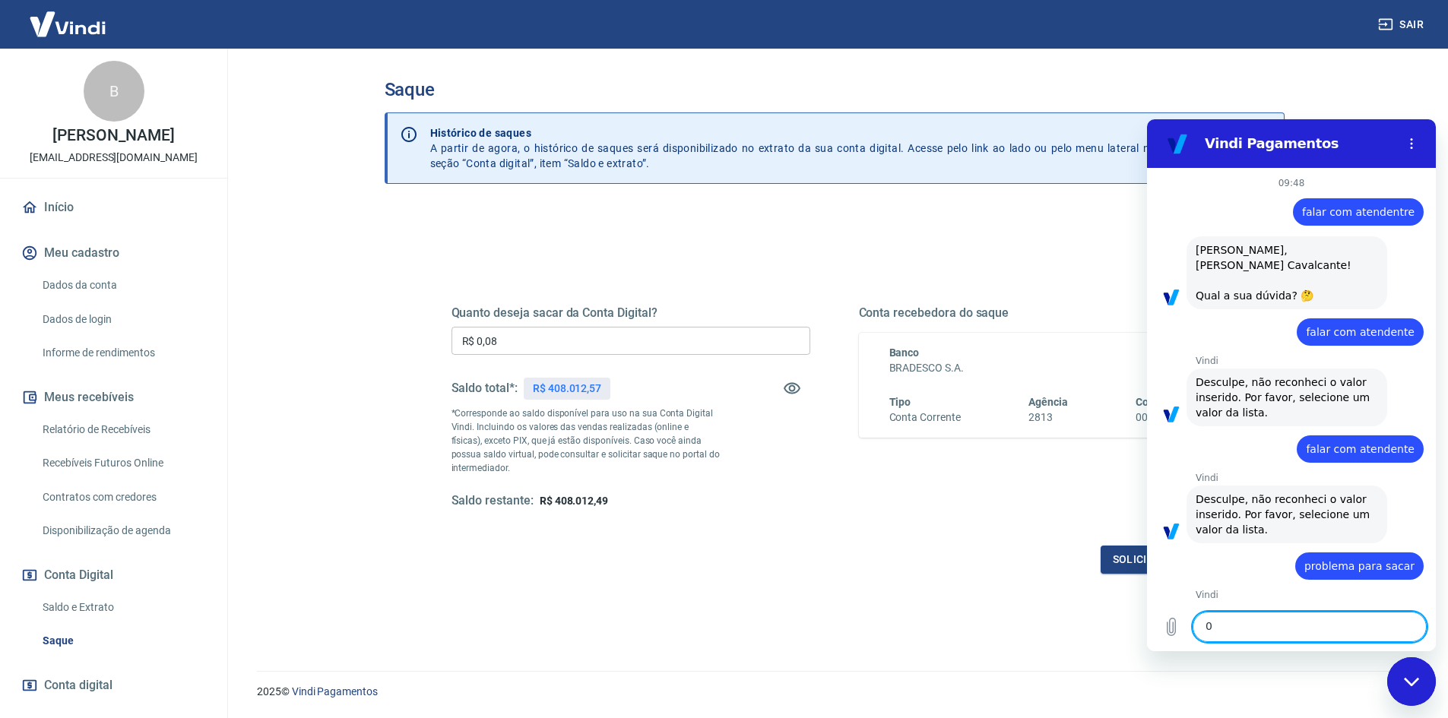
scroll to position [75, 0]
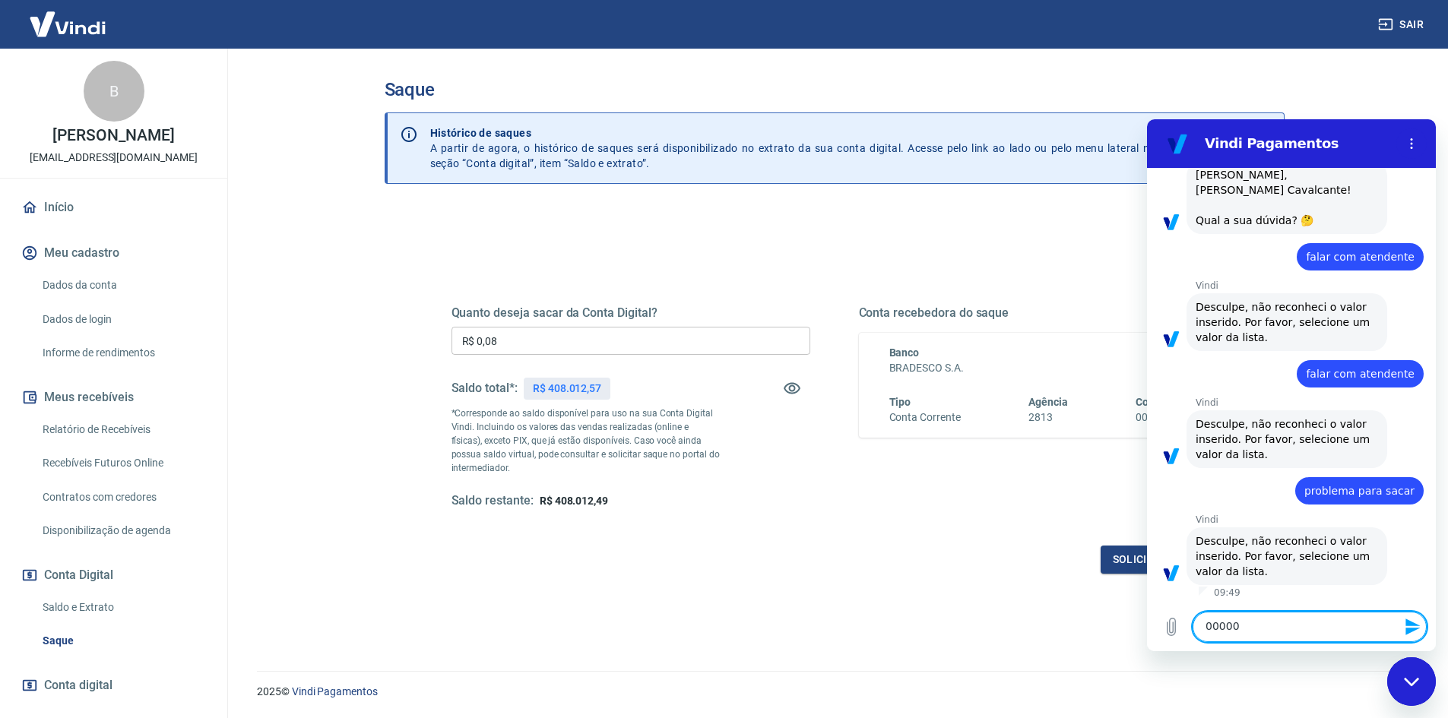
type textarea "00000"
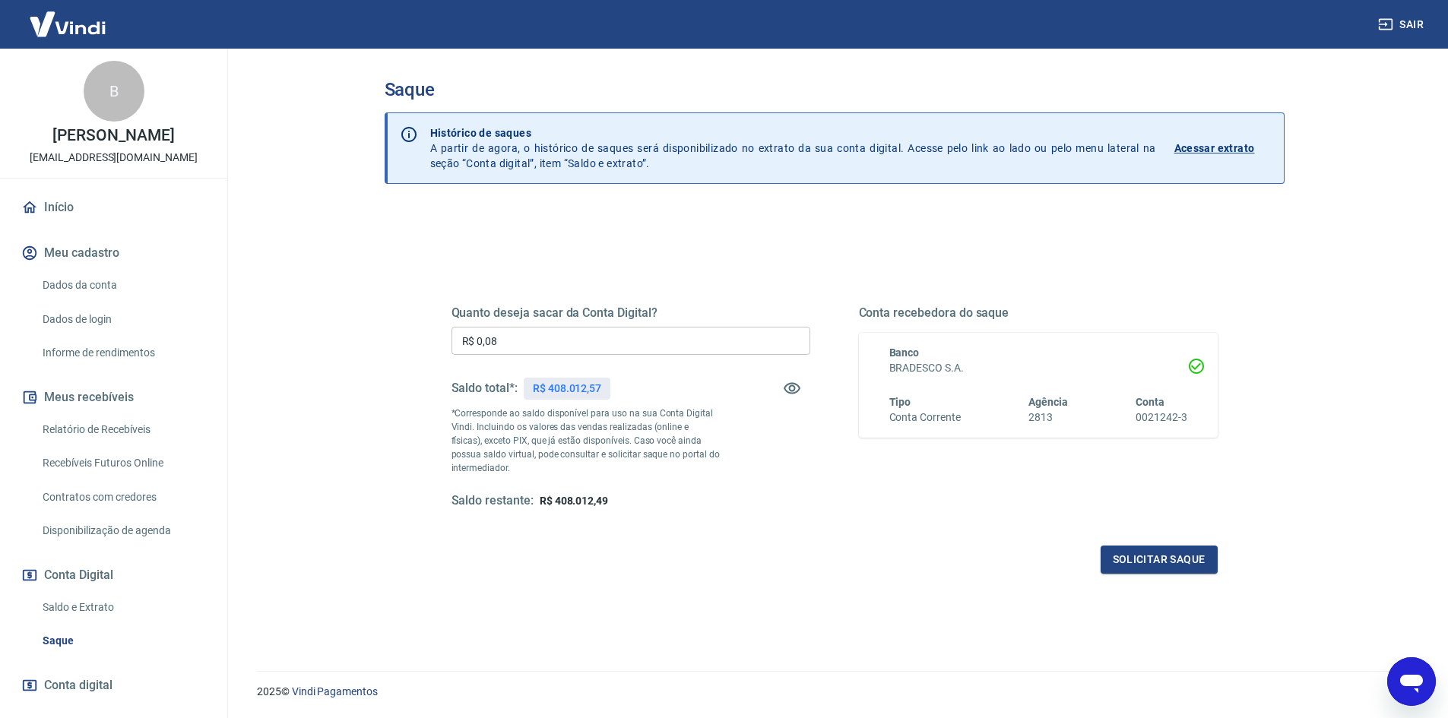
click at [664, 337] on input "R$ 0,08" at bounding box center [630, 341] width 359 height 28
type input "R$ 80.000,00"
click at [1183, 555] on button "Solicitar saque" at bounding box center [1159, 560] width 117 height 28
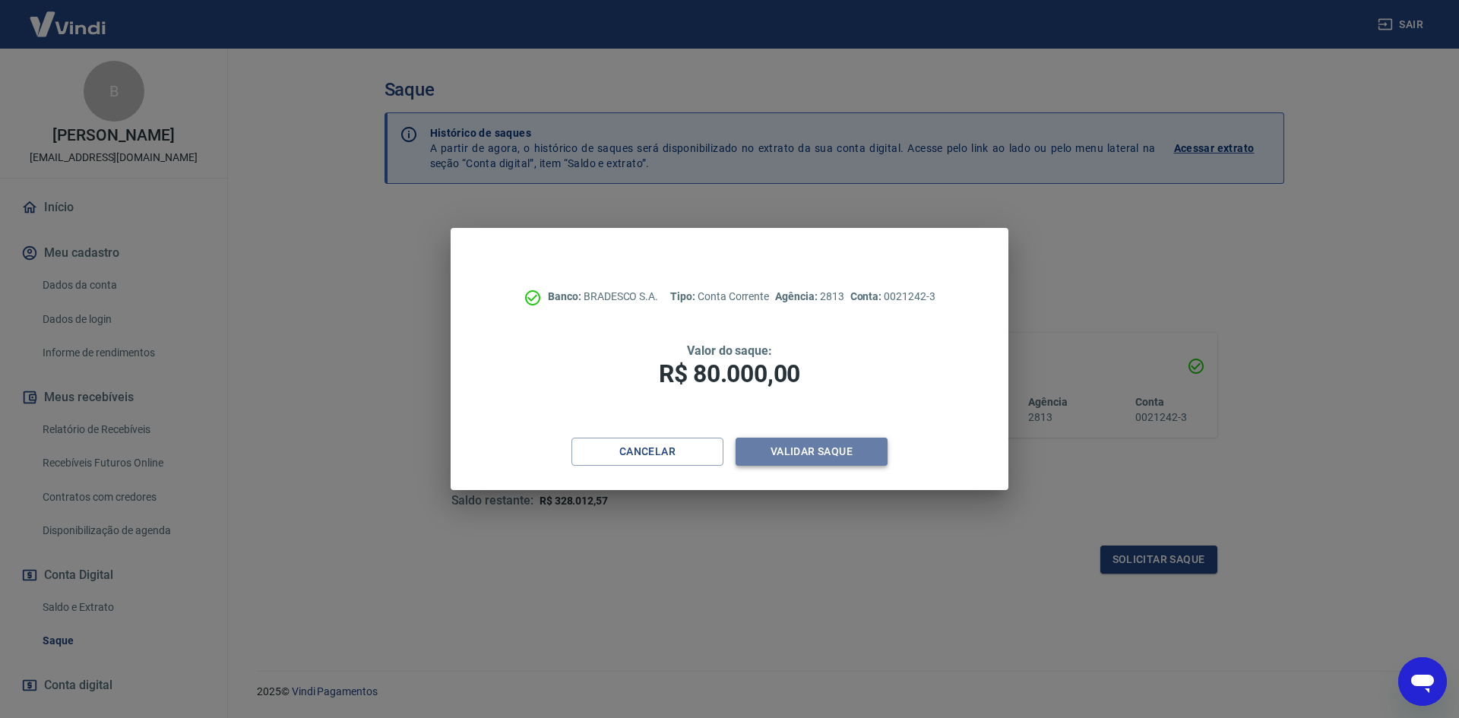
click at [809, 446] on button "Validar saque" at bounding box center [812, 452] width 152 height 28
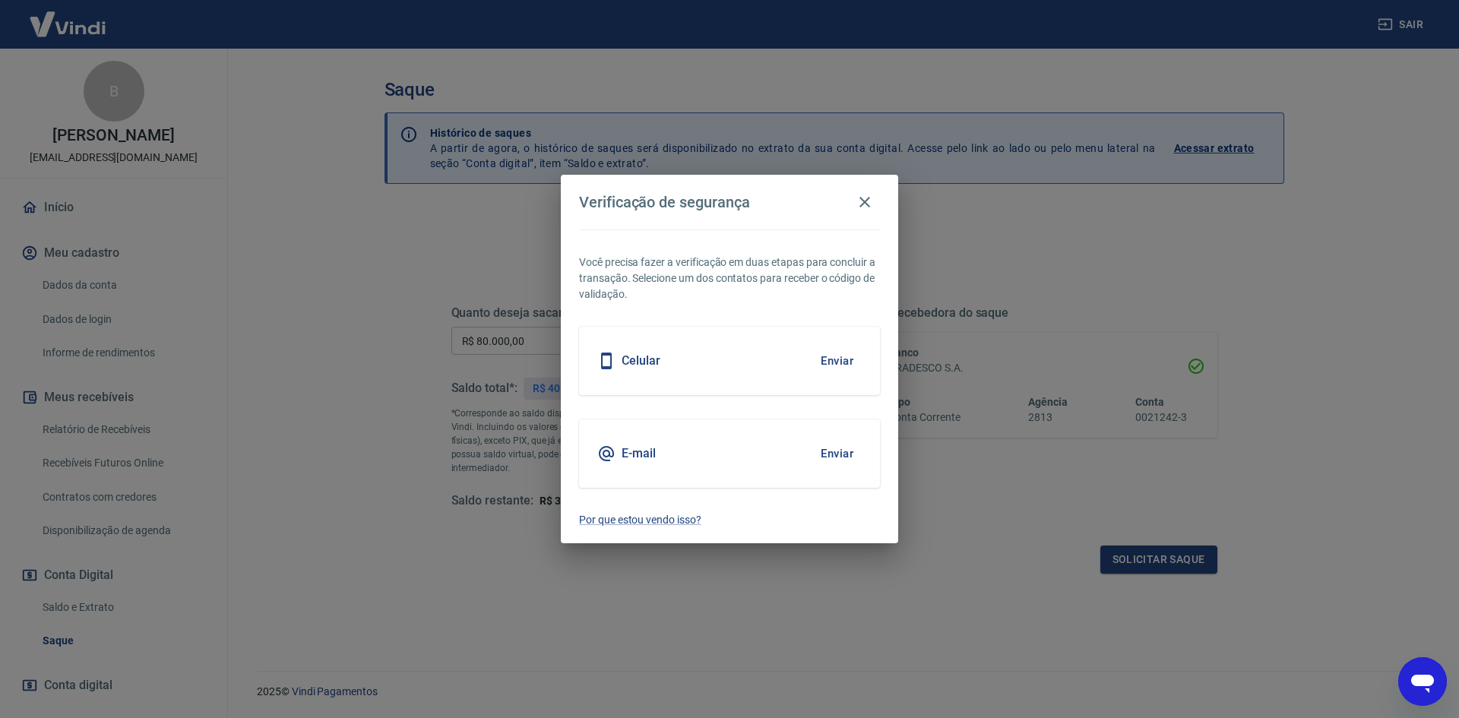
click at [838, 355] on button "Enviar" at bounding box center [836, 361] width 49 height 32
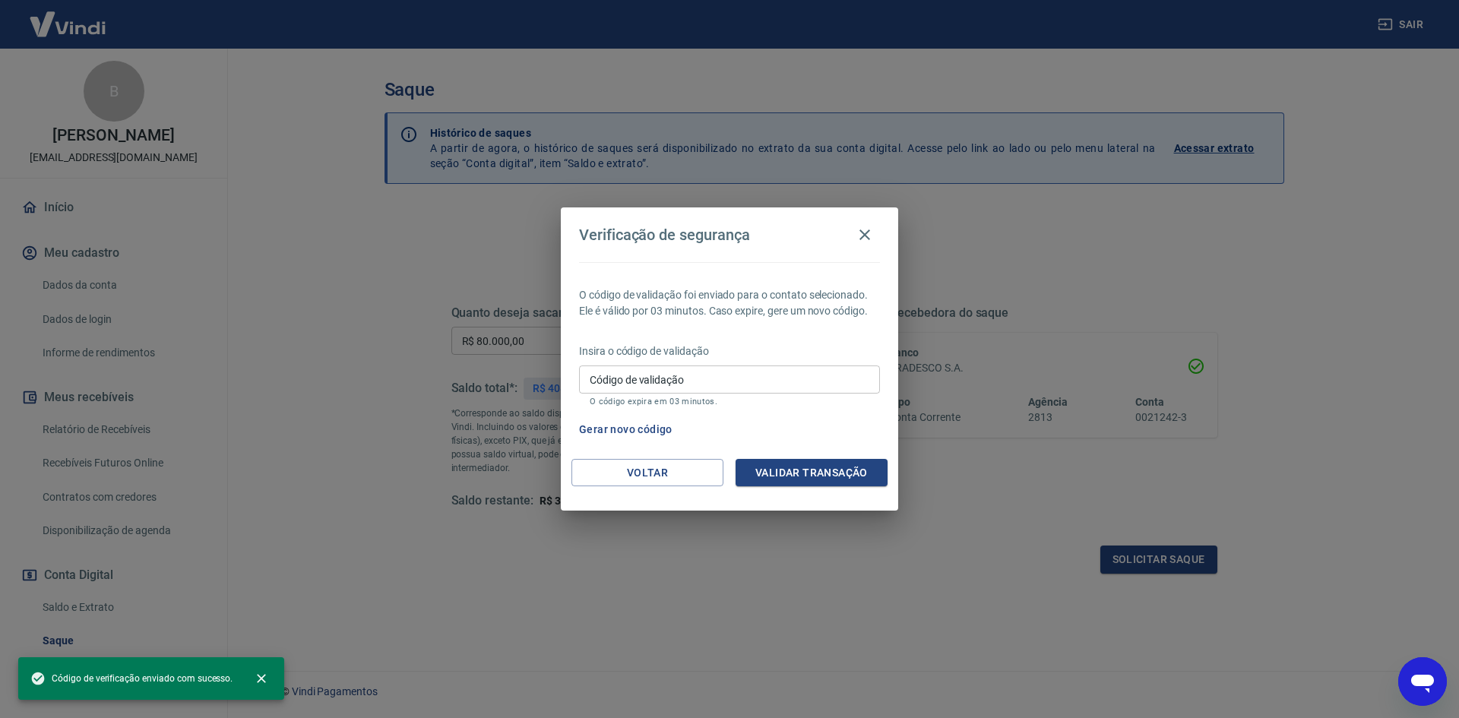
click at [772, 390] on input "Código de validação" at bounding box center [729, 380] width 301 height 28
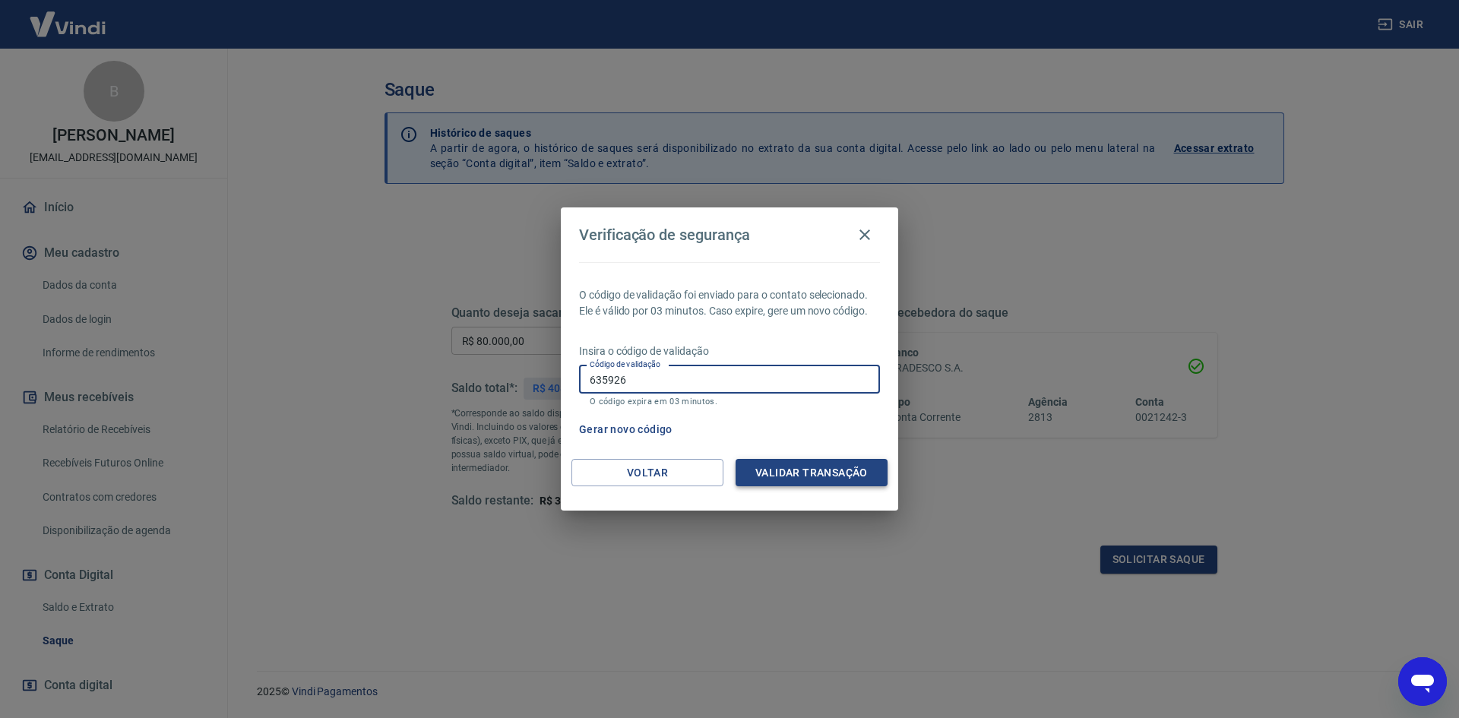
type input "635926"
click at [796, 472] on button "Validar transação" at bounding box center [812, 473] width 152 height 28
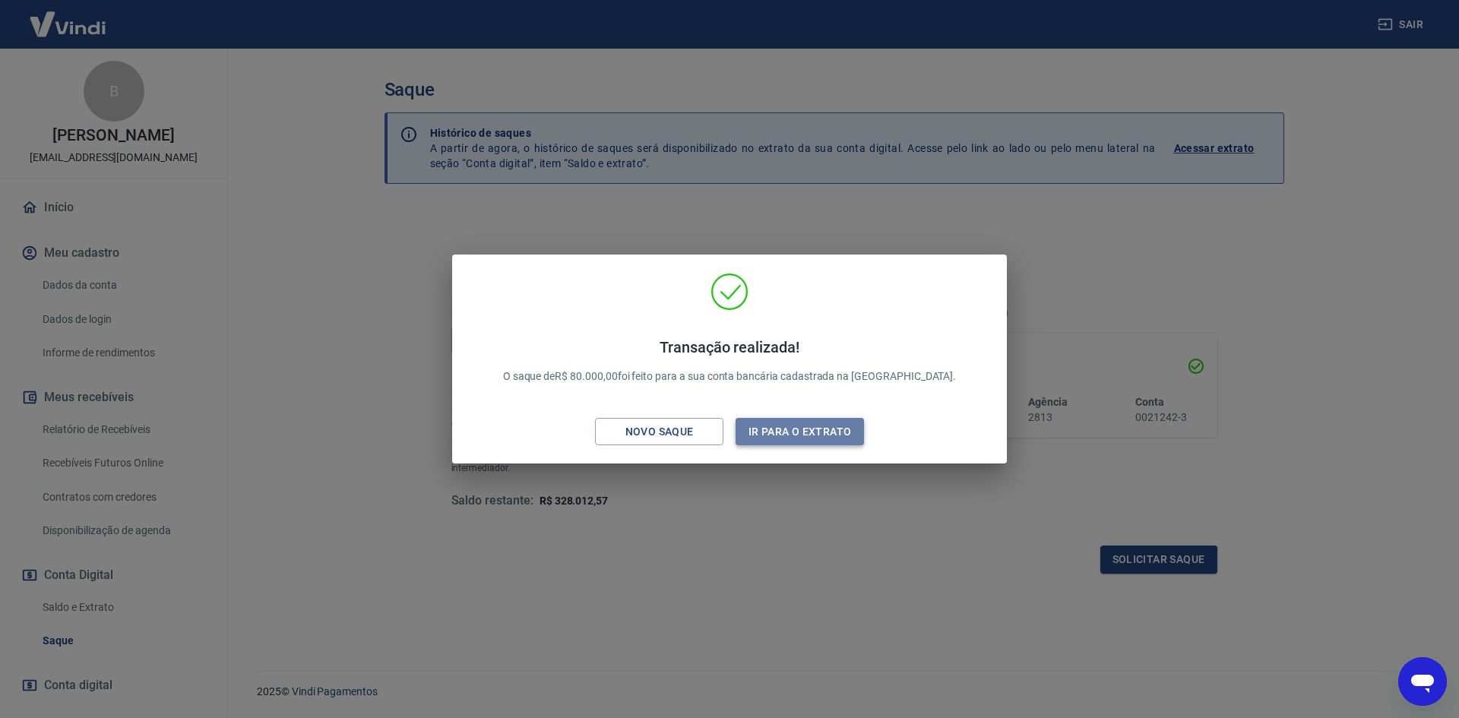
click at [784, 431] on button "Ir para o extrato" at bounding box center [800, 432] width 128 height 28
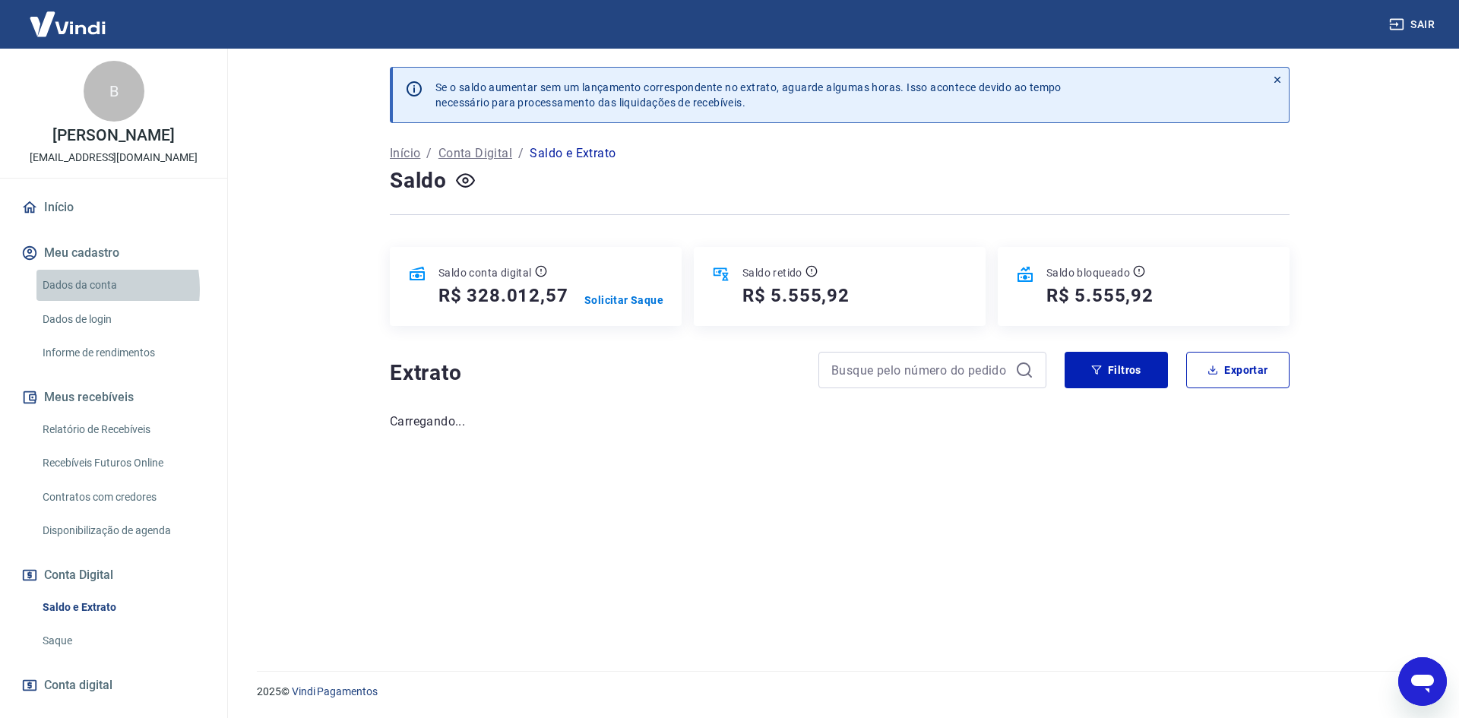
click at [73, 301] on link "Dados da conta" at bounding box center [122, 285] width 173 height 31
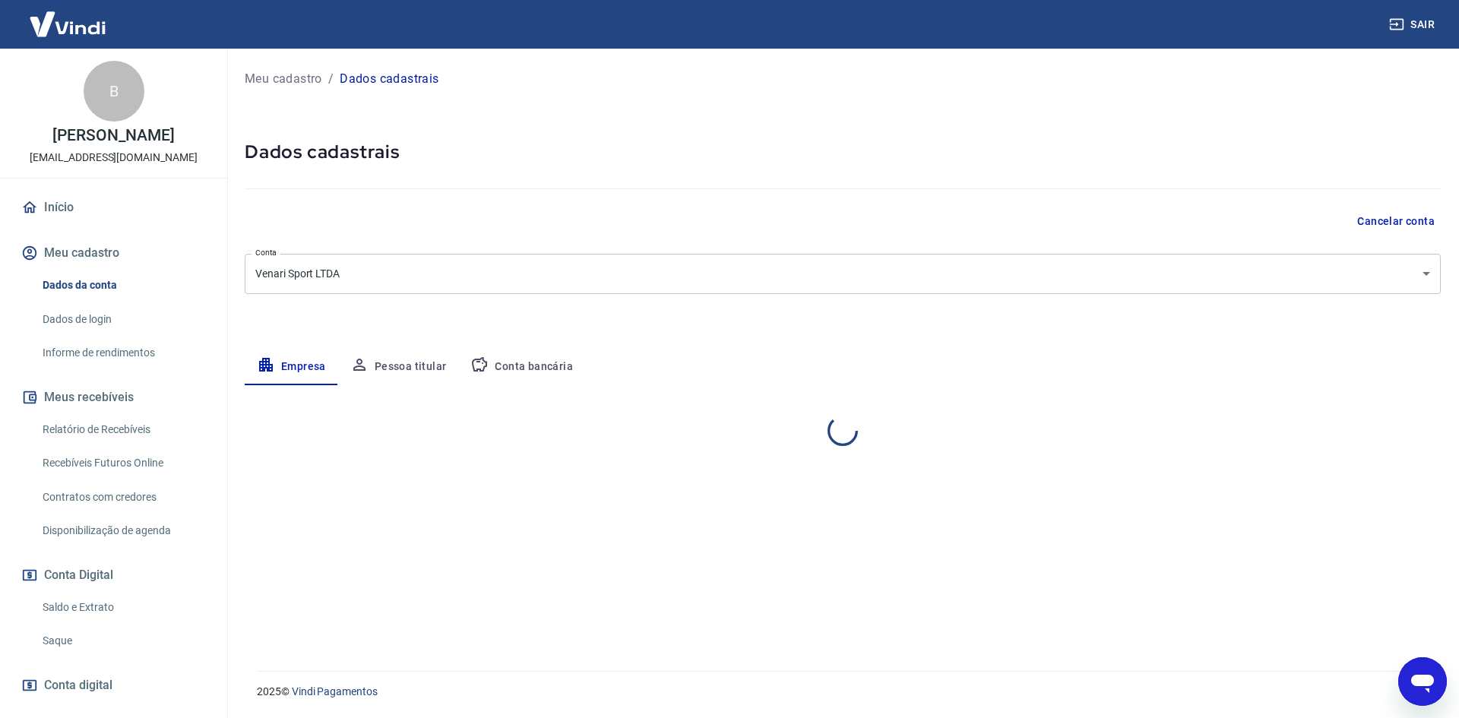
select select "RJ"
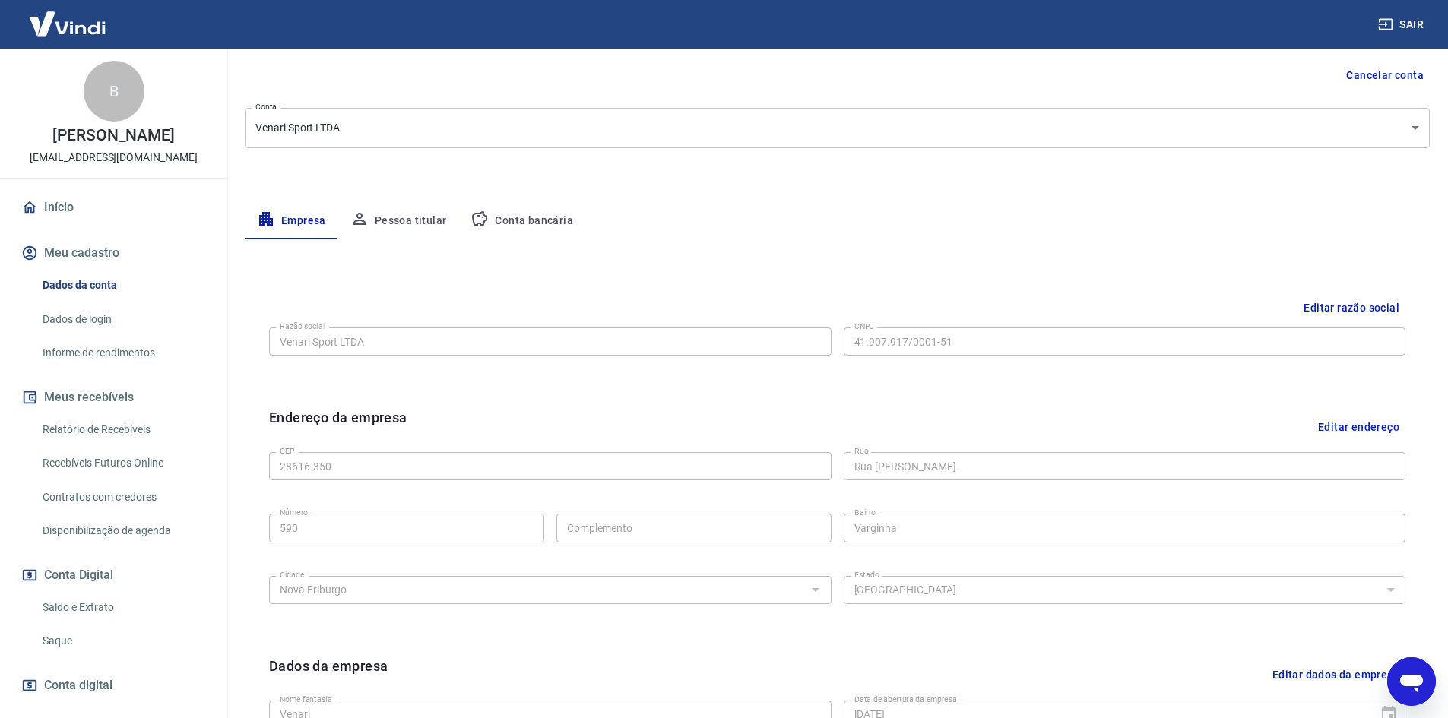
scroll to position [152, 0]
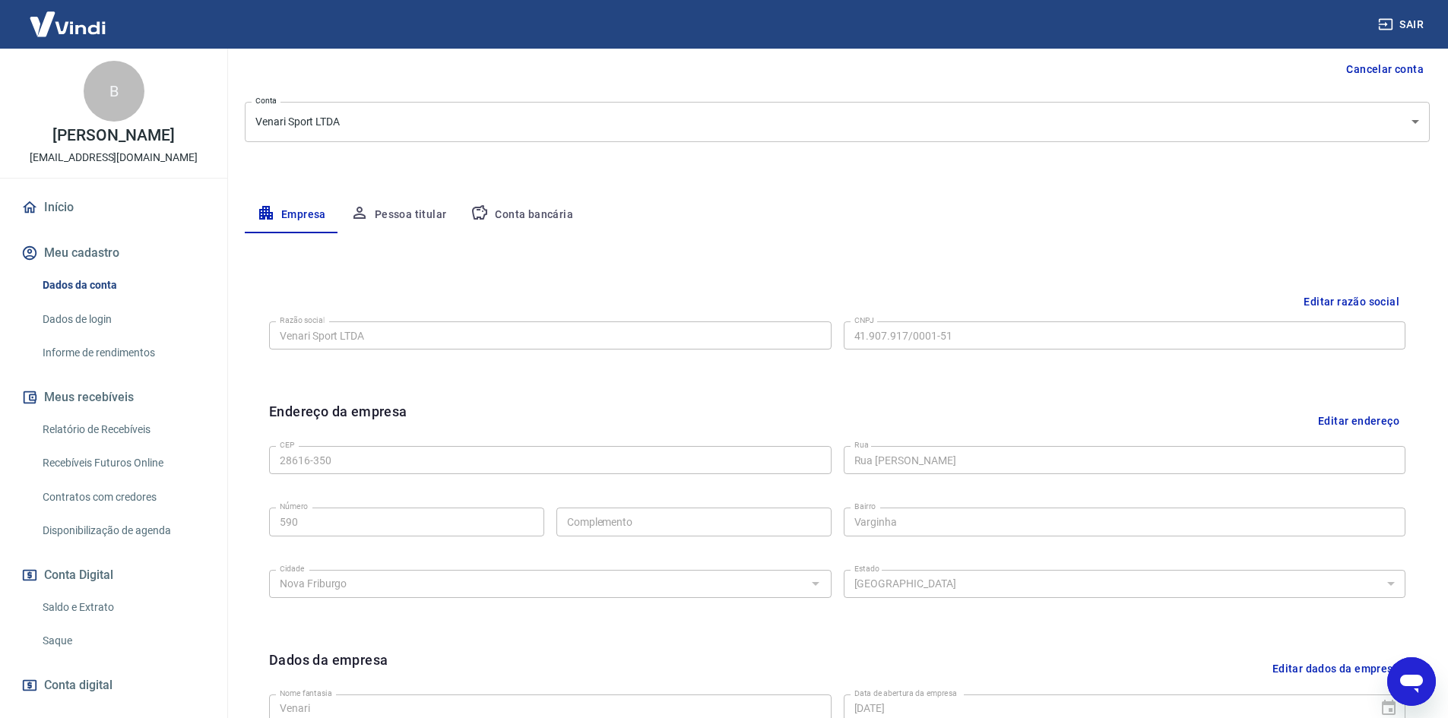
click at [512, 214] on button "Conta bancária" at bounding box center [521, 215] width 127 height 36
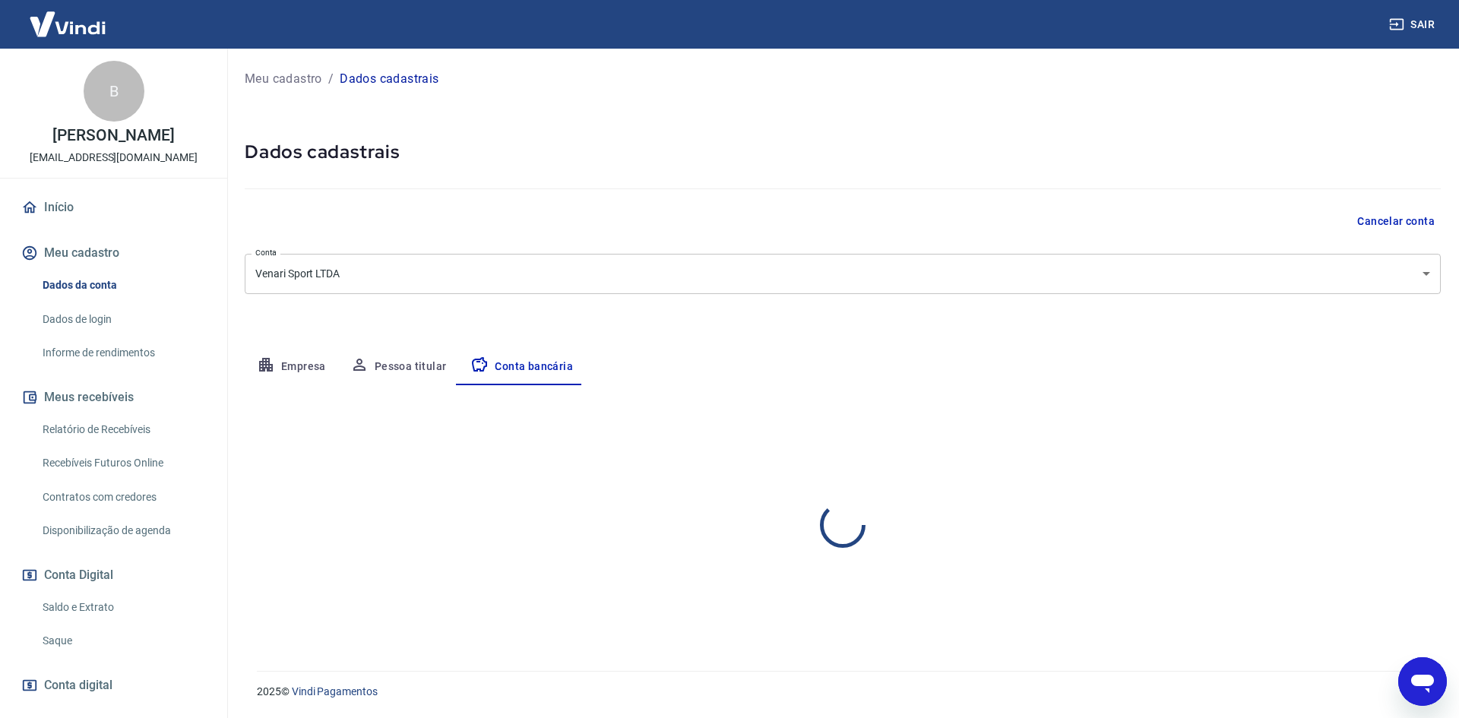
select select "1"
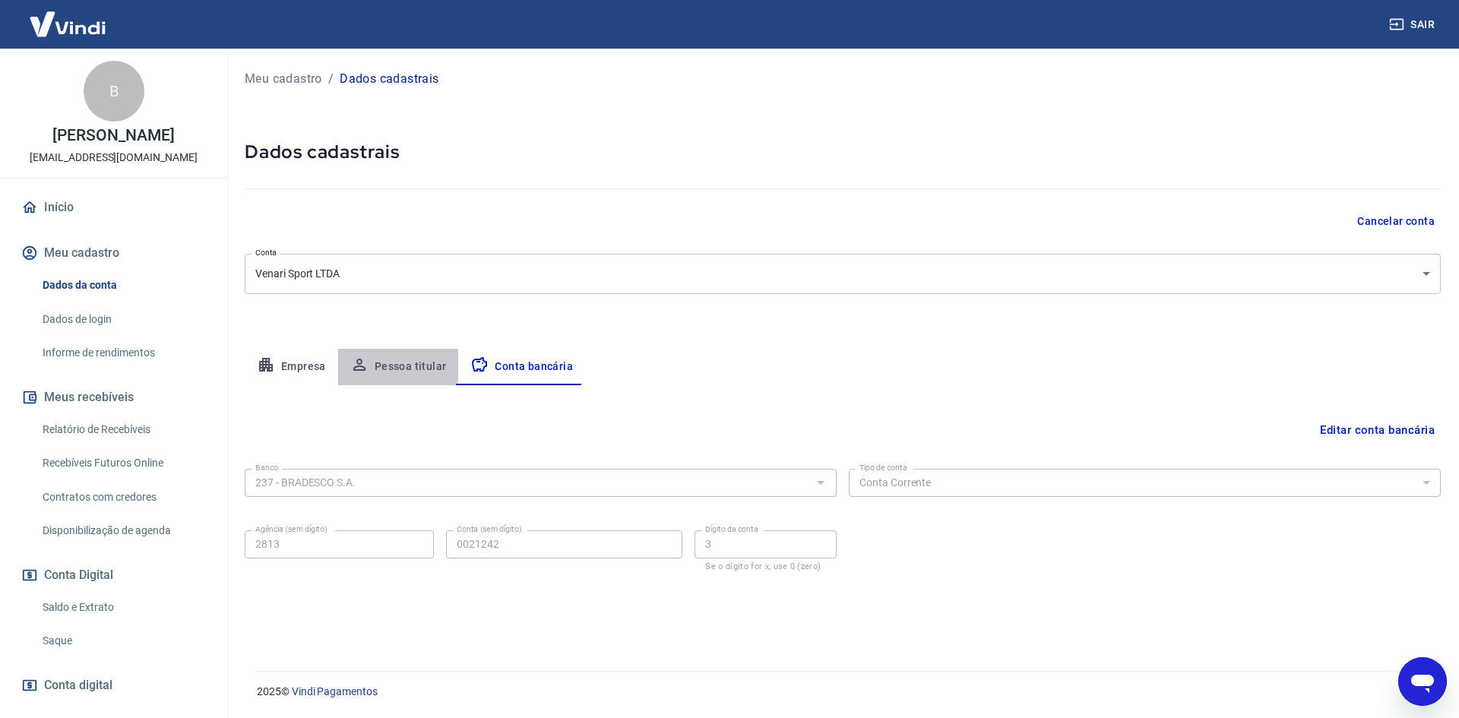
click at [386, 366] on button "Pessoa titular" at bounding box center [398, 367] width 121 height 36
click at [298, 363] on button "Empresa" at bounding box center [291, 367] width 93 height 36
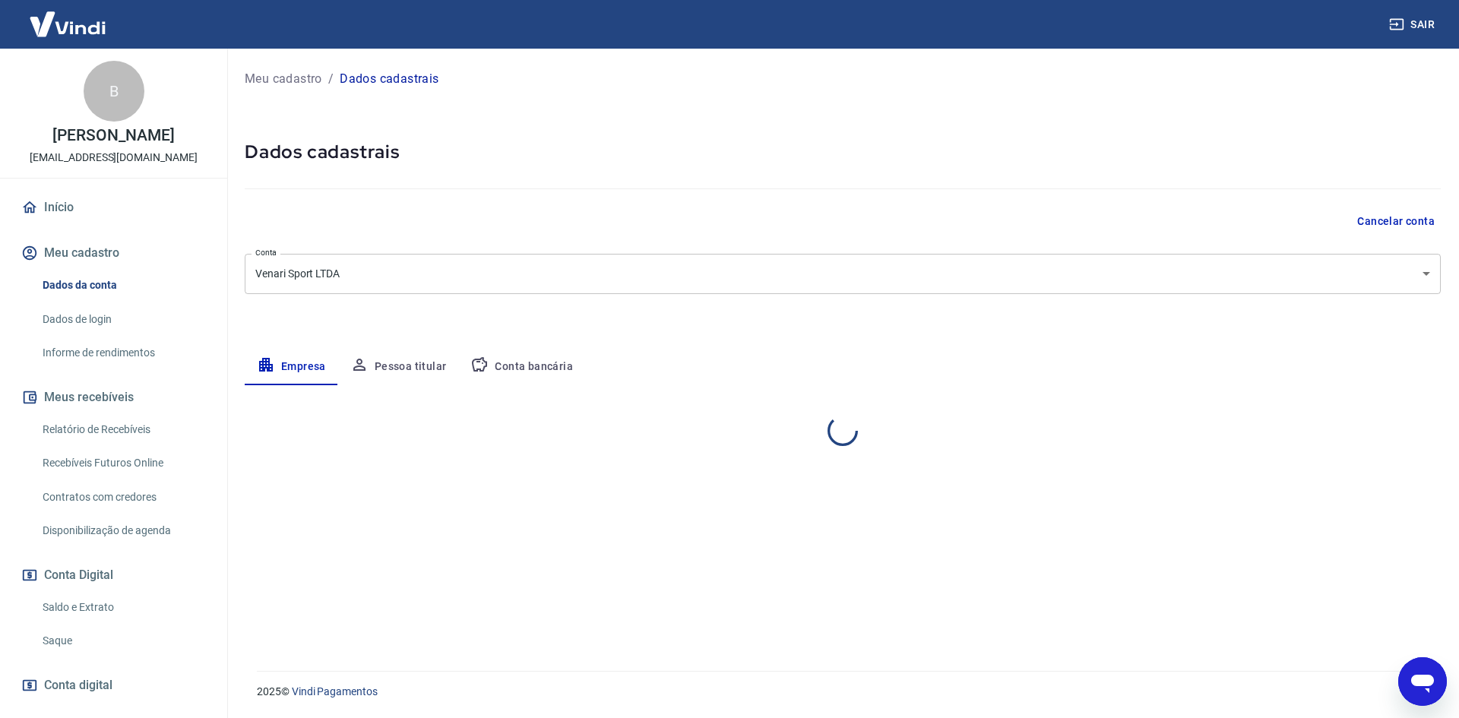
select select "RJ"
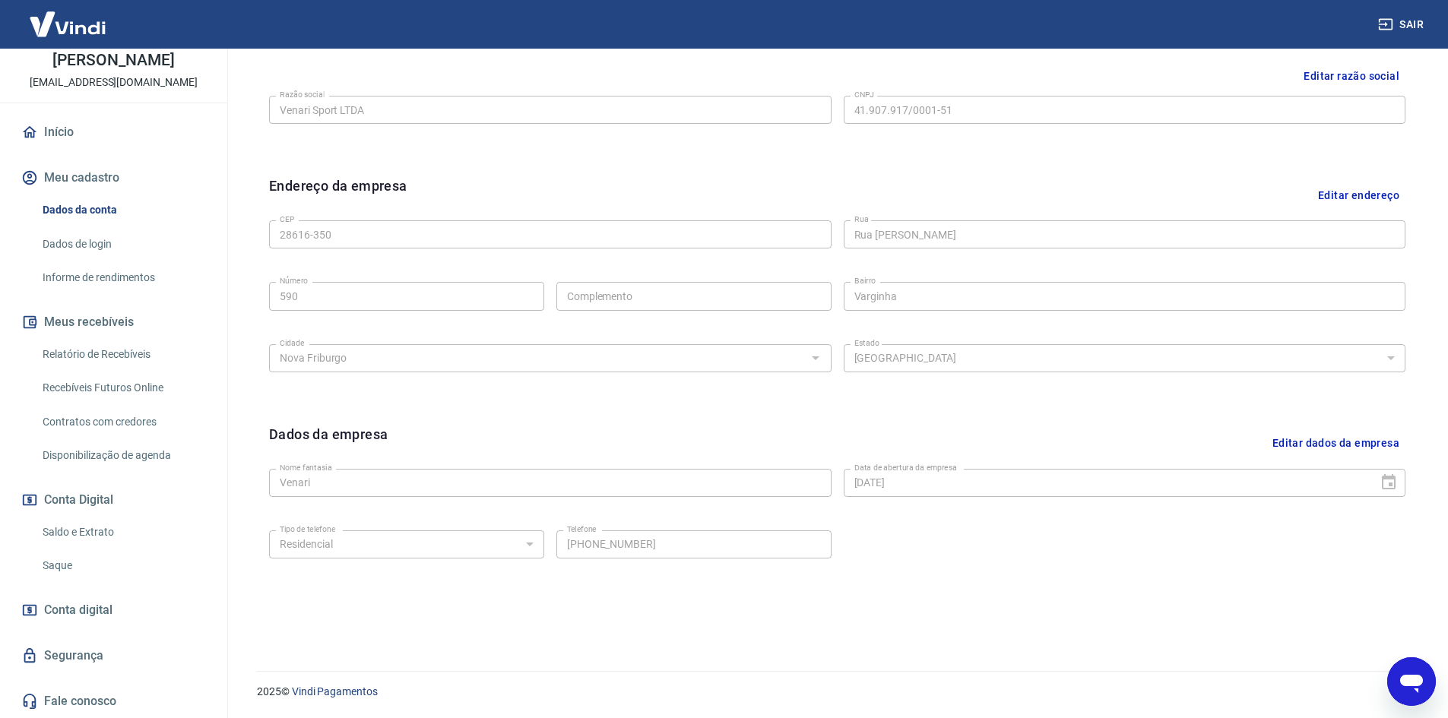
scroll to position [91, 0]
click at [77, 657] on link "Segurança" at bounding box center [113, 655] width 191 height 33
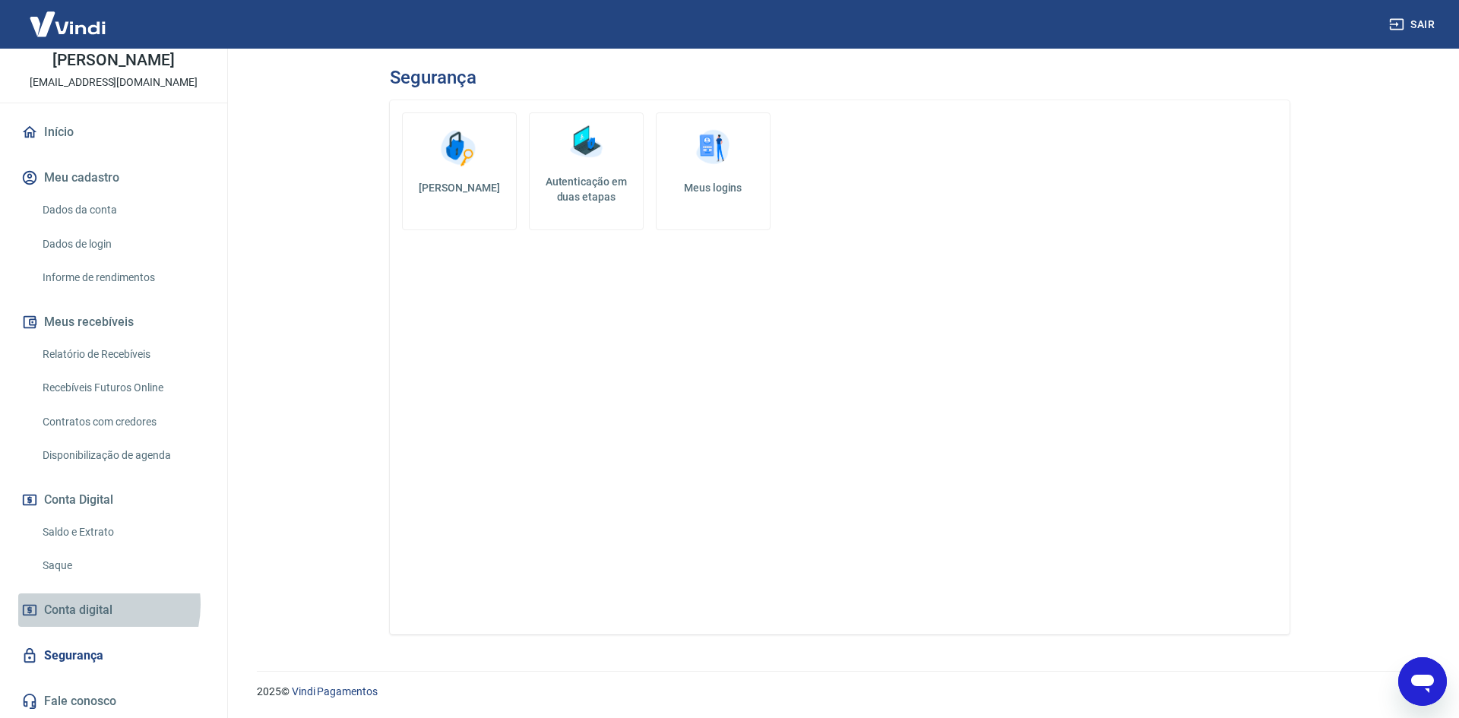
click at [89, 604] on span "Conta digital" at bounding box center [78, 610] width 68 height 21
